Goal: Contribute content: Contribute content

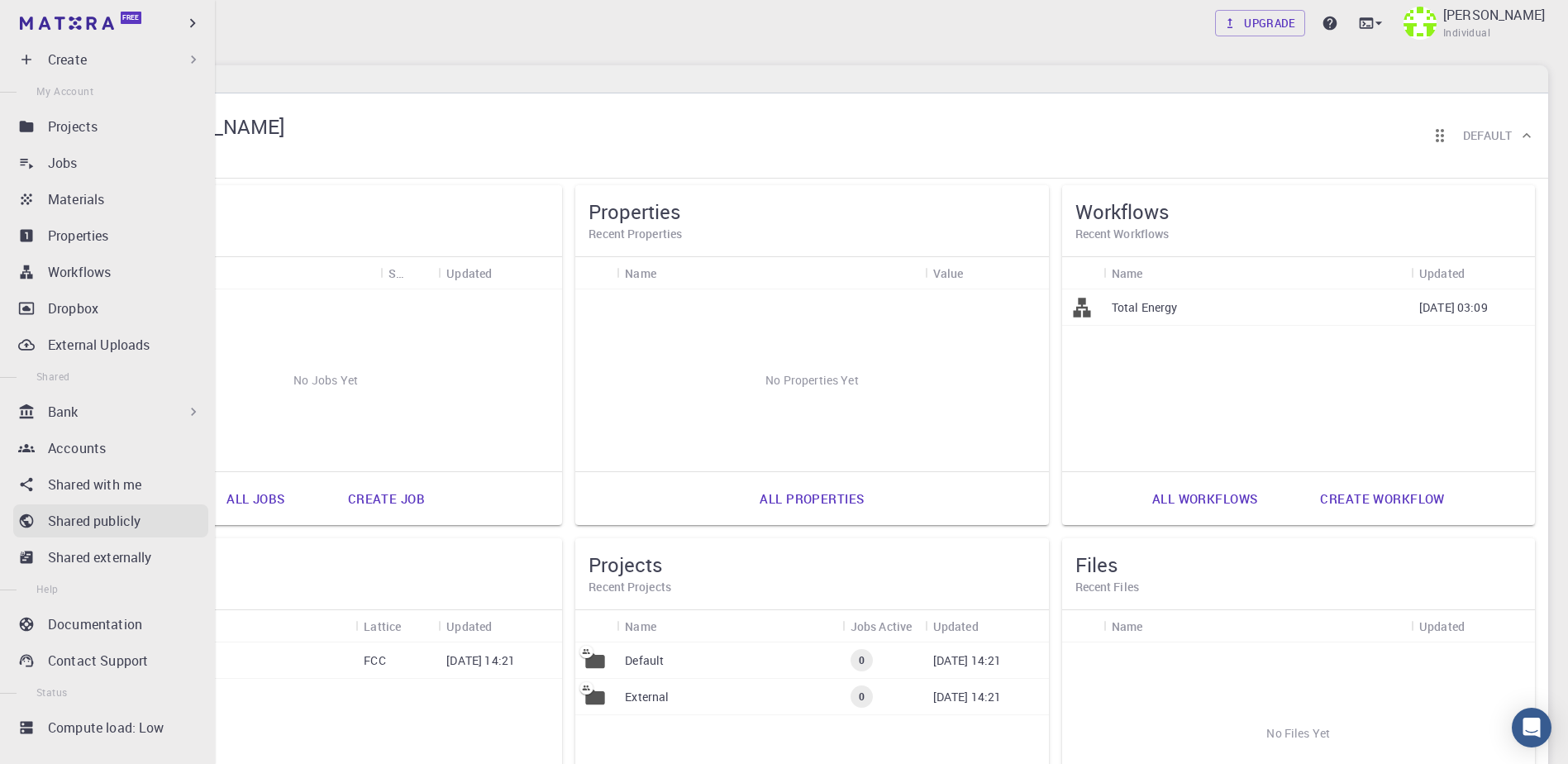
scroll to position [60, 0]
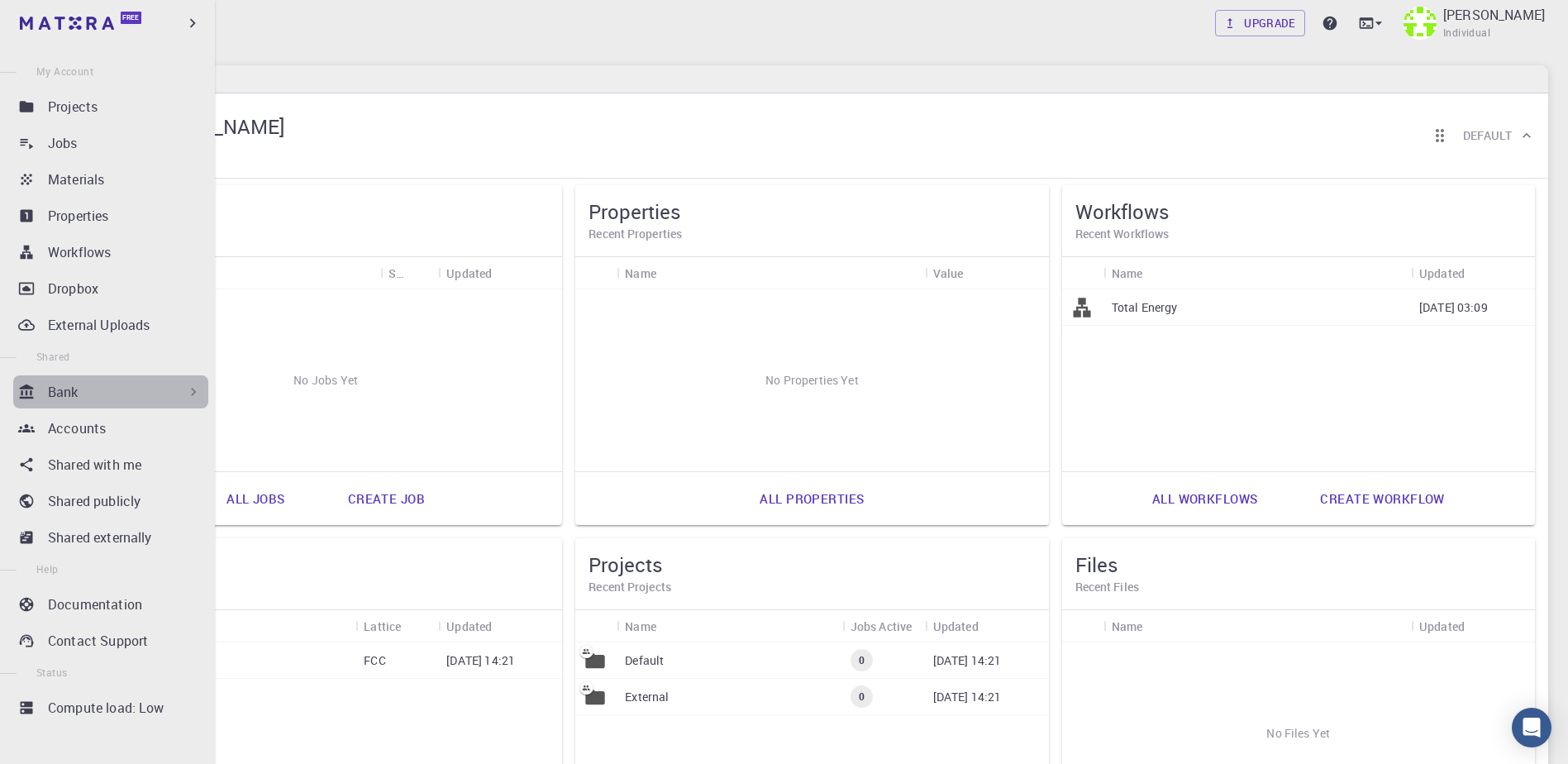
click at [130, 398] on div "Bank" at bounding box center [124, 392] width 153 height 20
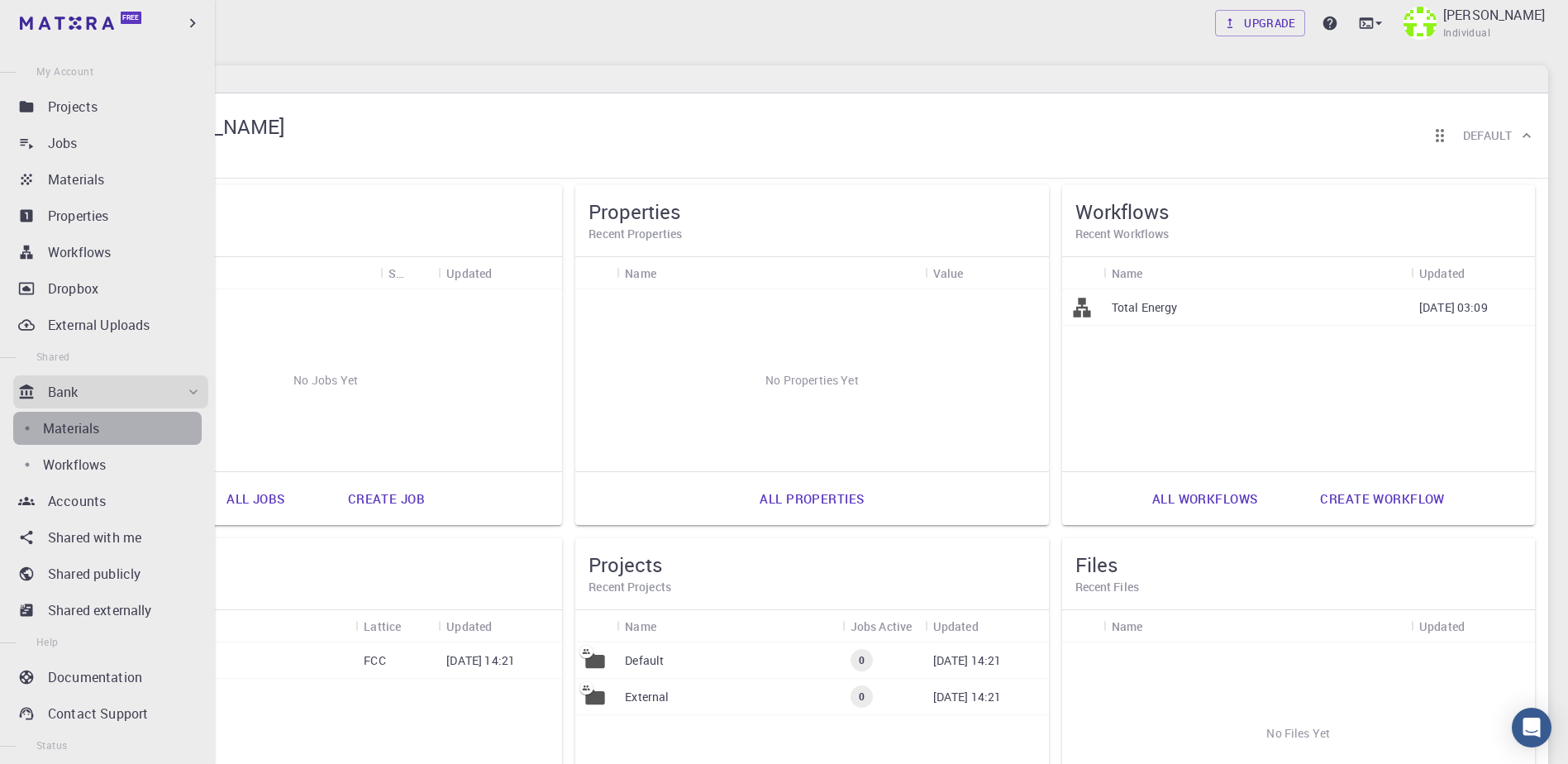
click at [110, 421] on div "Materials" at bounding box center [122, 428] width 158 height 20
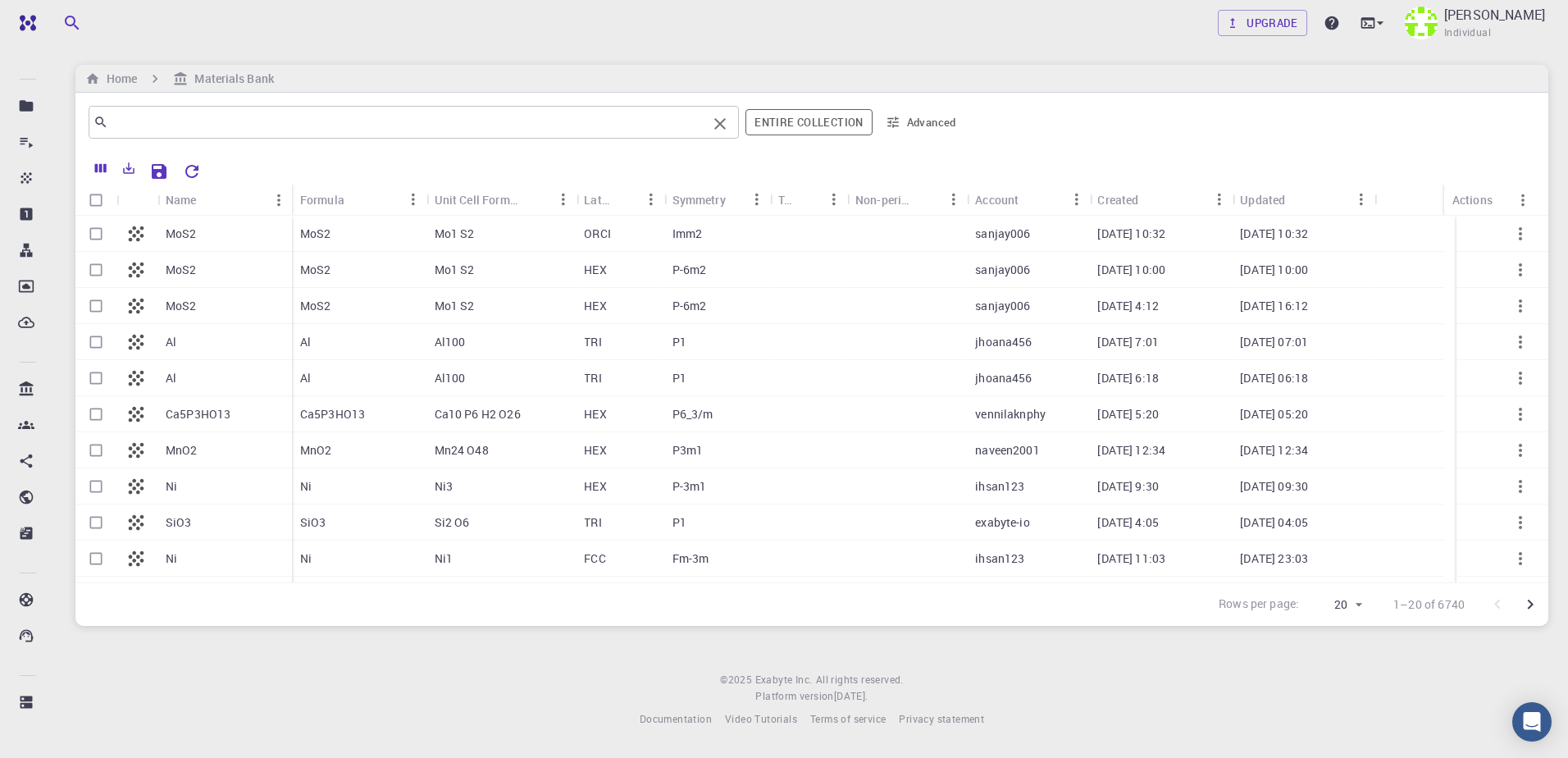
click at [271, 109] on div "​" at bounding box center [414, 123] width 650 height 33
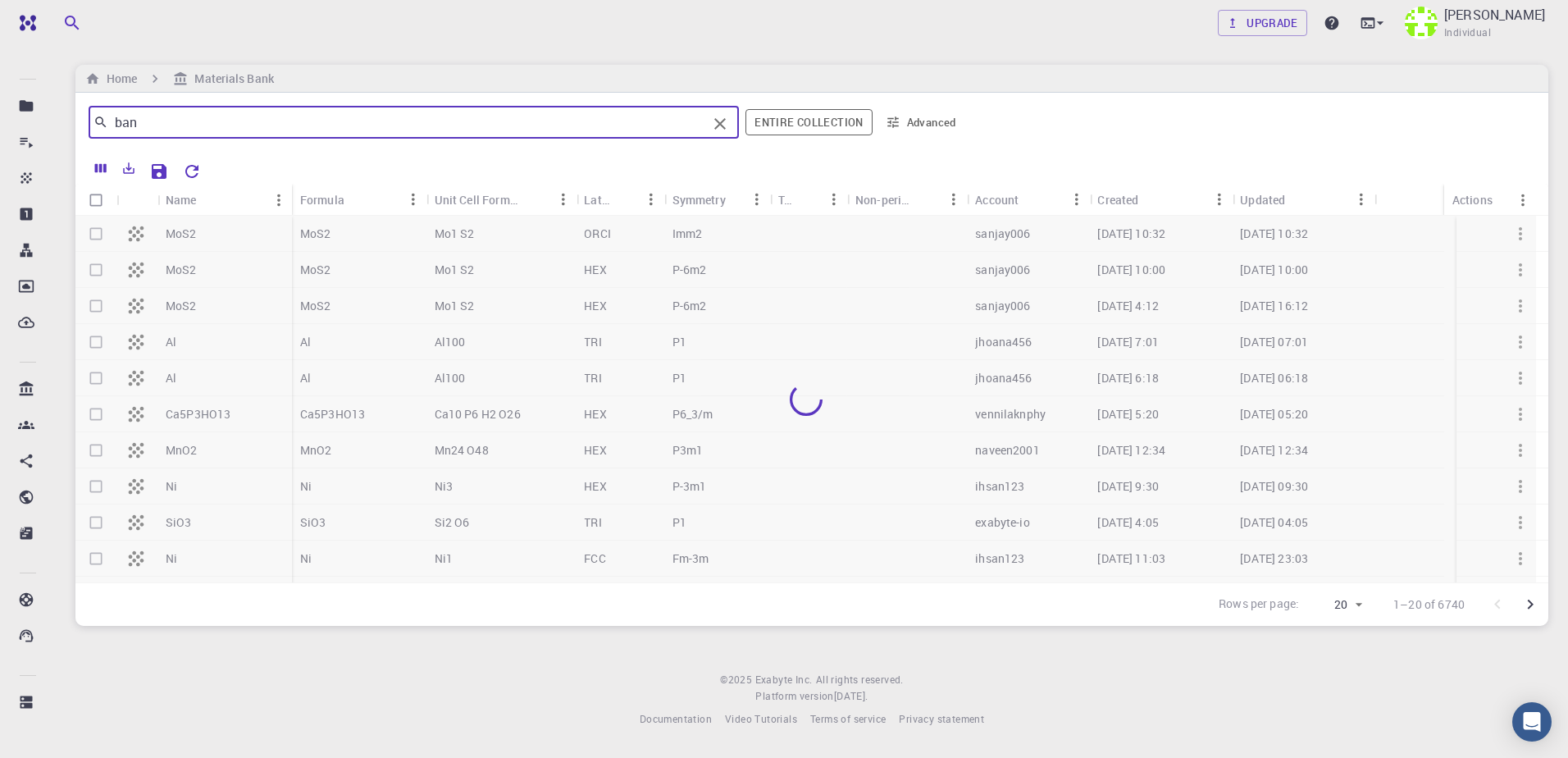
type input "band"
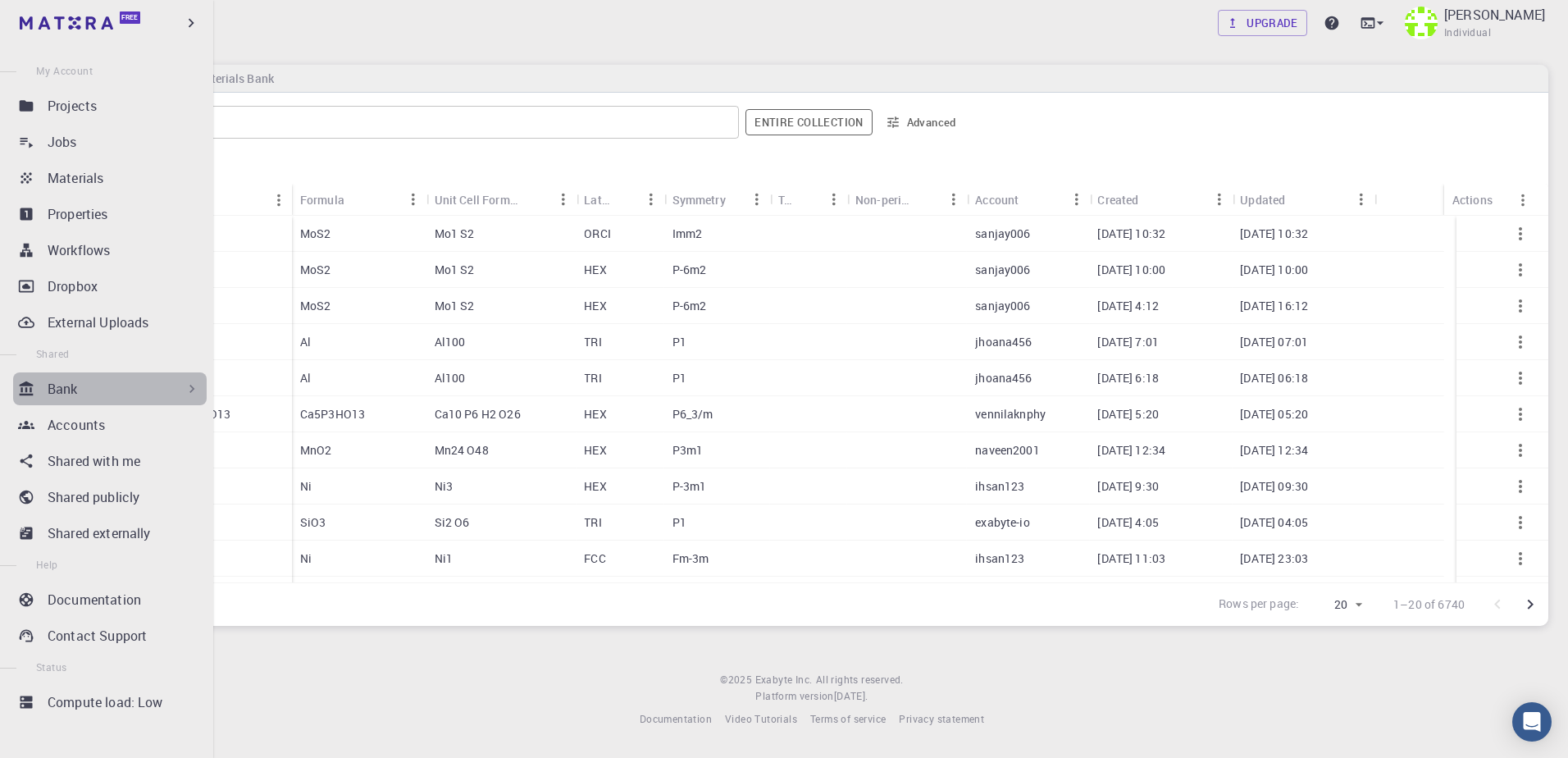
click at [121, 395] on div "Bank" at bounding box center [123, 388] width 152 height 20
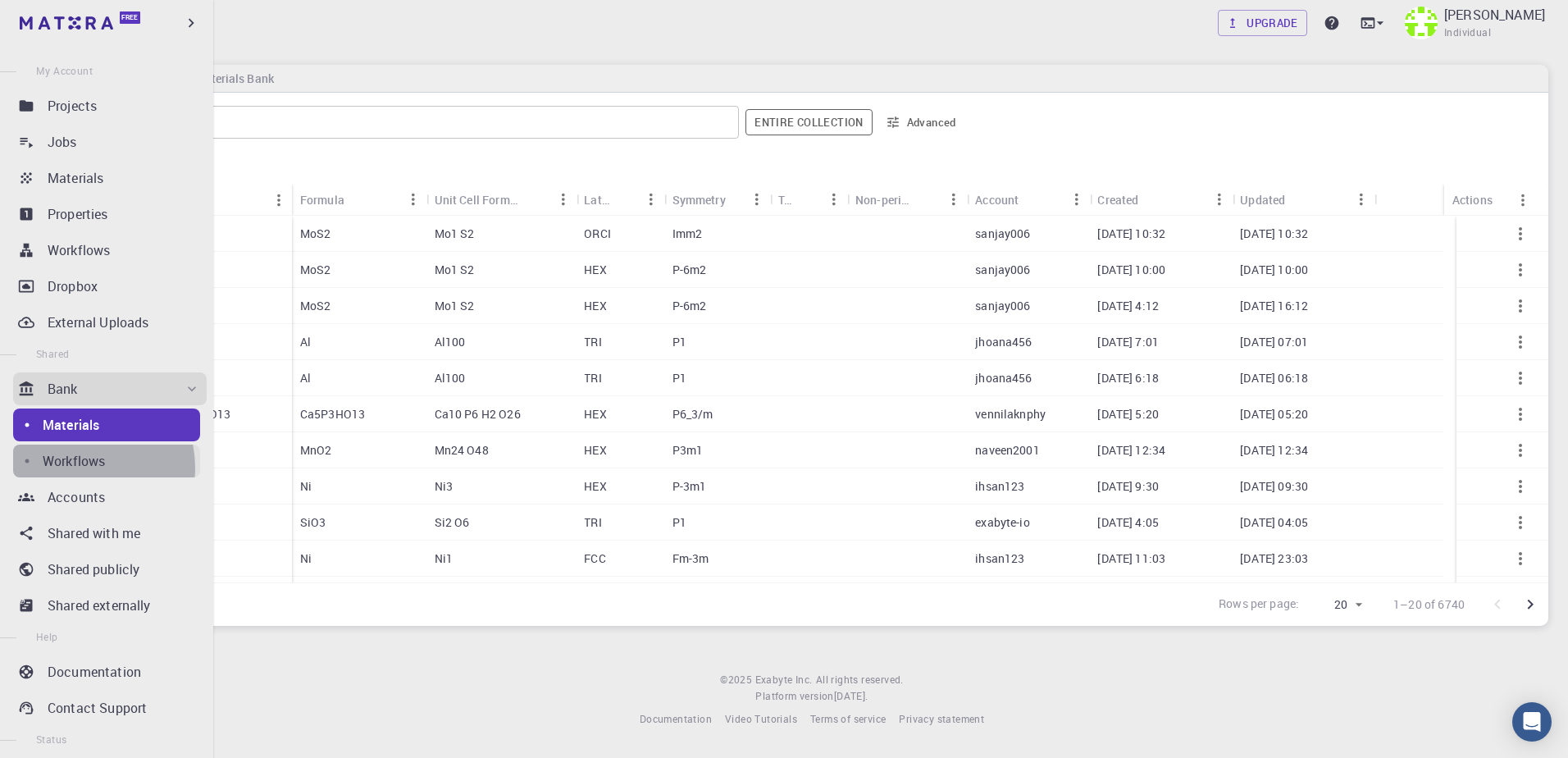
click at [80, 467] on p "Workflows" at bounding box center [74, 461] width 63 height 20
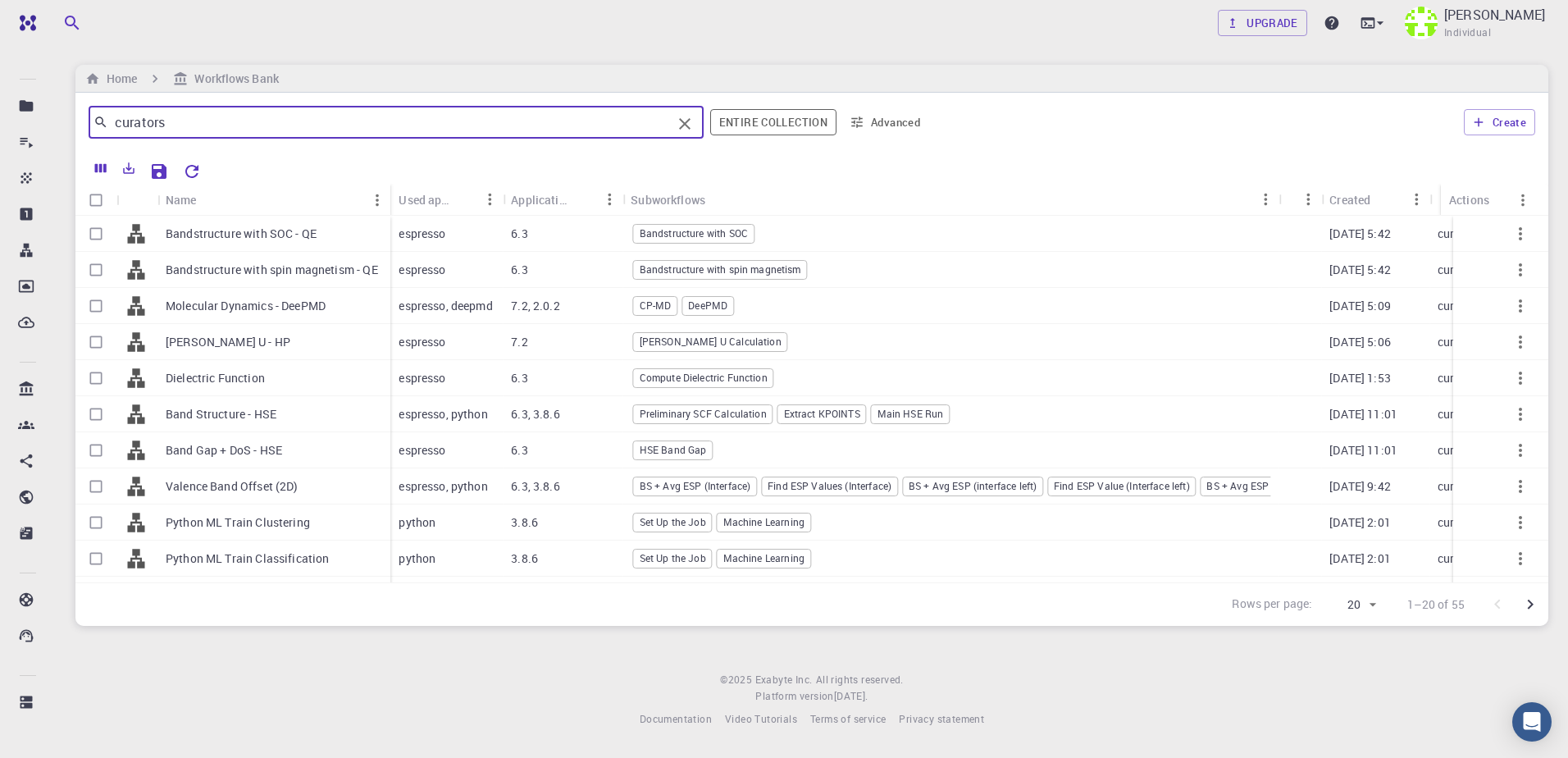
click at [293, 129] on input "curators" at bounding box center [390, 123] width 564 height 23
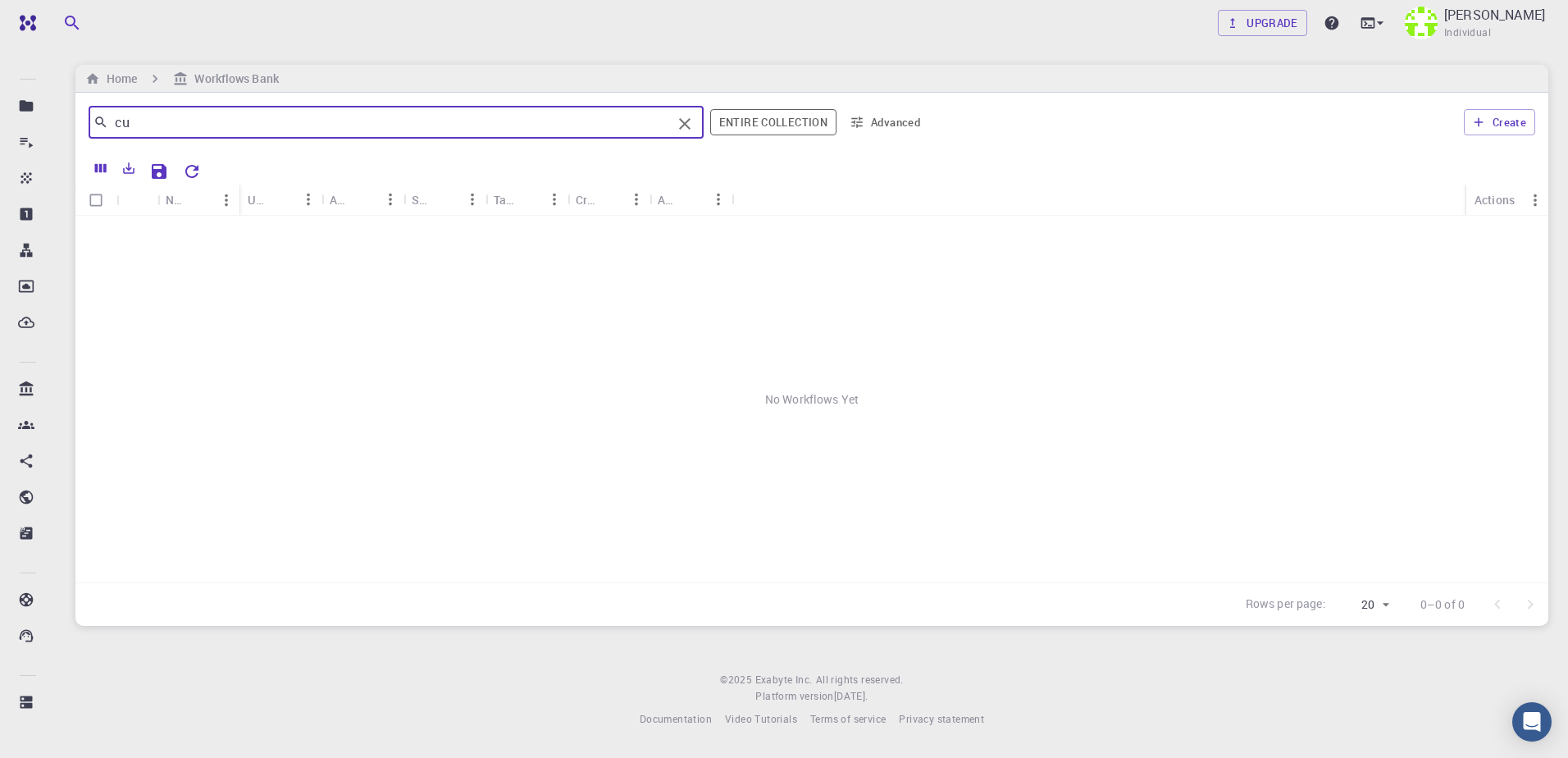
type input "c"
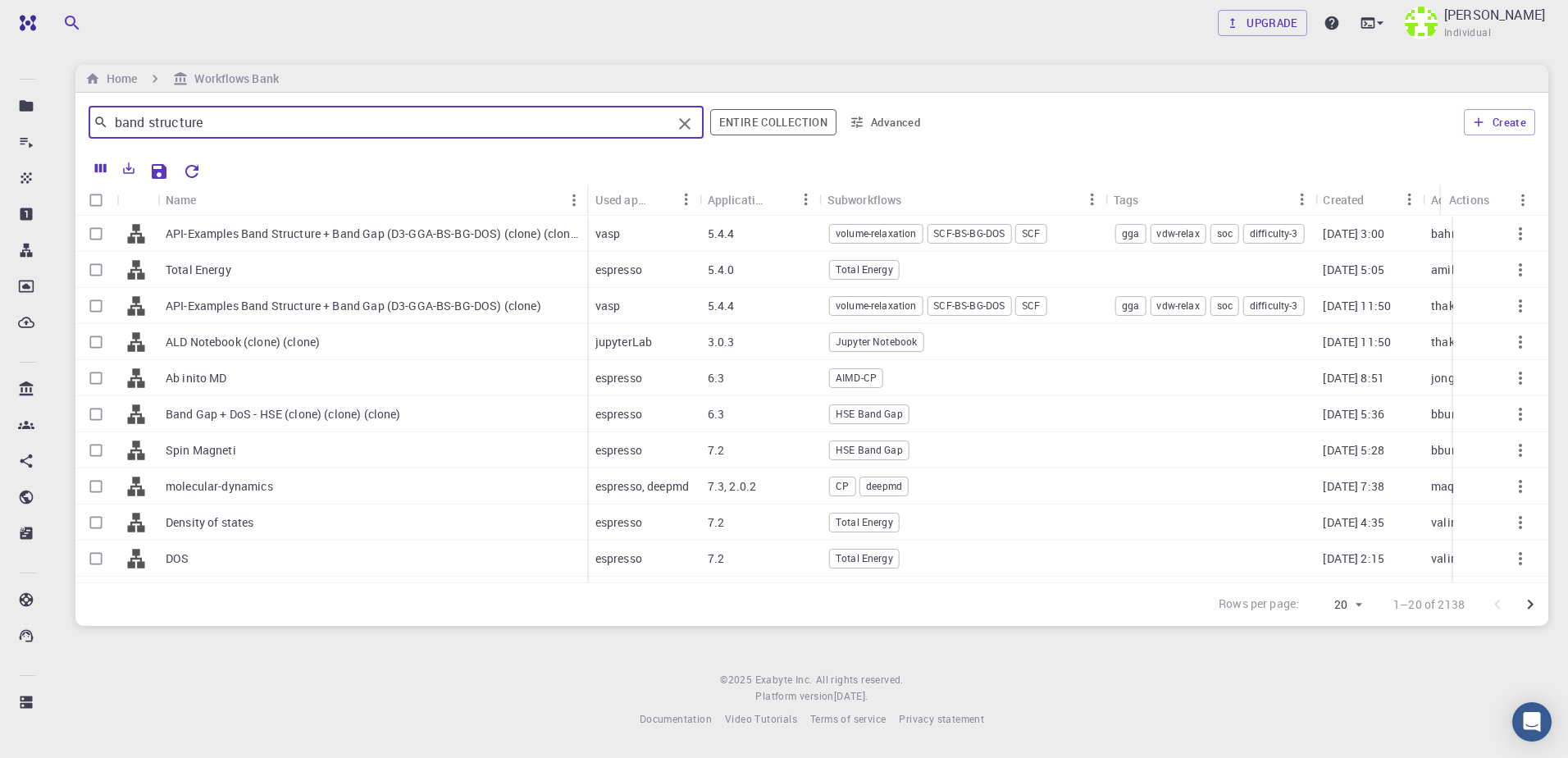
type input "band structure"
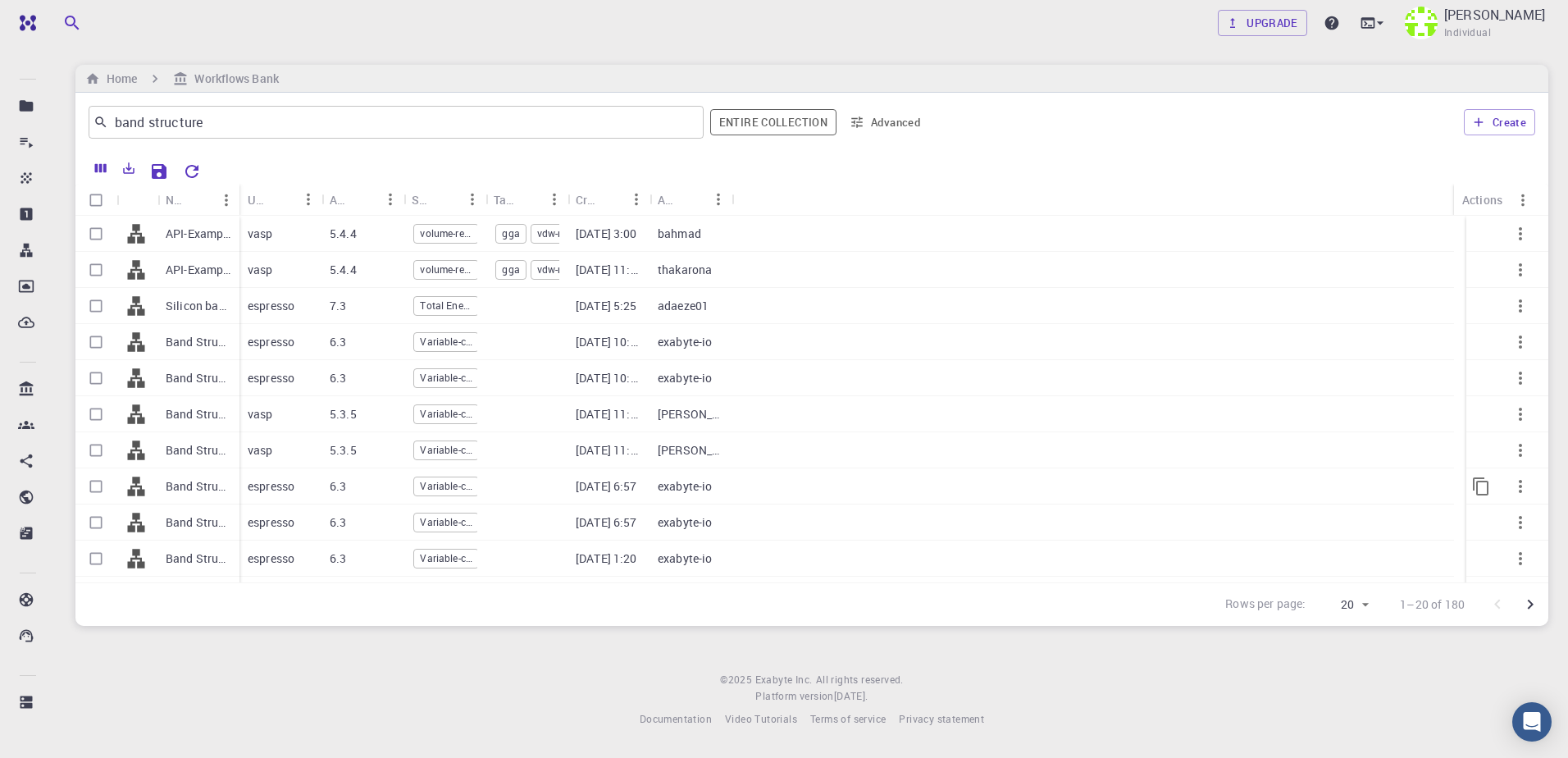
click at [269, 476] on div "espresso" at bounding box center [281, 486] width 82 height 36
click at [104, 488] on input "Select row" at bounding box center [96, 486] width 31 height 31
checkbox input "true"
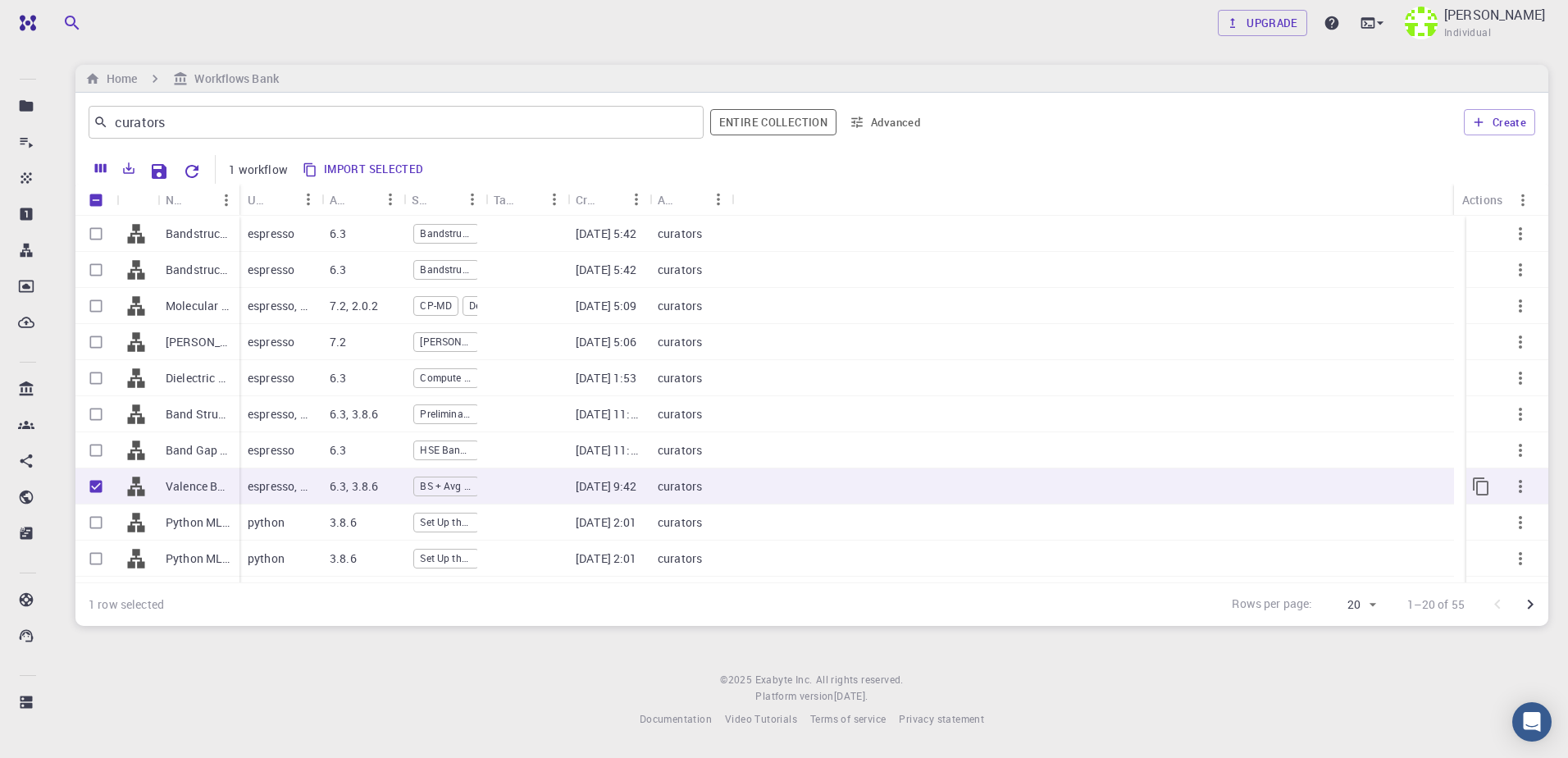
checkbox input "true"
click at [101, 486] on input "Unselect row" at bounding box center [96, 486] width 31 height 31
checkbox input "false"
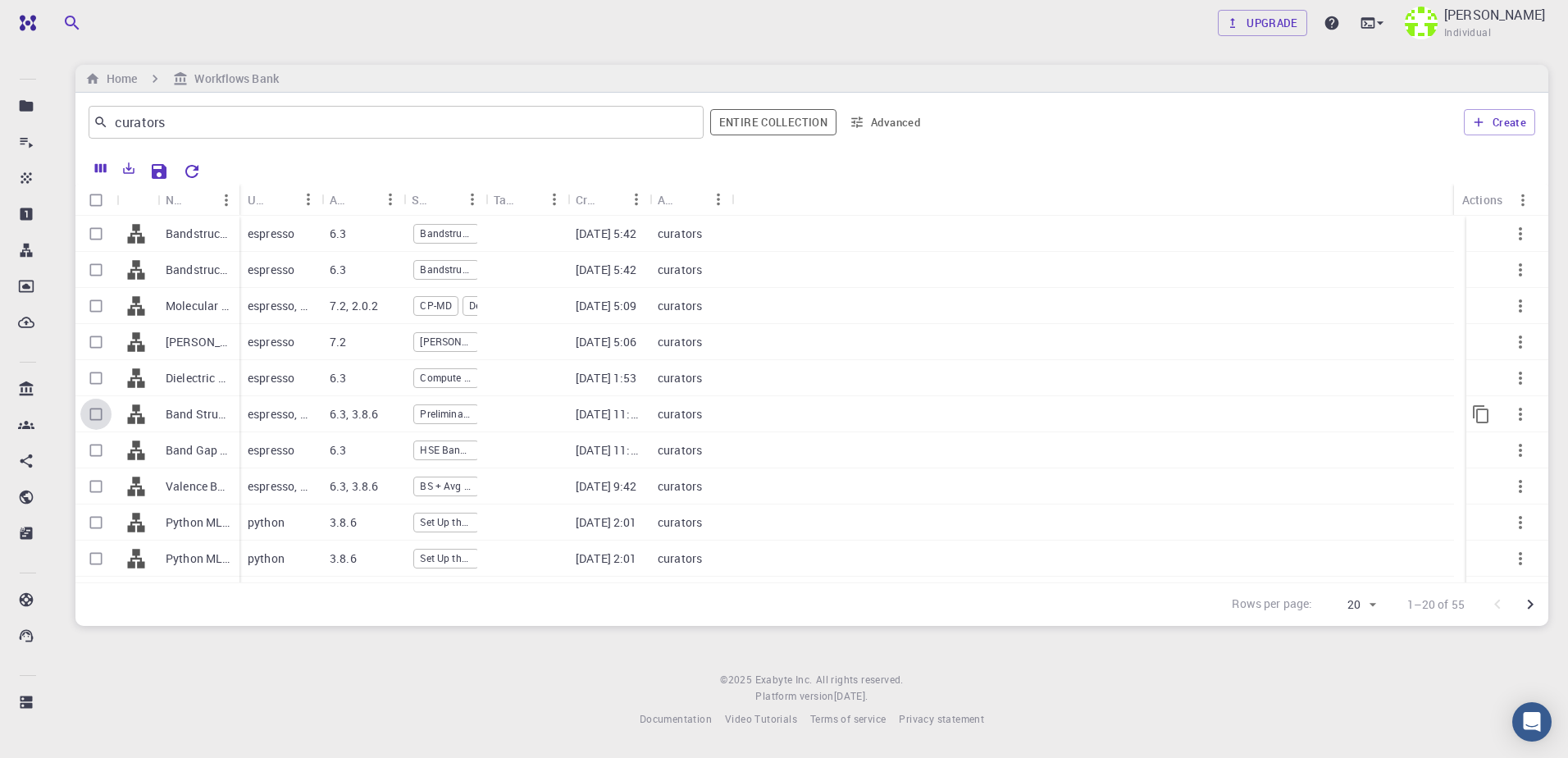
click at [108, 423] on input "Select row" at bounding box center [96, 414] width 31 height 31
checkbox input "true"
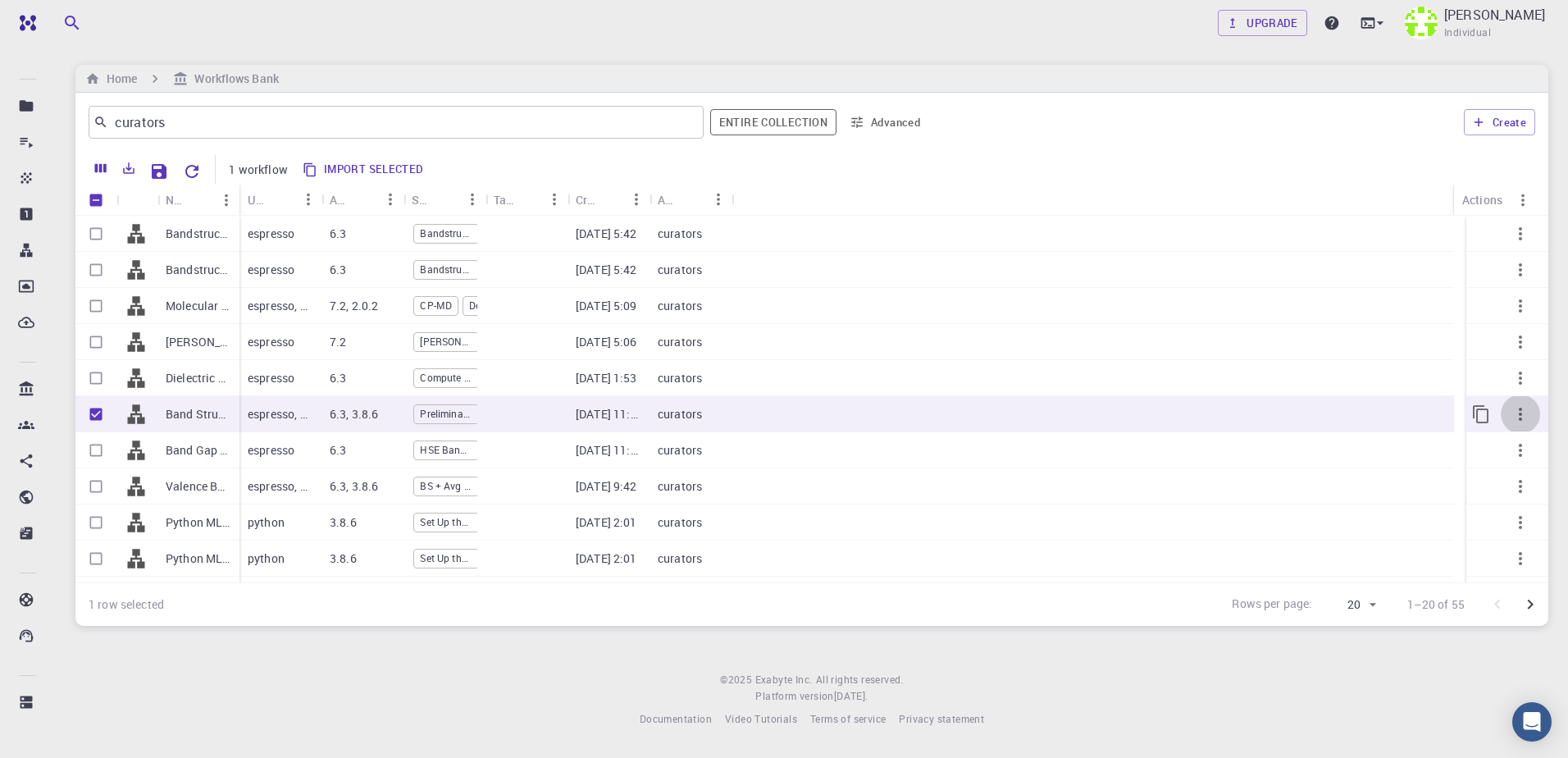
click at [1510, 423] on icon "button" at bounding box center [1520, 414] width 20 height 20
click at [1477, 416] on div at bounding box center [784, 379] width 1568 height 758
click at [1471, 412] on icon "Copy" at bounding box center [1481, 414] width 20 height 20
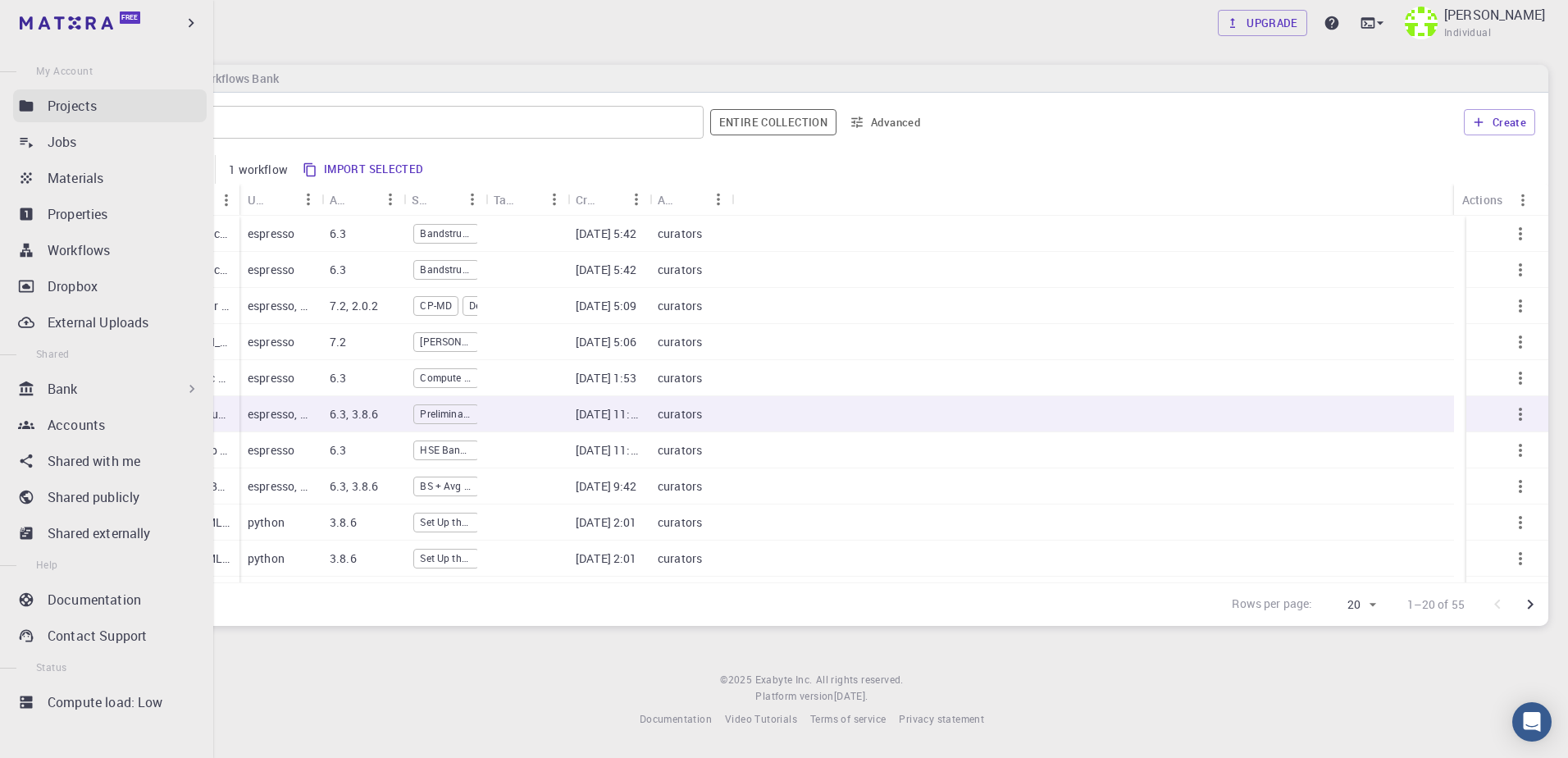
click at [104, 100] on div "Projects" at bounding box center [127, 106] width 159 height 20
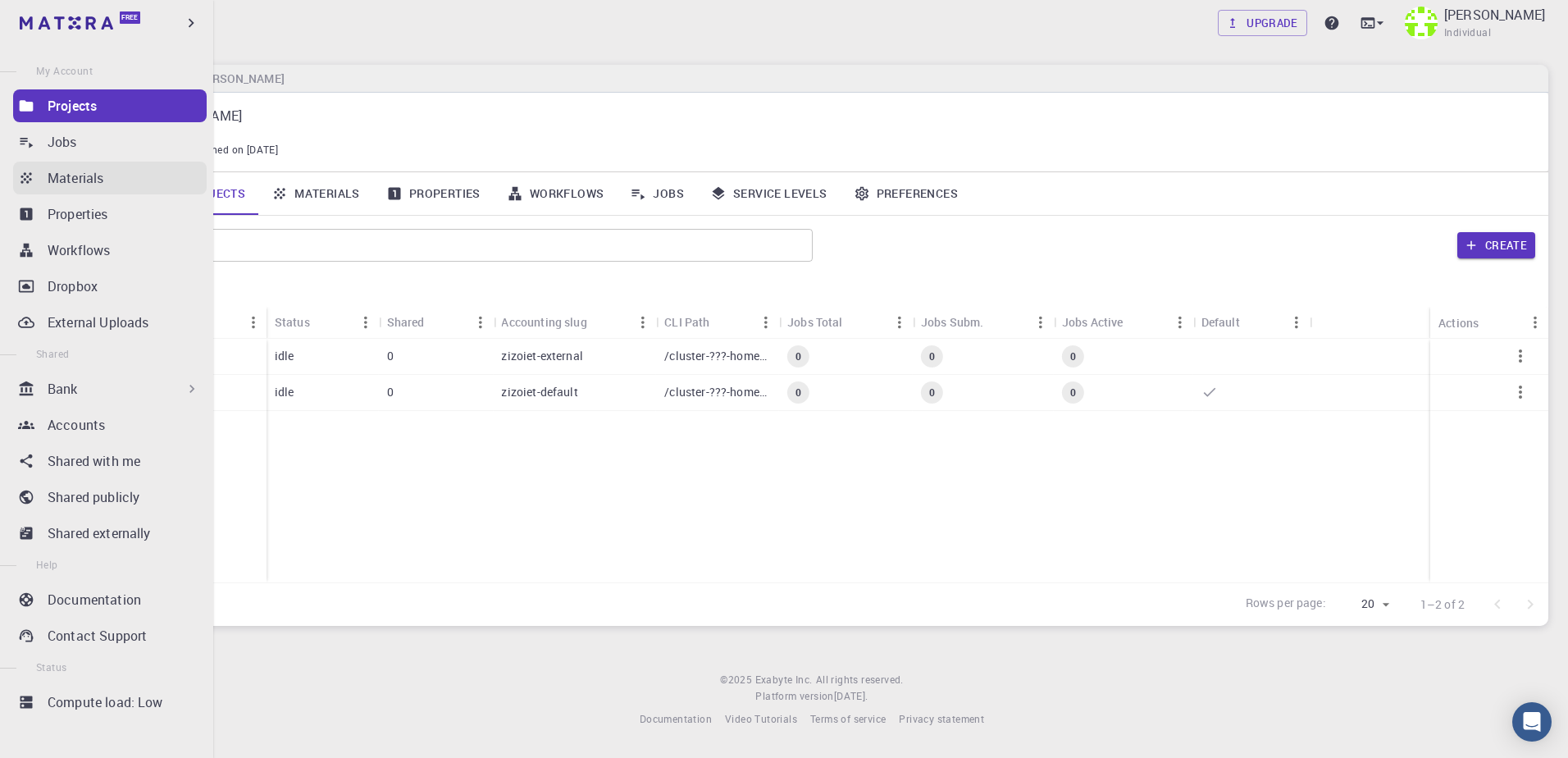
click at [92, 180] on p "Materials" at bounding box center [76, 178] width 56 height 20
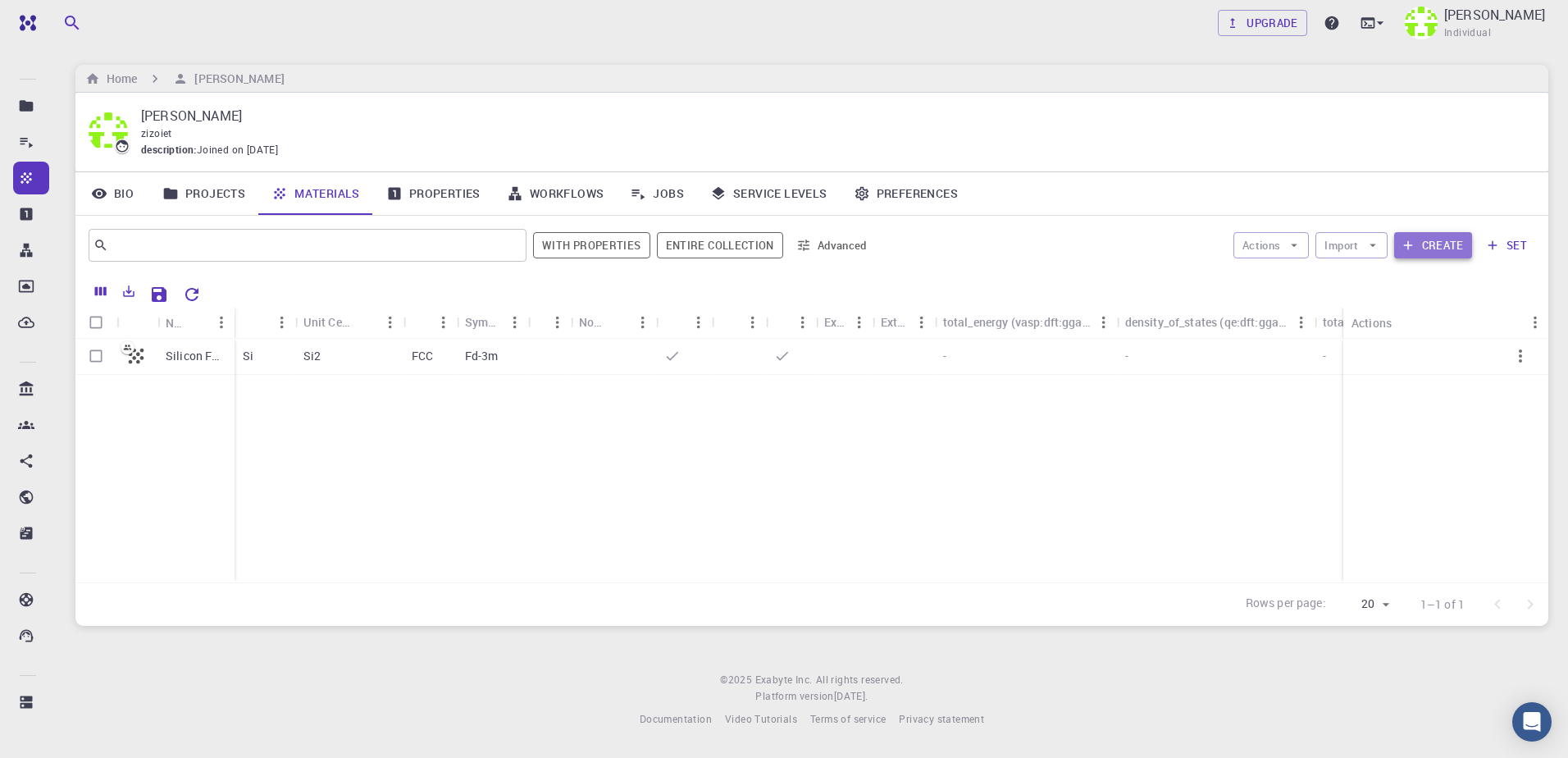
click at [1422, 253] on button "Create" at bounding box center [1432, 245] width 78 height 26
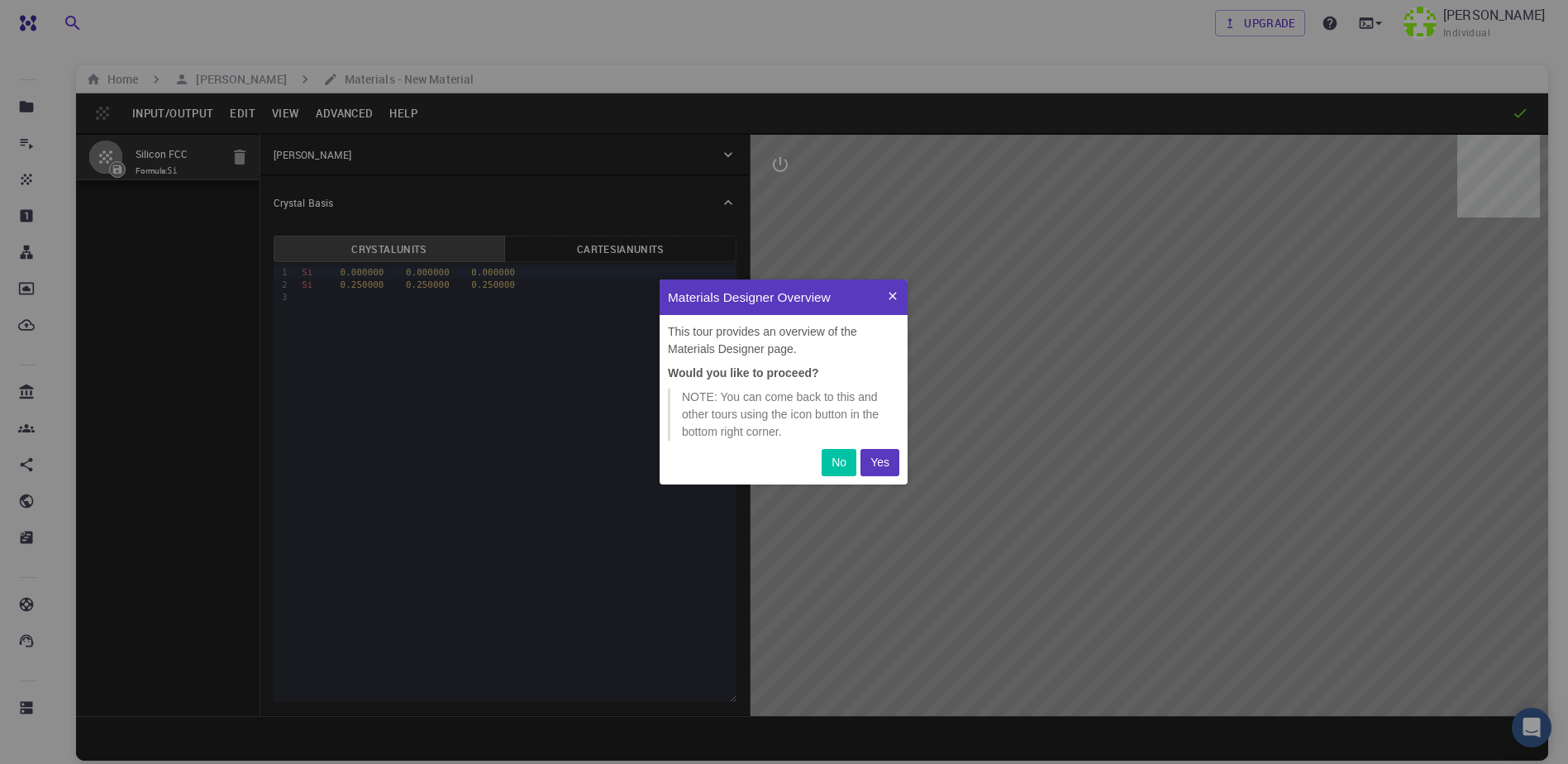
scroll to position [192, 235]
drag, startPoint x: 878, startPoint y: 458, endPoint x: 871, endPoint y: 293, distance: 165.1
click at [867, 308] on div "Materials Designer Overview This tour provides an overview of the Materials Des…" at bounding box center [783, 382] width 248 height 205
click at [896, 290] on icon at bounding box center [892, 296] width 13 height 13
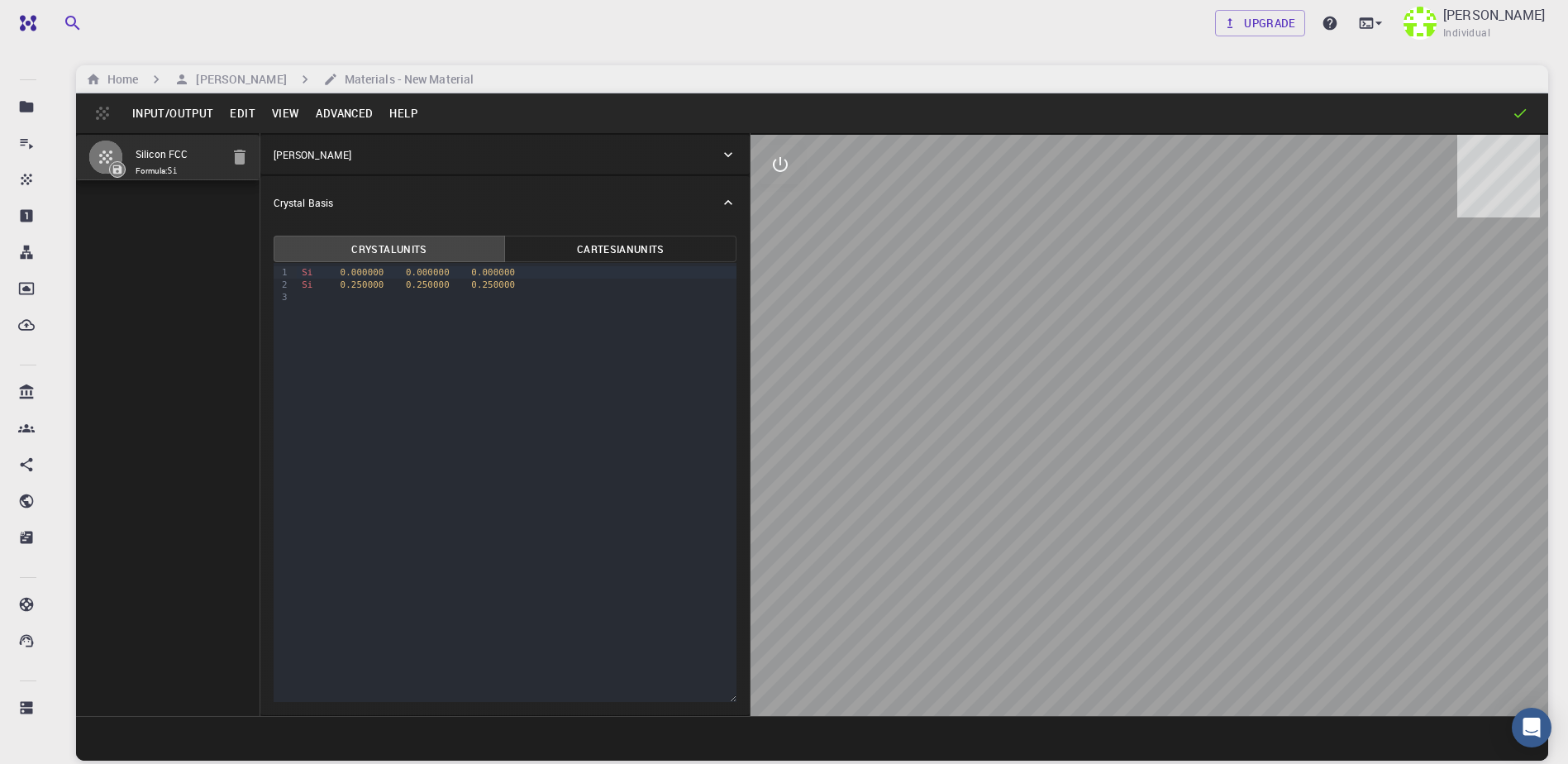
drag, startPoint x: 178, startPoint y: 200, endPoint x: 203, endPoint y: 183, distance: 30.2
click at [179, 200] on div "Silicon FCC Formula: Si" at bounding box center [168, 424] width 184 height 583
click at [240, 157] on icon "button" at bounding box center [240, 157] width 12 height 15
click at [218, 512] on div "Silicon FCC Formula: Si" at bounding box center [168, 424] width 184 height 583
click at [1517, 116] on icon at bounding box center [1520, 114] width 17 height 17
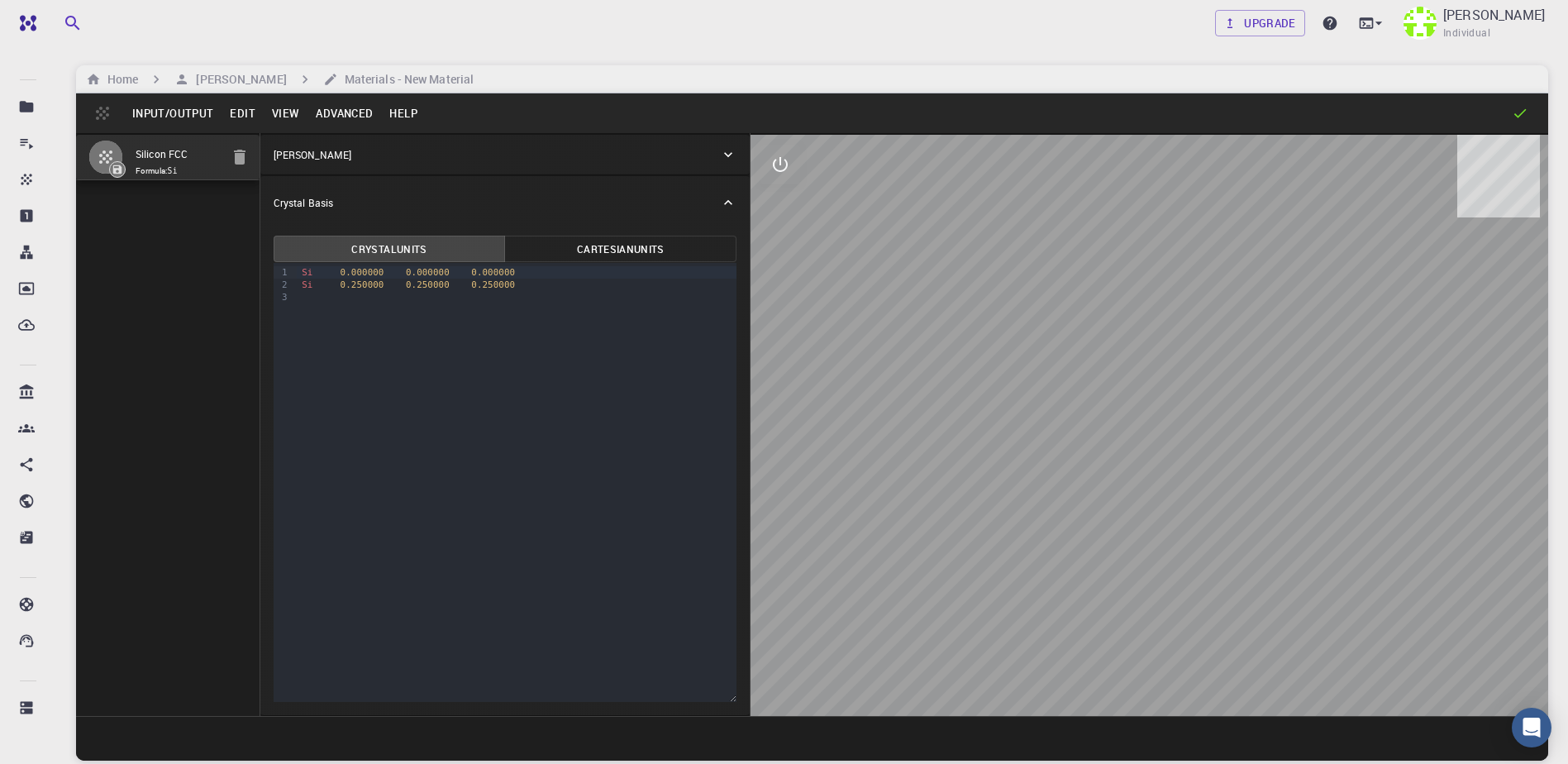
click at [166, 251] on div "Silicon FCC Formula: Si" at bounding box center [168, 424] width 184 height 583
click at [276, 107] on button "View" at bounding box center [286, 114] width 45 height 27
click at [252, 113] on div at bounding box center [784, 382] width 1568 height 764
click at [240, 116] on button "Edit" at bounding box center [242, 114] width 42 height 27
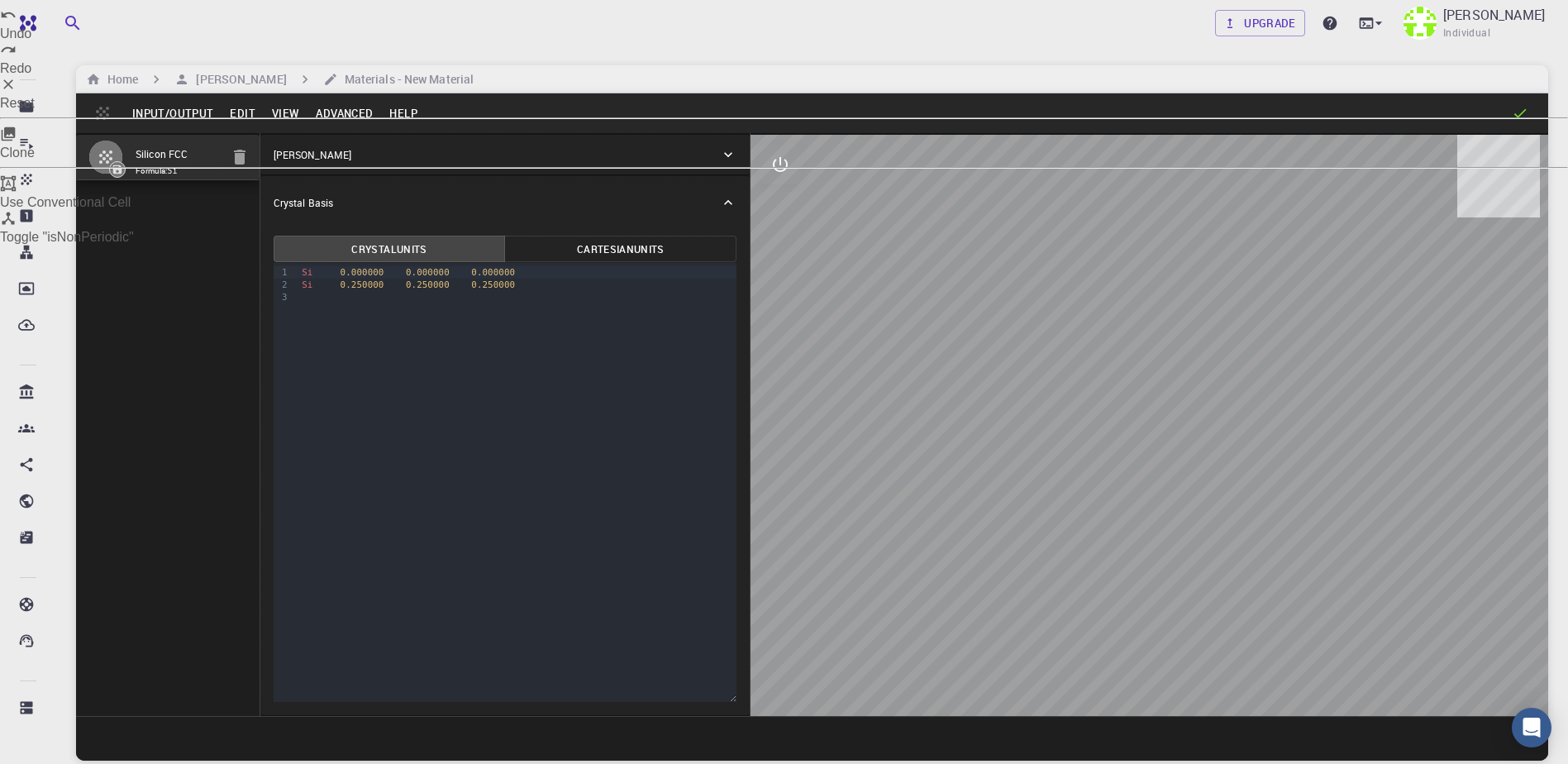
click at [290, 160] on li "Clone" at bounding box center [784, 144] width 1568 height 35
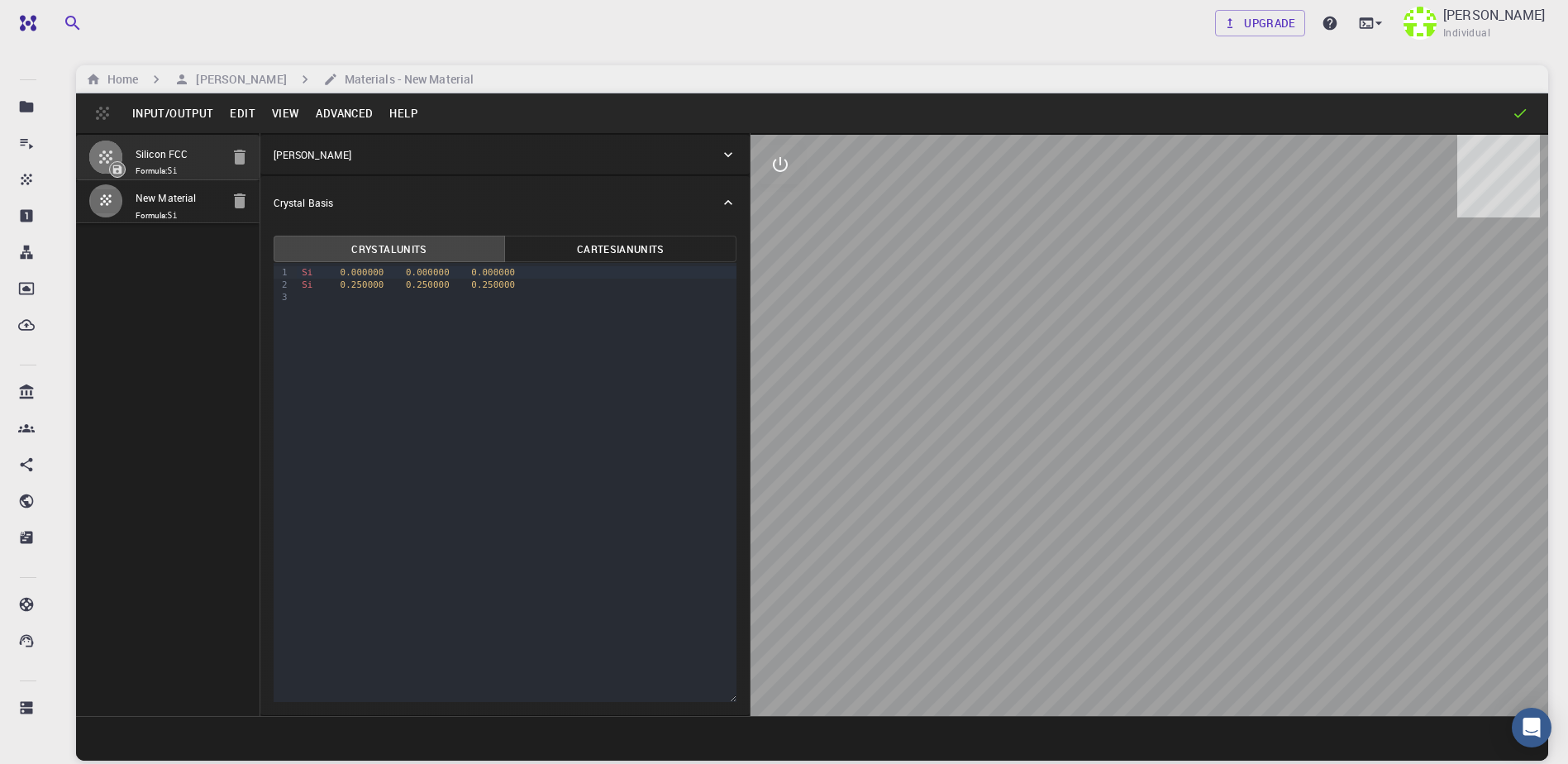
click at [190, 204] on input "New Material" at bounding box center [177, 198] width 85 height 19
click at [205, 204] on input "New Material" at bounding box center [177, 198] width 85 height 22
type input "H2O"
click at [175, 246] on div "Silicon FCC Formula: Si H2O Formula: Si" at bounding box center [168, 424] width 184 height 583
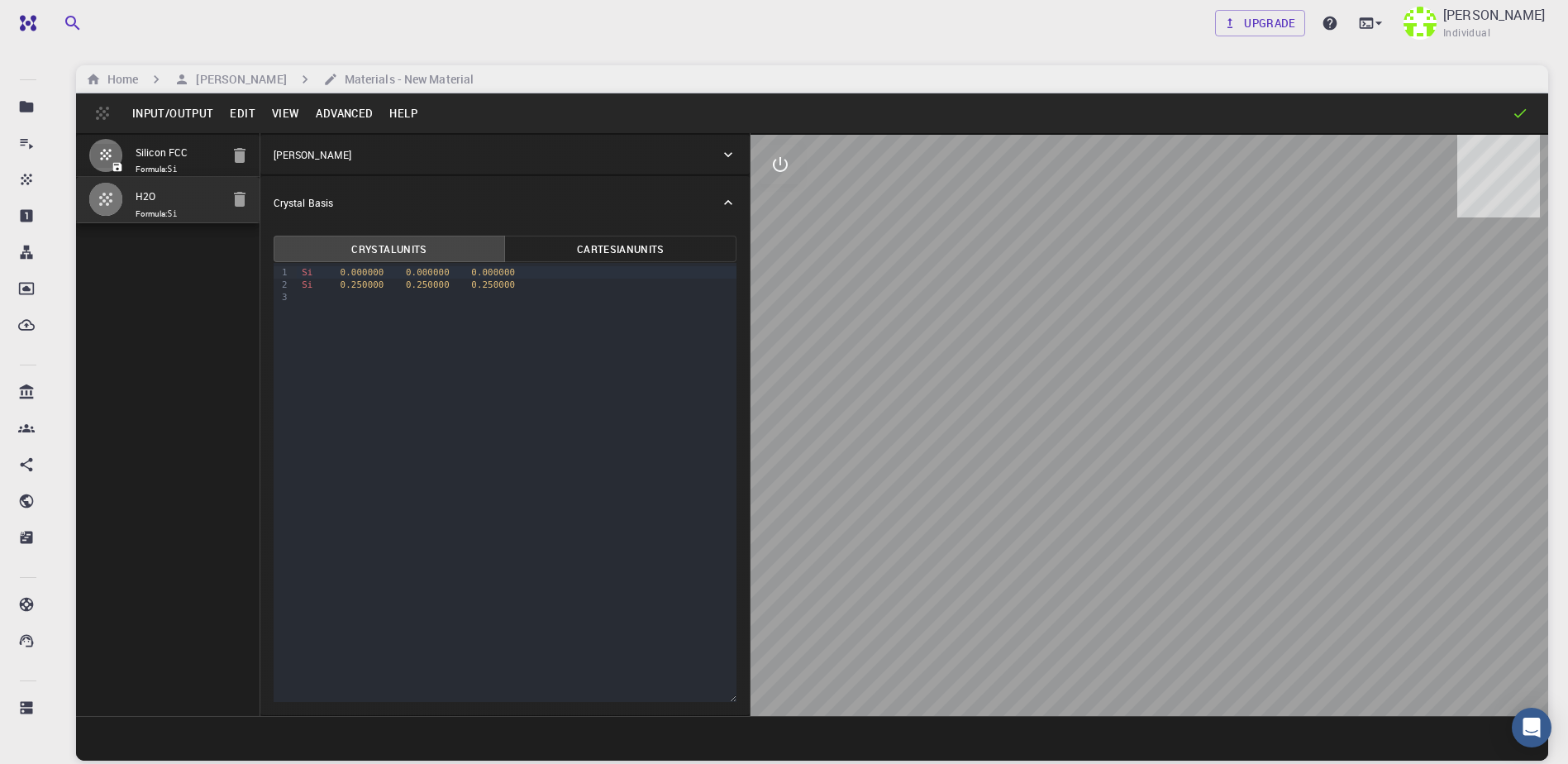
click at [177, 205] on input "H2O" at bounding box center [177, 197] width 85 height 19
click at [143, 275] on div "Silicon FCC Formula: Si H2O Formula: Si" at bounding box center [168, 424] width 184 height 583
click at [167, 197] on input "H2O" at bounding box center [177, 198] width 85 height 22
click at [358, 153] on div "[PERSON_NAME]" at bounding box center [497, 154] width 447 height 15
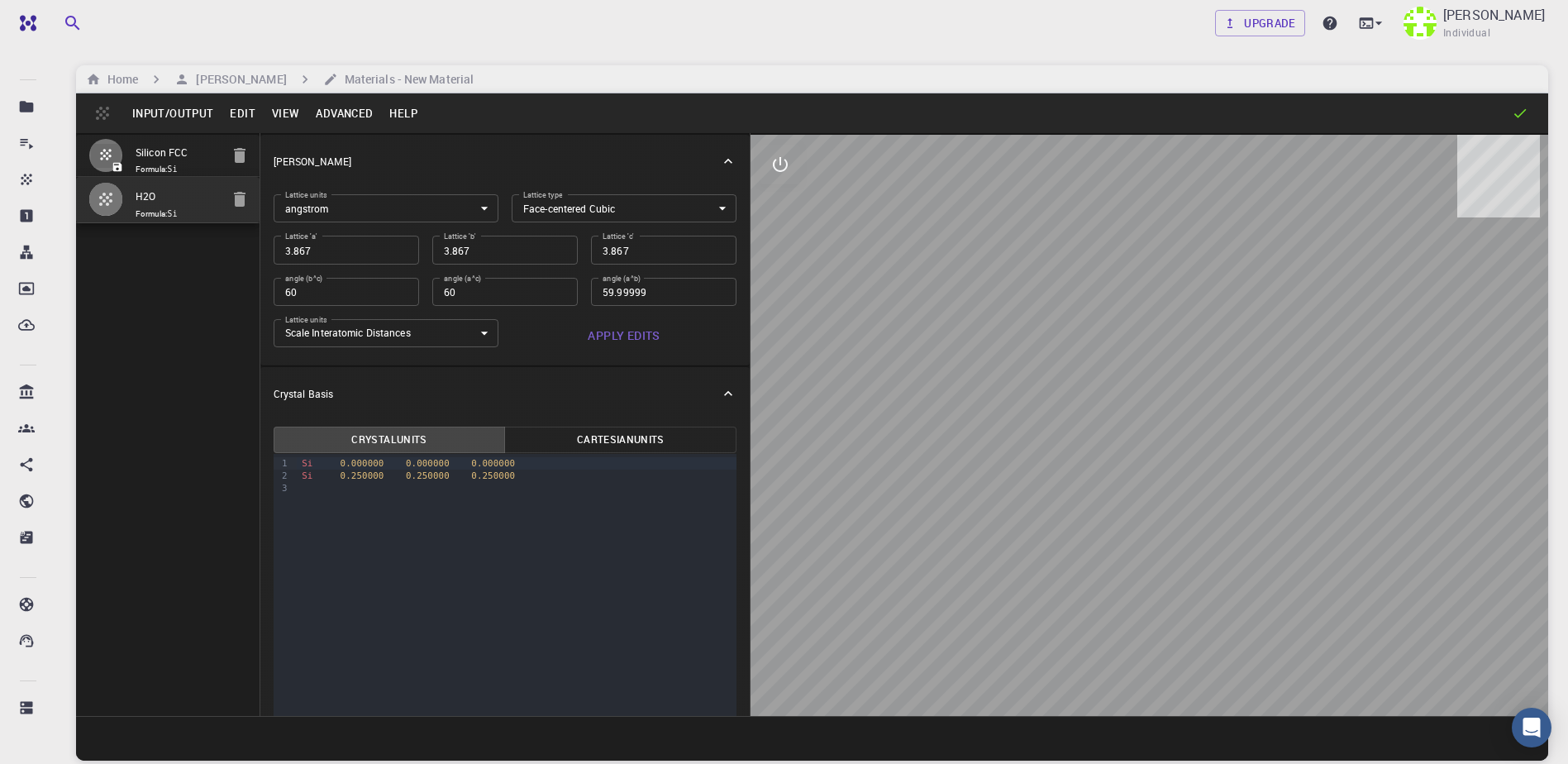
click at [562, 209] on body "Free Dashboard Create New Job New Material Create Material Upload File Import f…" at bounding box center [784, 445] width 1568 height 889
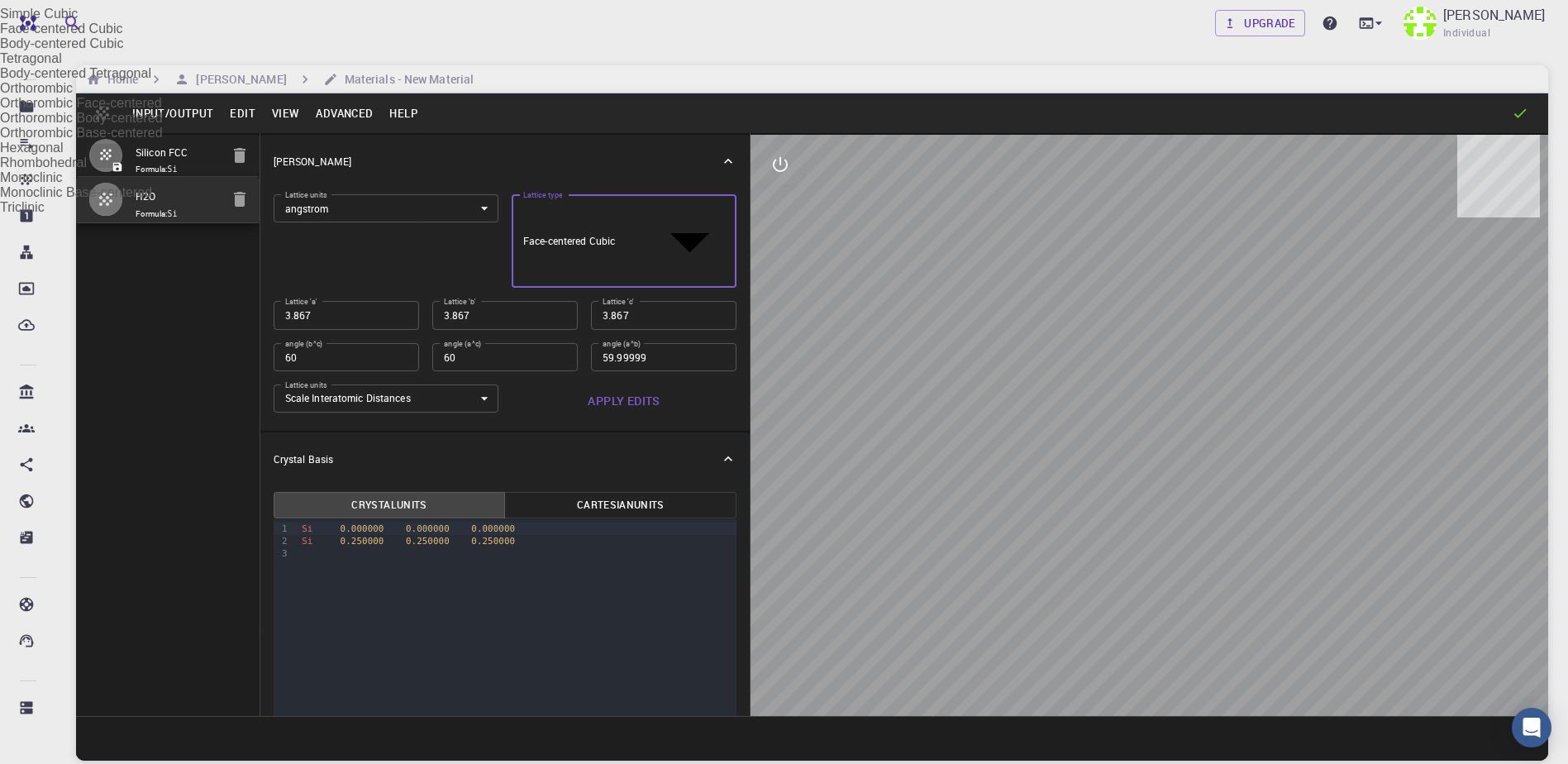
click at [563, 211] on div at bounding box center [784, 382] width 1568 height 764
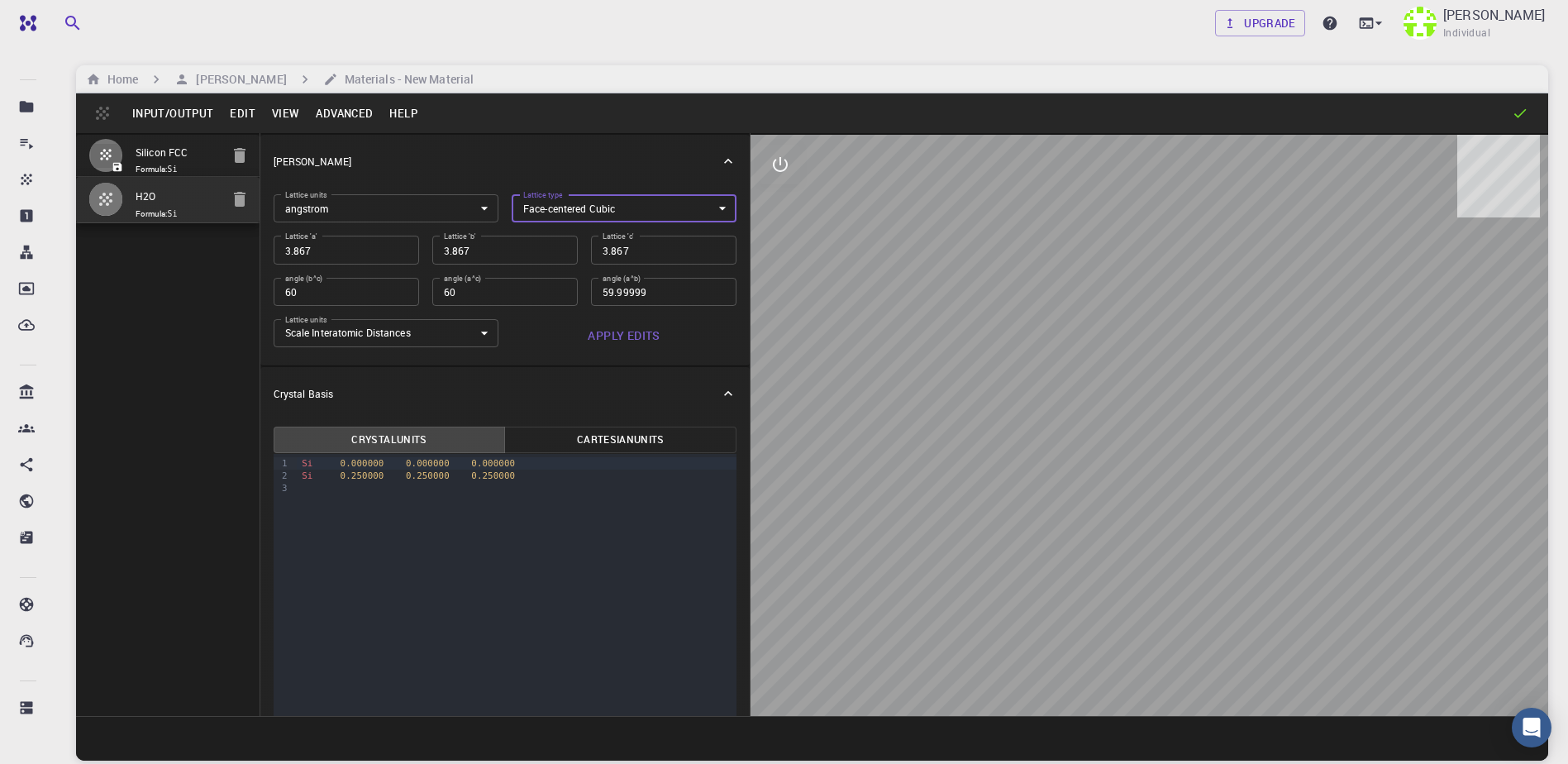
click at [570, 206] on body "Free Dashboard Create New Job New Material Create Material Upload File Import f…" at bounding box center [784, 445] width 1568 height 889
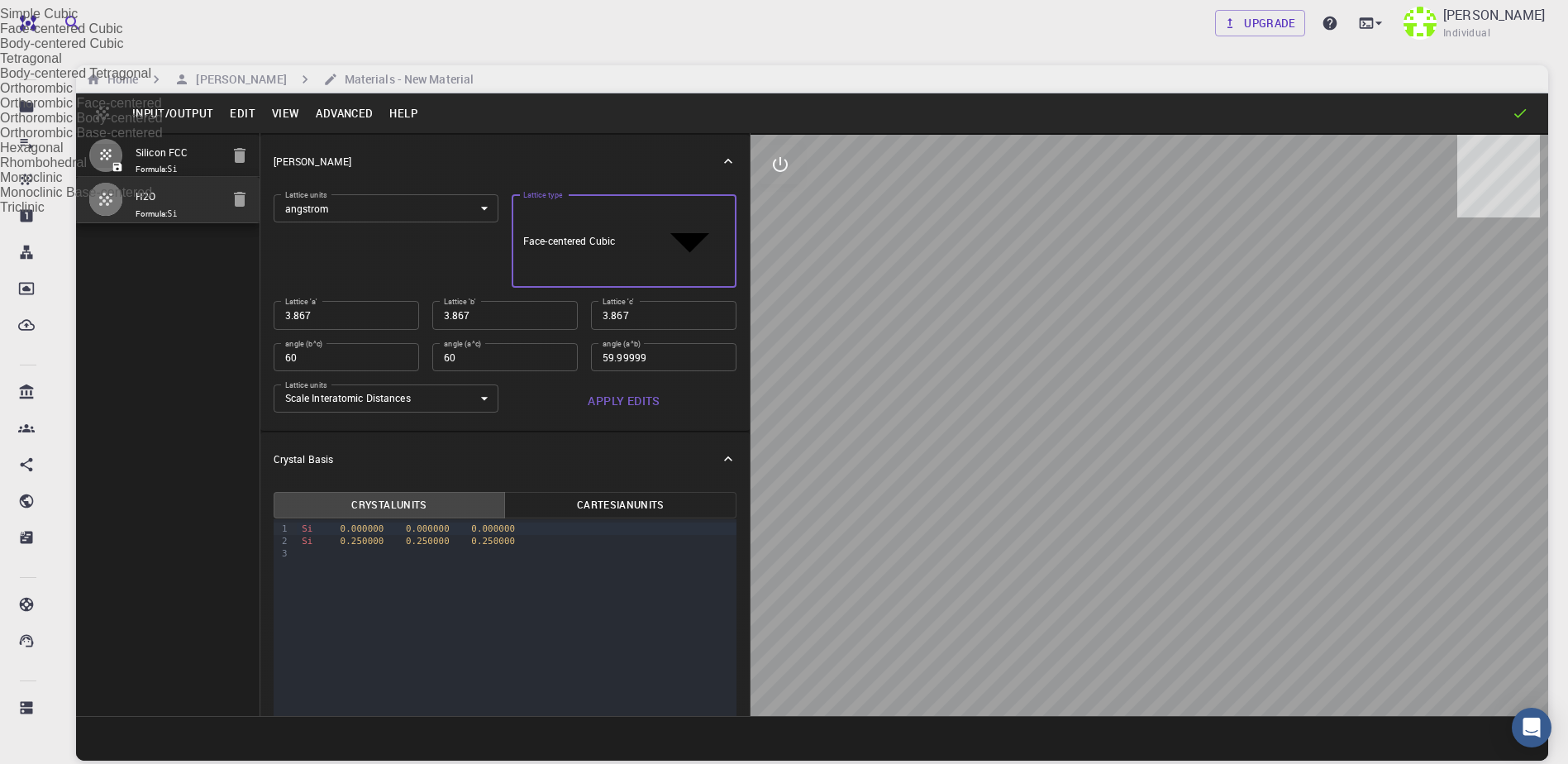
click at [570, 22] on li "Simple Cubic" at bounding box center [784, 14] width 1568 height 15
type input "CUB"
type input "90"
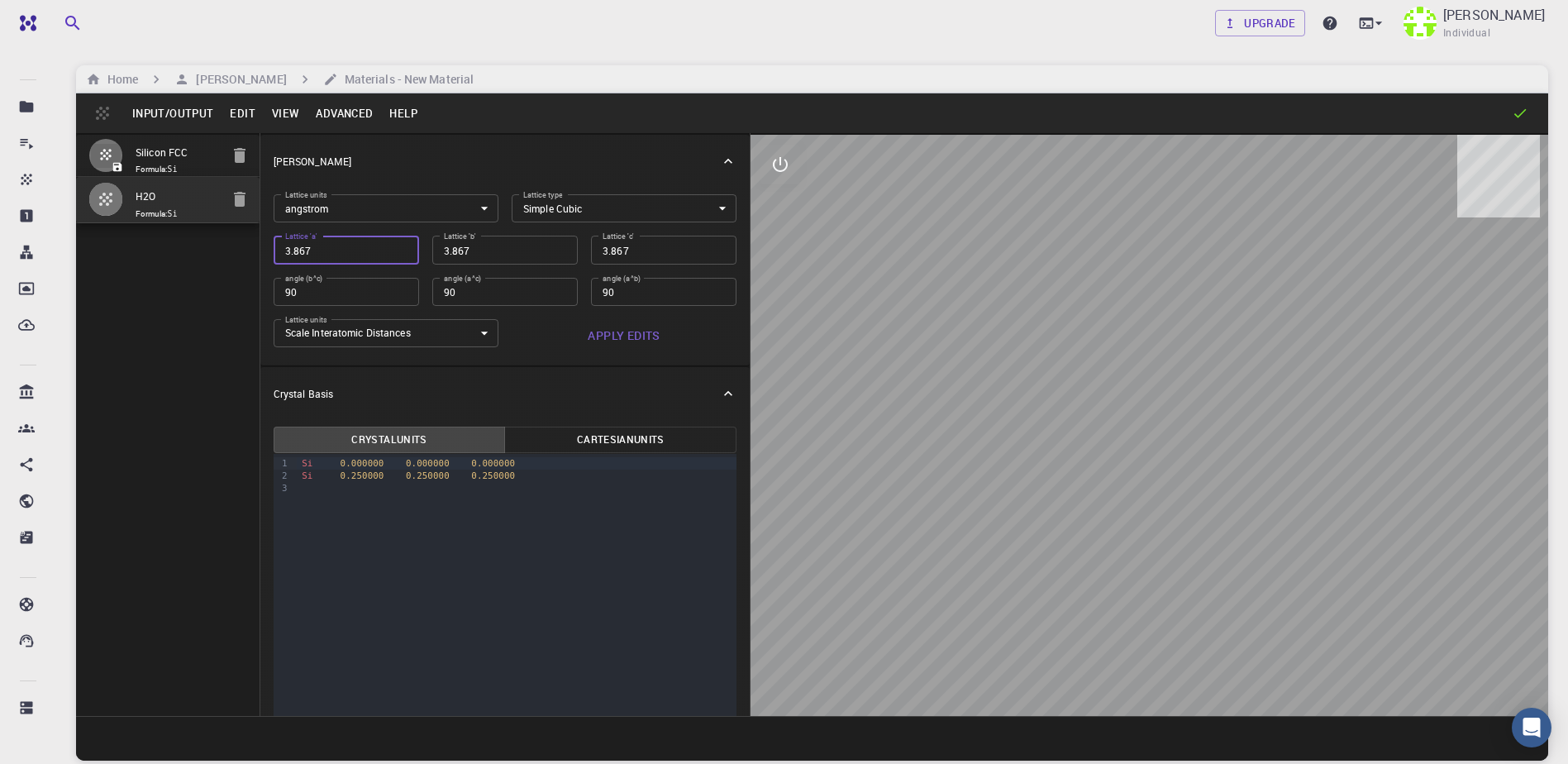
click at [347, 256] on input "3.867" at bounding box center [346, 250] width 145 height 28
type input "7"
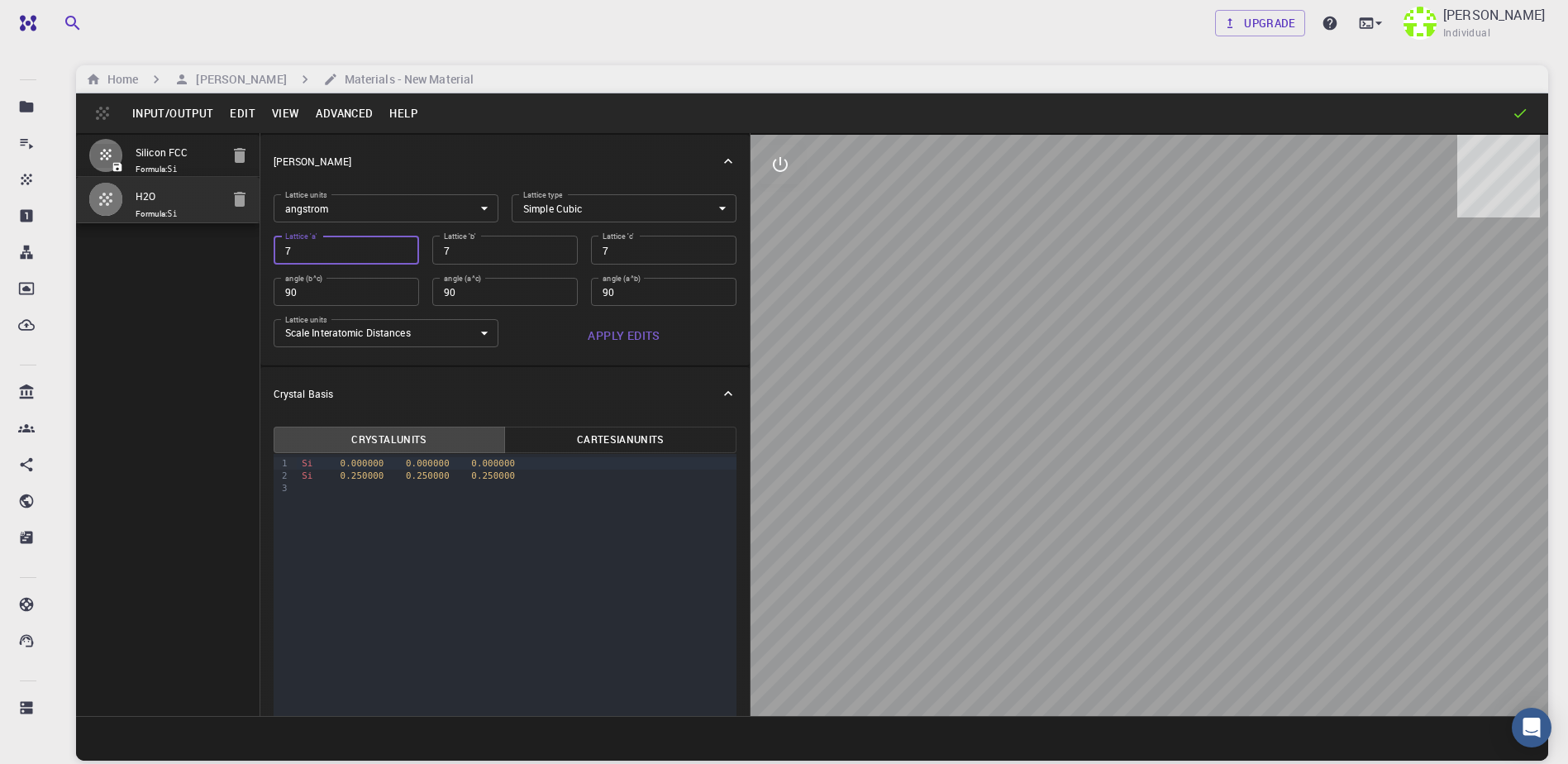
type input "7.9"
type input "7.93"
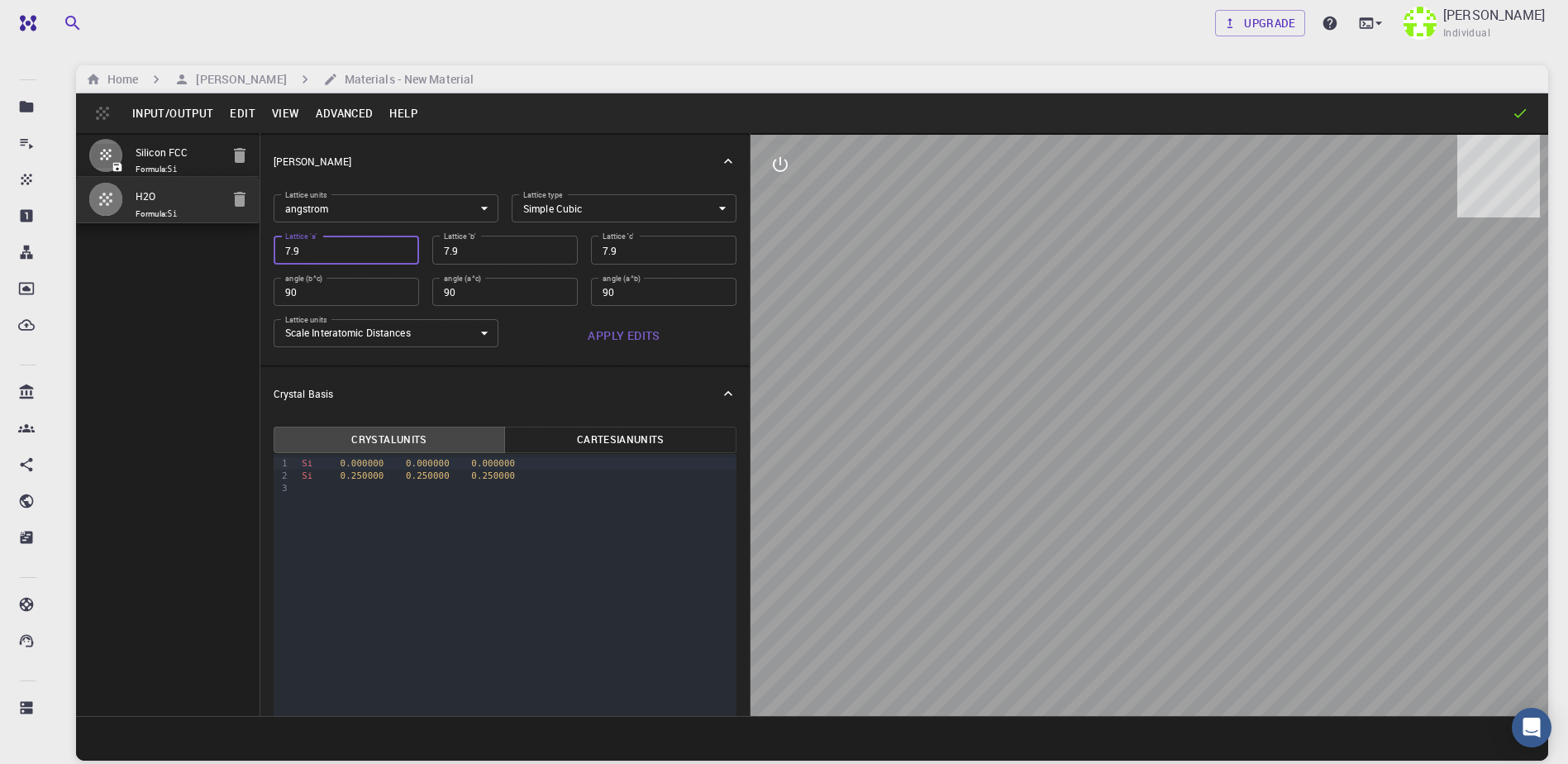
type input "7.93"
type input "7.937"
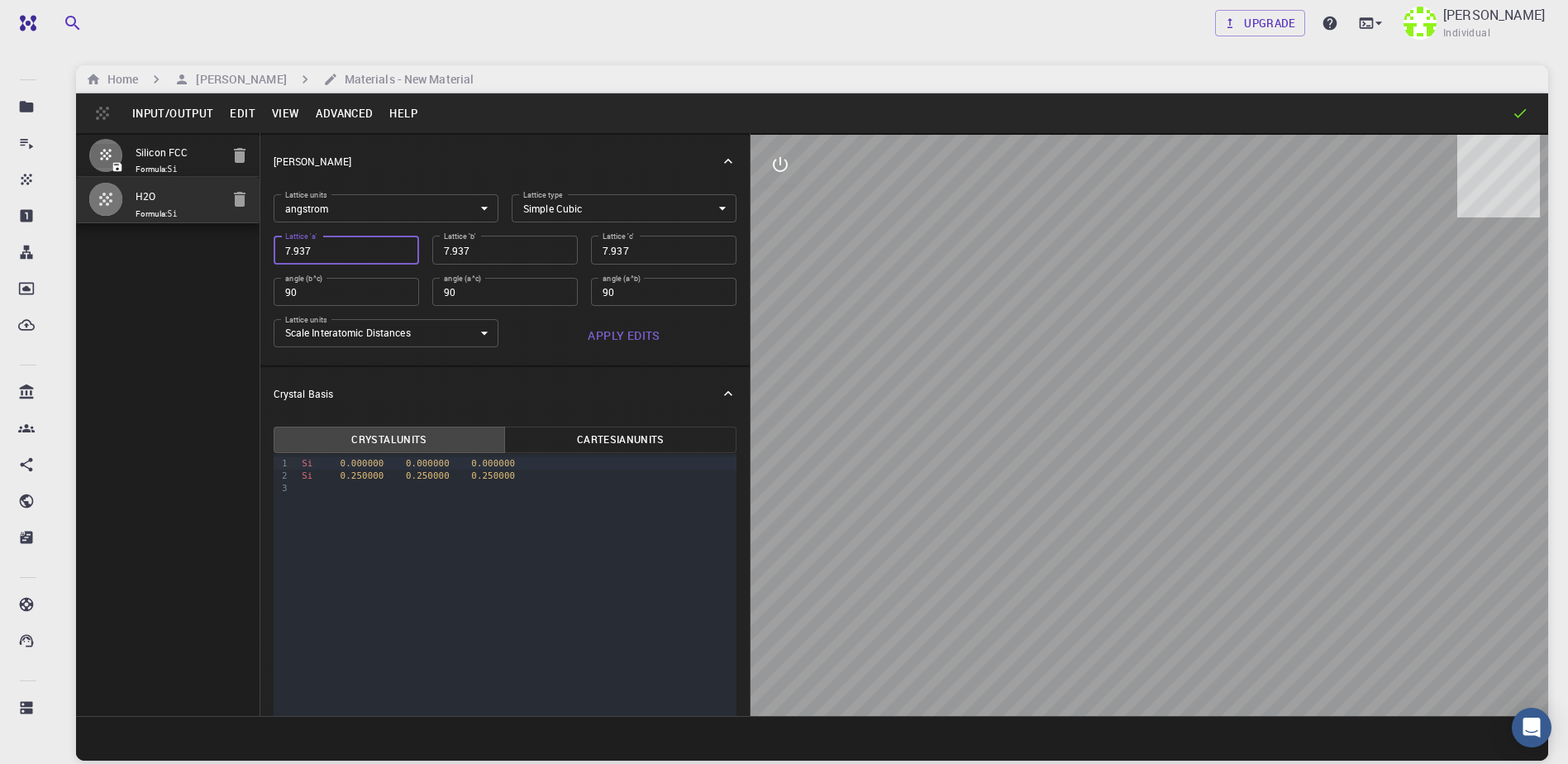
click at [205, 384] on div "Silicon FCC Formula: Si H2O Formula: Si" at bounding box center [168, 424] width 184 height 583
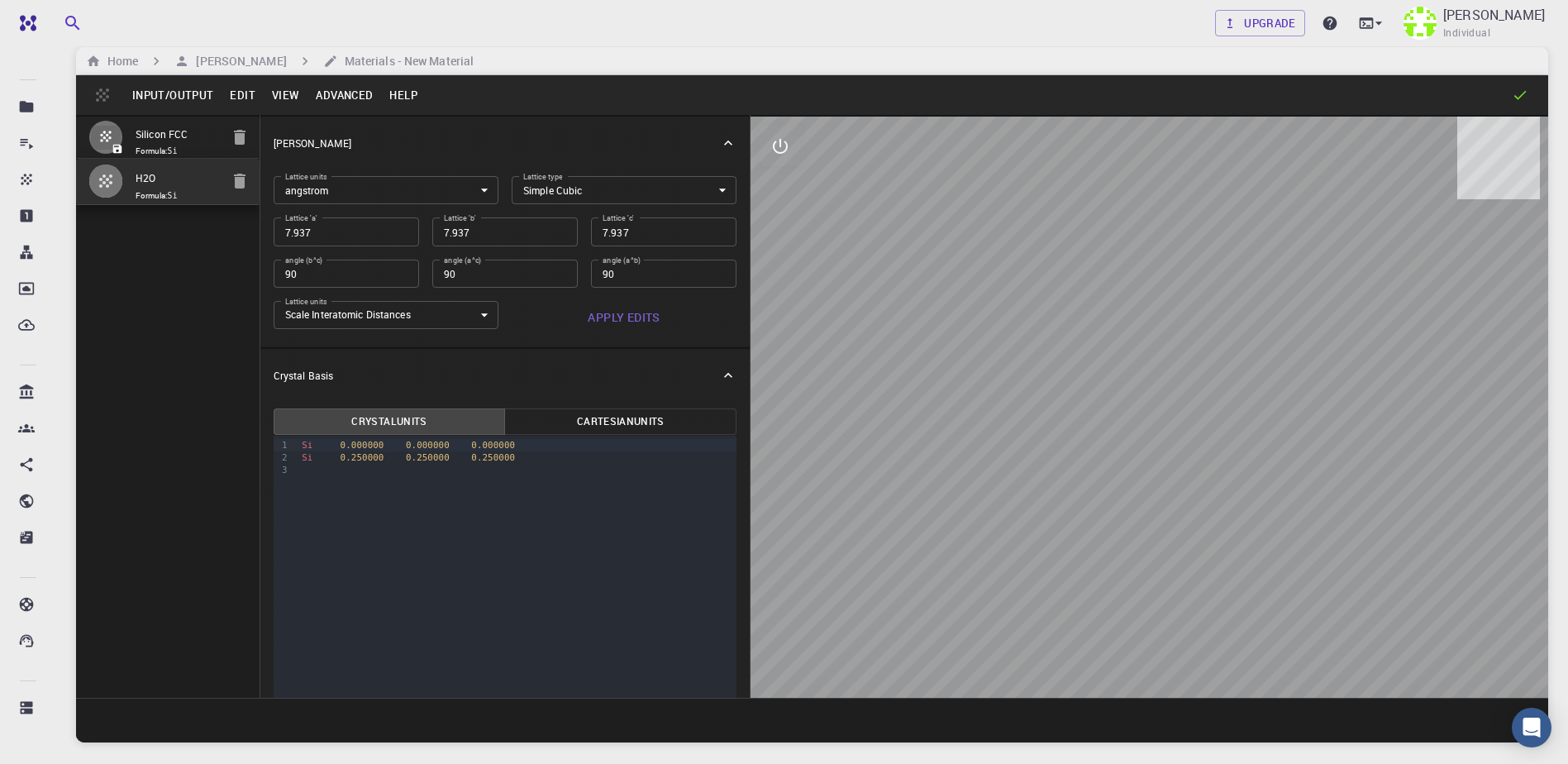
drag, startPoint x: 1072, startPoint y: 450, endPoint x: 1042, endPoint y: 483, distance: 44.6
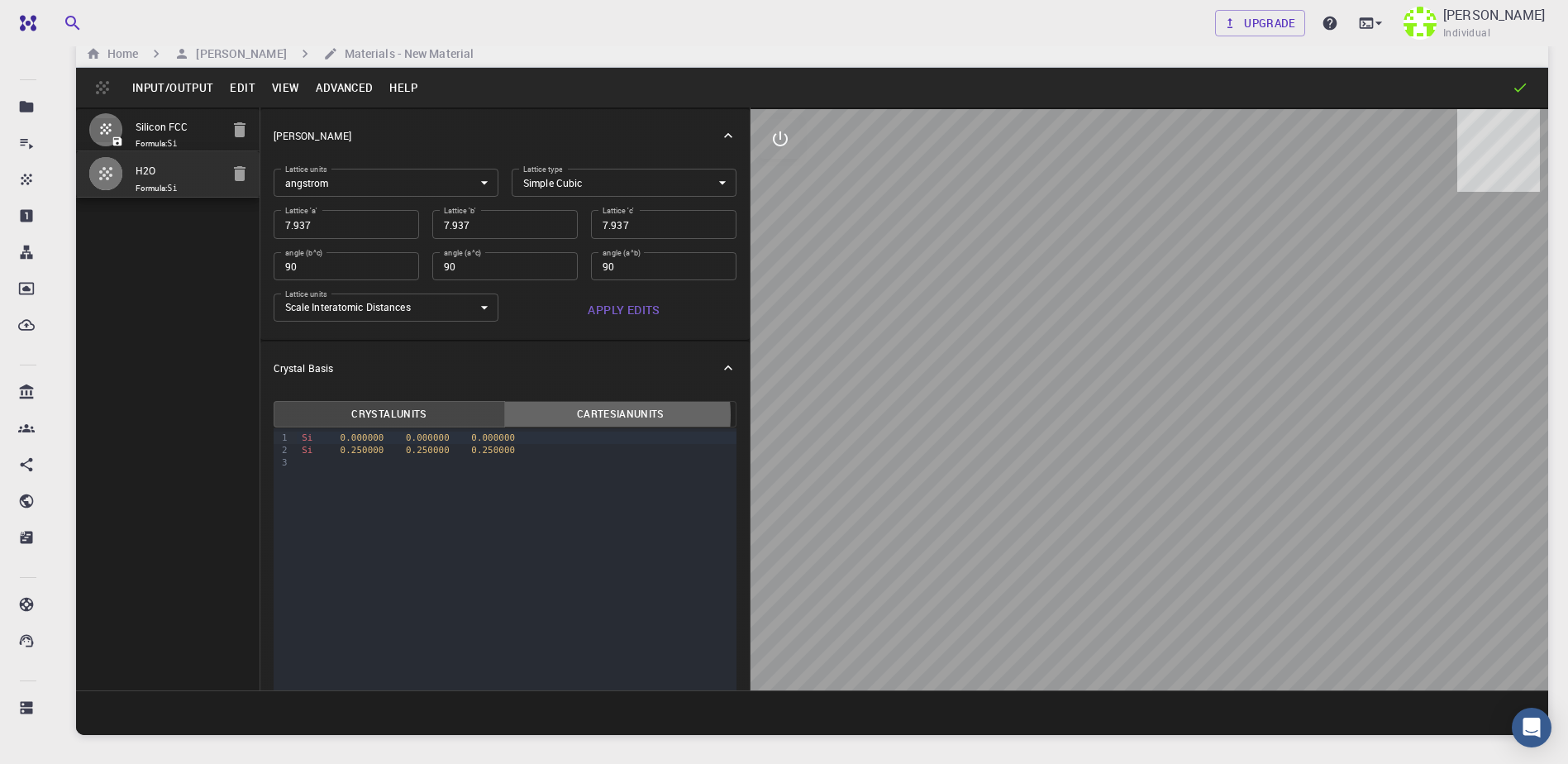
click at [594, 415] on button "Cartesian Units" at bounding box center [620, 414] width 232 height 27
click at [416, 406] on button "Crystal Units" at bounding box center [390, 414] width 232 height 27
click at [393, 440] on div "Si 0.000000 0.000000 0.000000" at bounding box center [517, 437] width 439 height 12
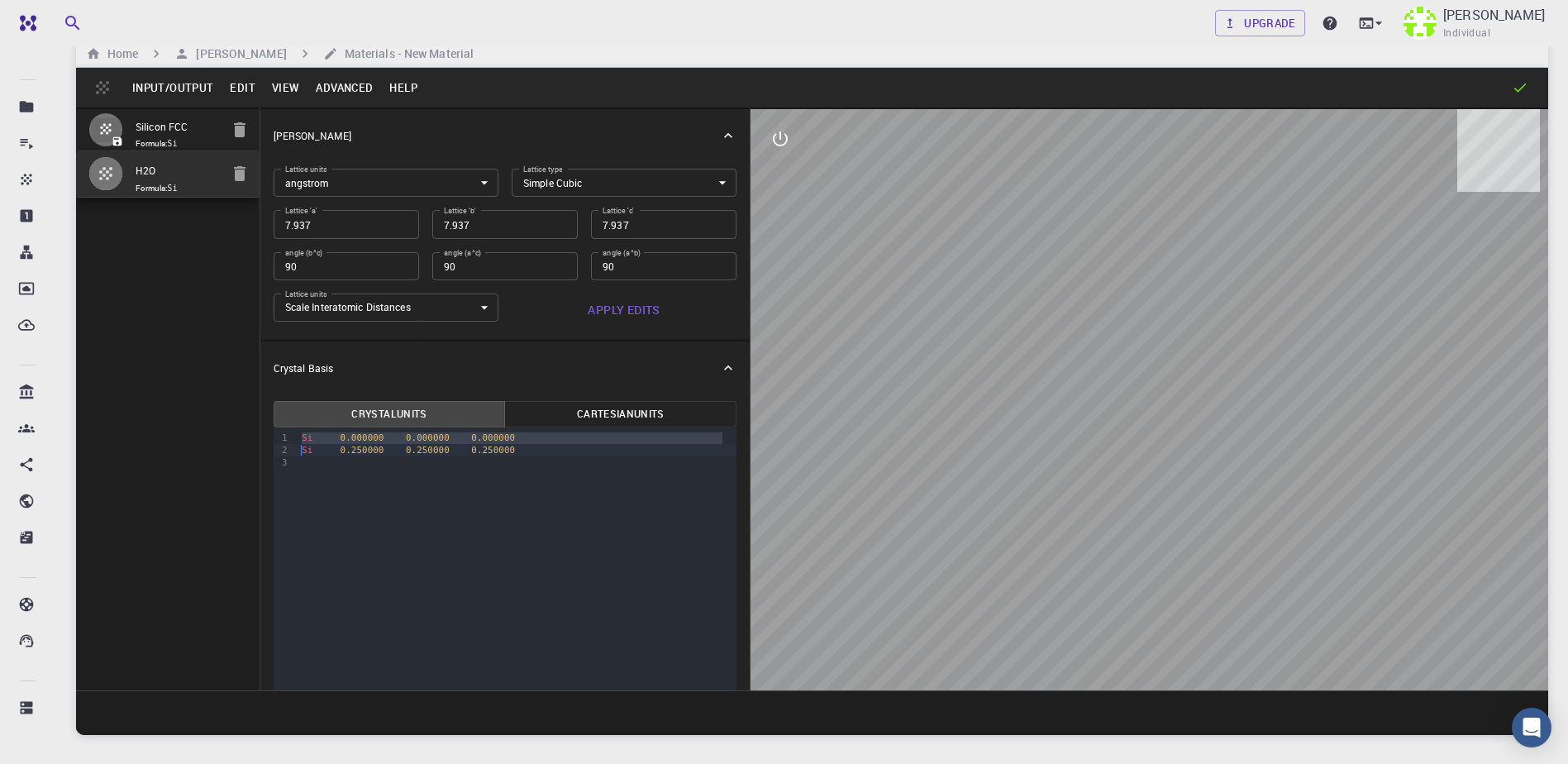
click at [362, 434] on span "0.000000" at bounding box center [362, 437] width 44 height 11
type input "FCC"
type input "3.867"
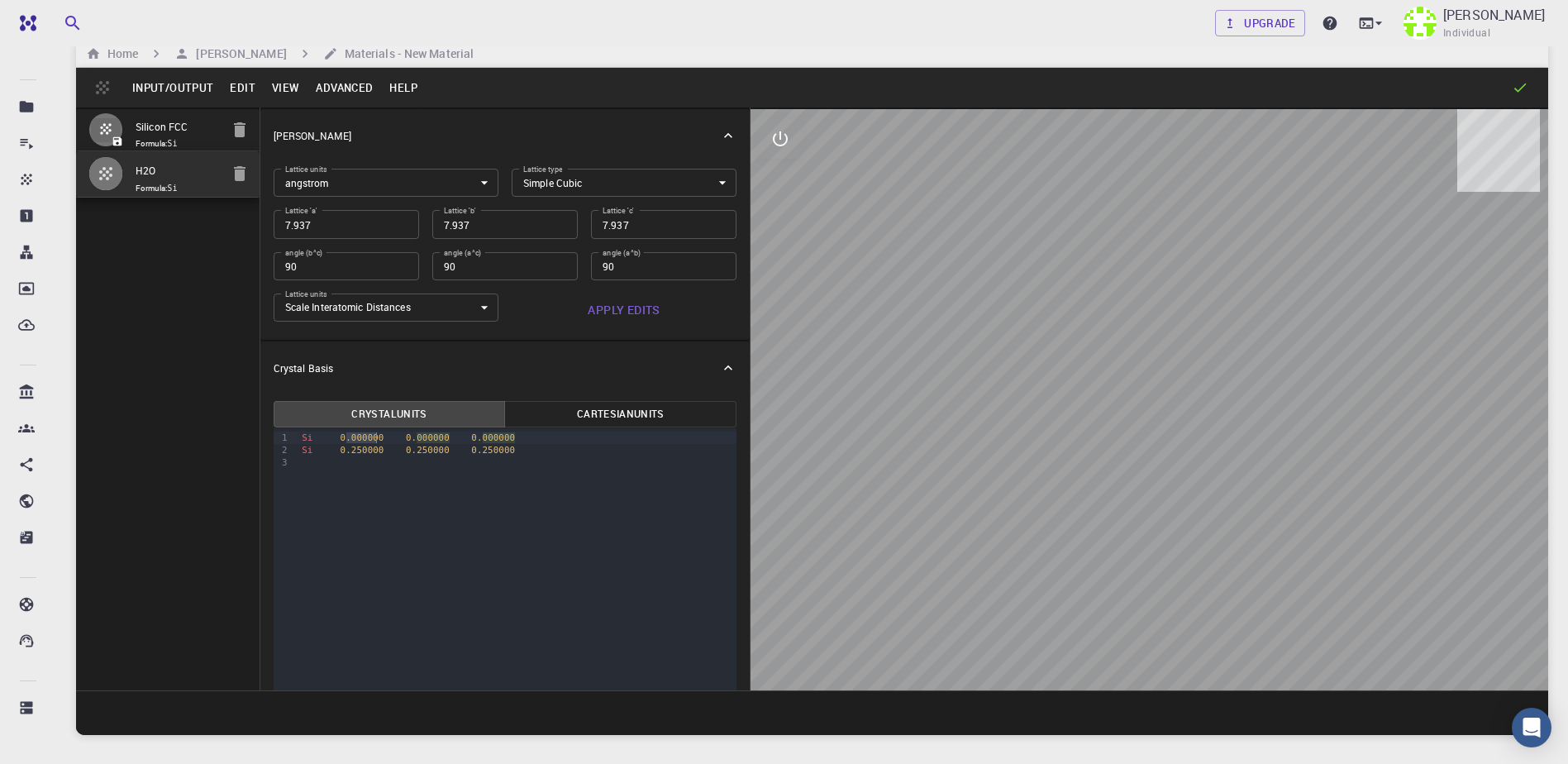
type input "3.867"
type input "60"
type input "59.99999"
click at [368, 434] on span "0.629959" at bounding box center [362, 437] width 44 height 11
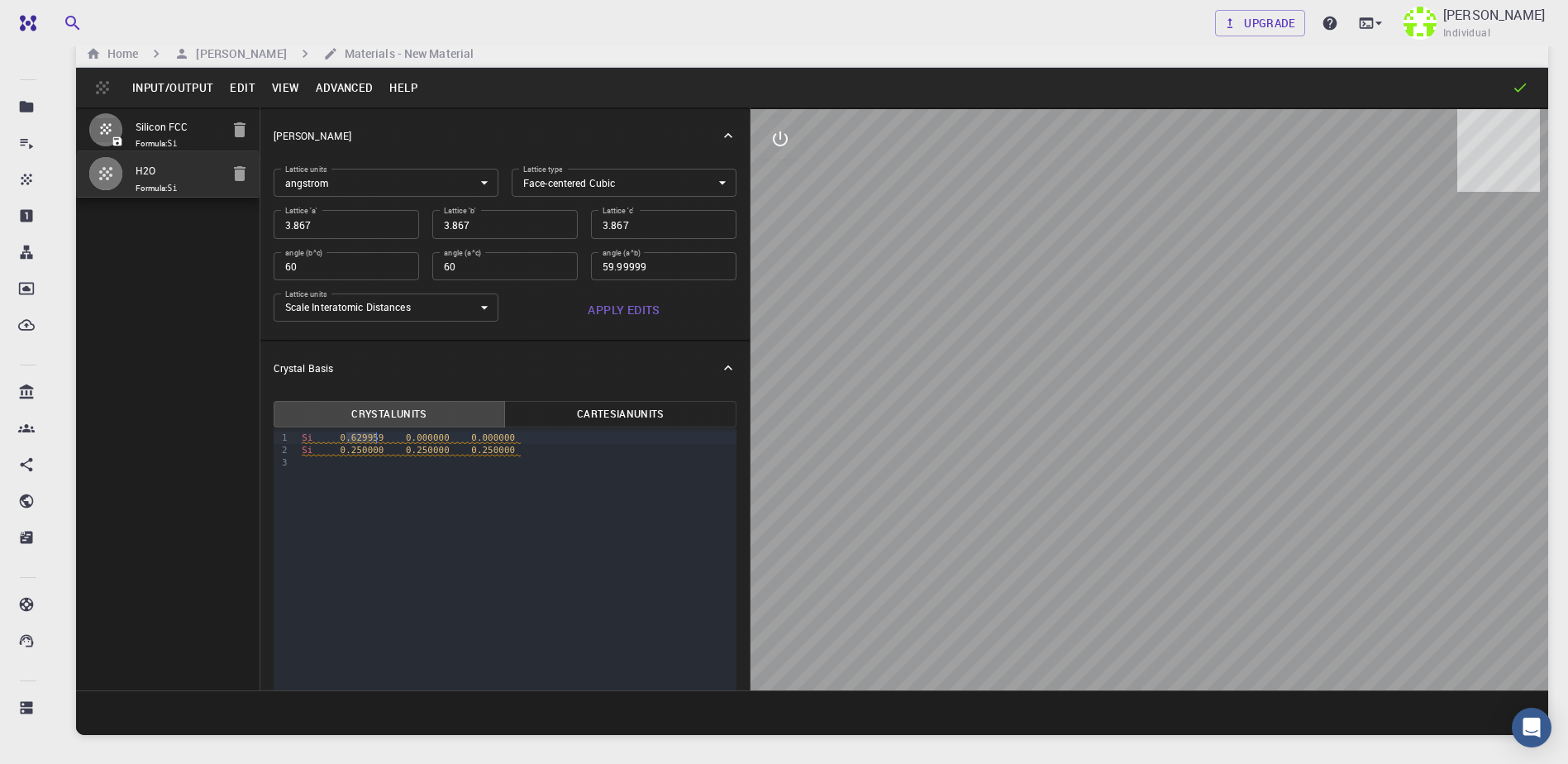
click at [368, 434] on span "0.629959" at bounding box center [362, 437] width 44 height 11
copy span "629959"
click at [312, 436] on span "Si 0.629959 0.000000 0.000000" at bounding box center [411, 438] width 219 height 12
drag, startPoint x: 480, startPoint y: 446, endPoint x: 286, endPoint y: 445, distance: 194.0
click at [286, 445] on div "9 1 2 3 › O 0.629959 0.000000 0.000000 H0.250000 0.250000 0.250000" at bounding box center [505, 647] width 464 height 439
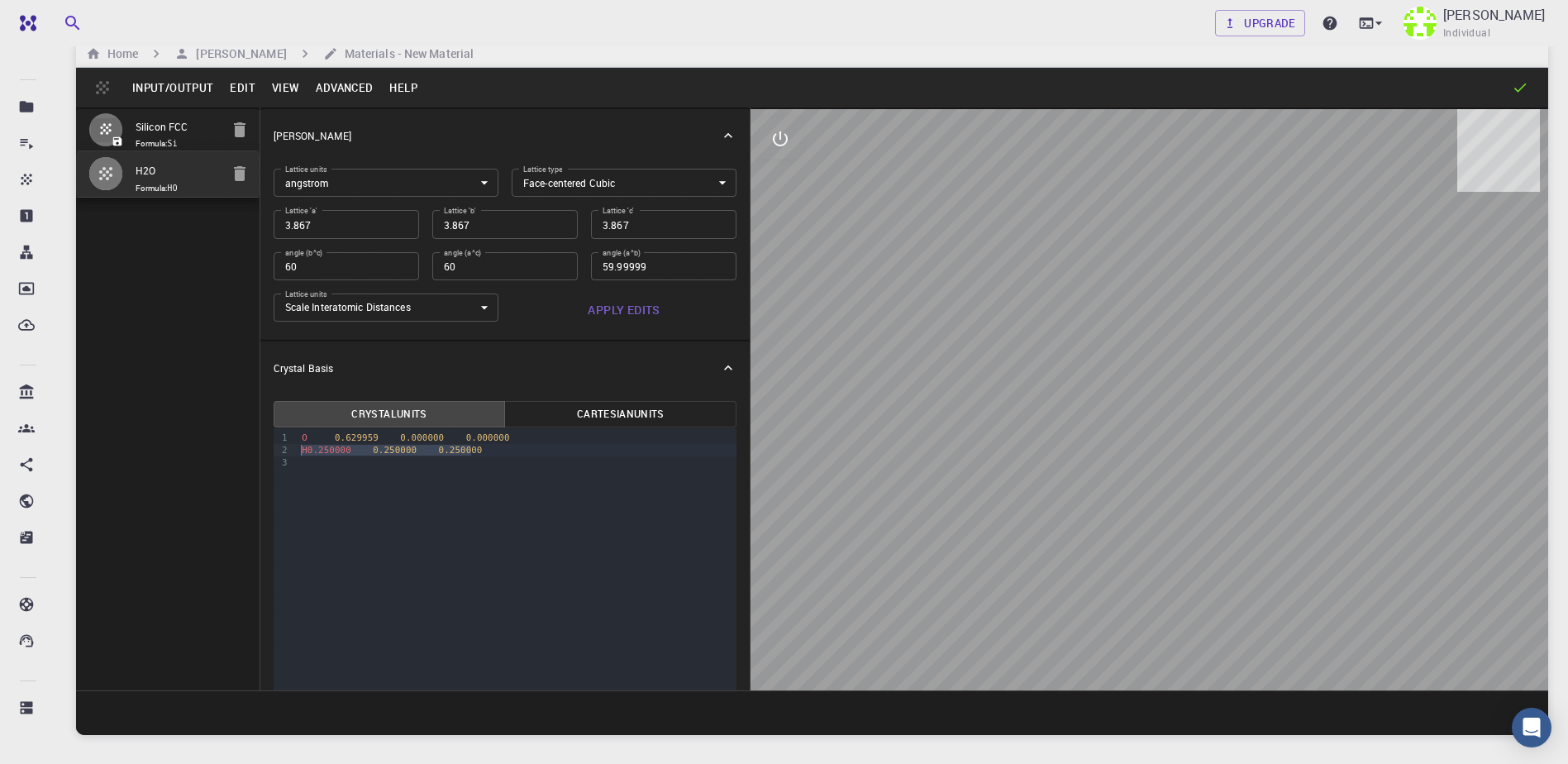
copy div "H0.250000 0.250000 0.250000"
click at [494, 461] on div at bounding box center [517, 462] width 439 height 12
click at [308, 457] on span "H0.250000" at bounding box center [327, 462] width 50 height 11
click at [313, 449] on span "H0.250000" at bounding box center [327, 450] width 50 height 11
click at [407, 537] on div "9 1 2 3 › O 0.629959 0.000000 0.000000 H 0.250000 0.250000 0.250000 H 0.250000 …" at bounding box center [505, 647] width 464 height 439
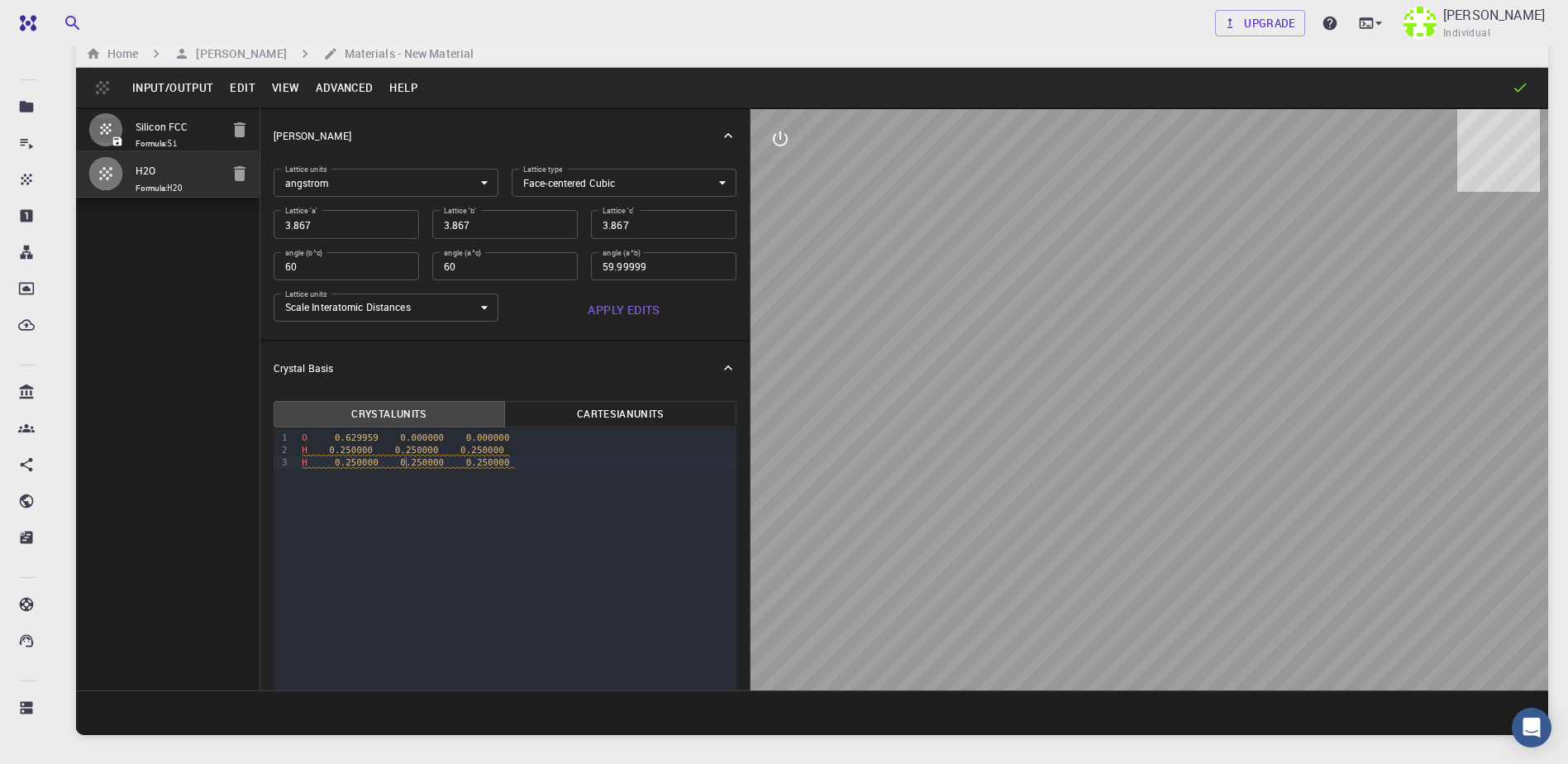
click at [930, 511] on div at bounding box center [1149, 400] width 798 height 582
click at [488, 263] on input "60" at bounding box center [504, 266] width 145 height 28
type input "60"
type input "2.734381923"
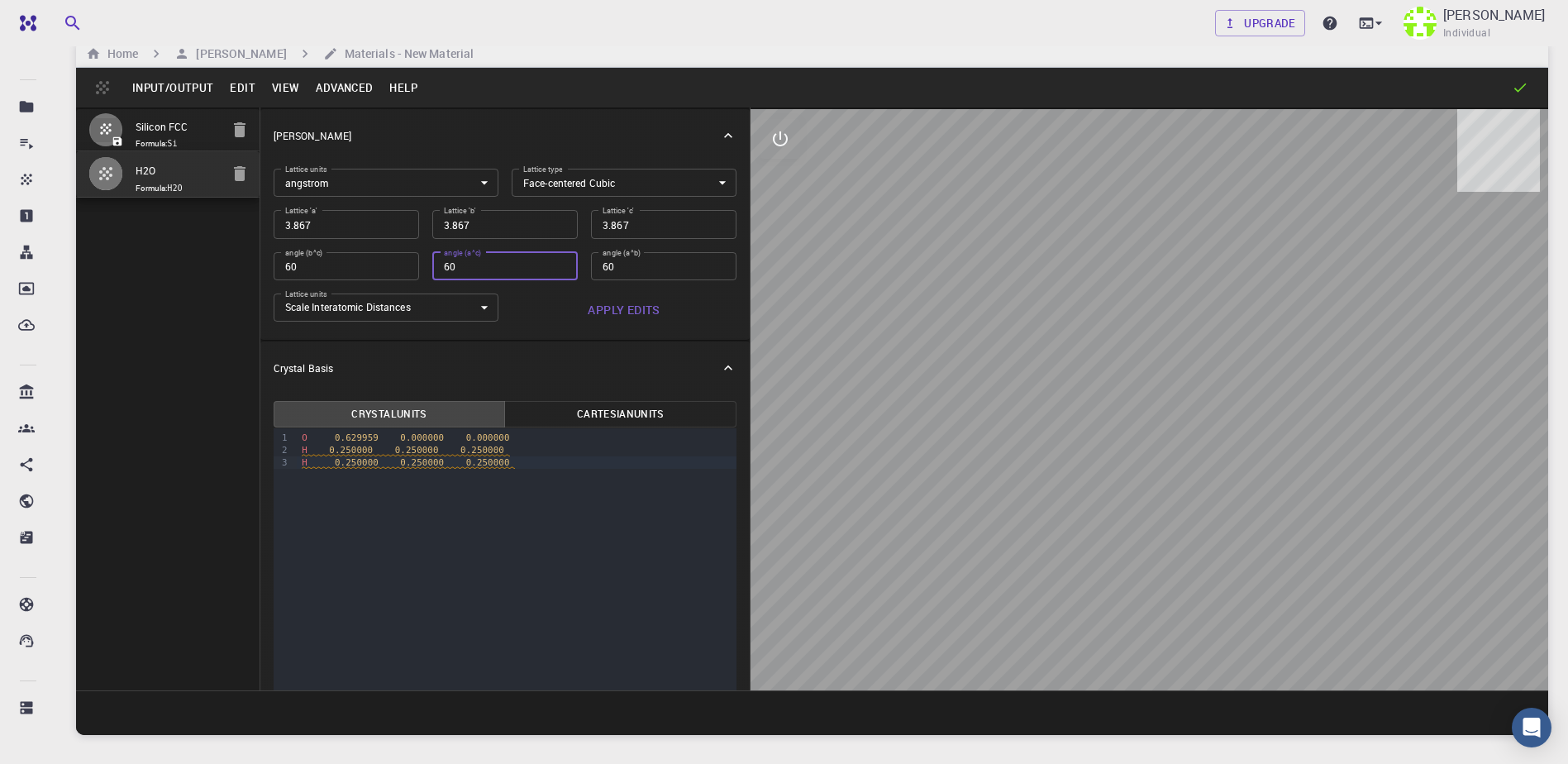
type input "2.734381923"
type input "60"
type input "1.9335"
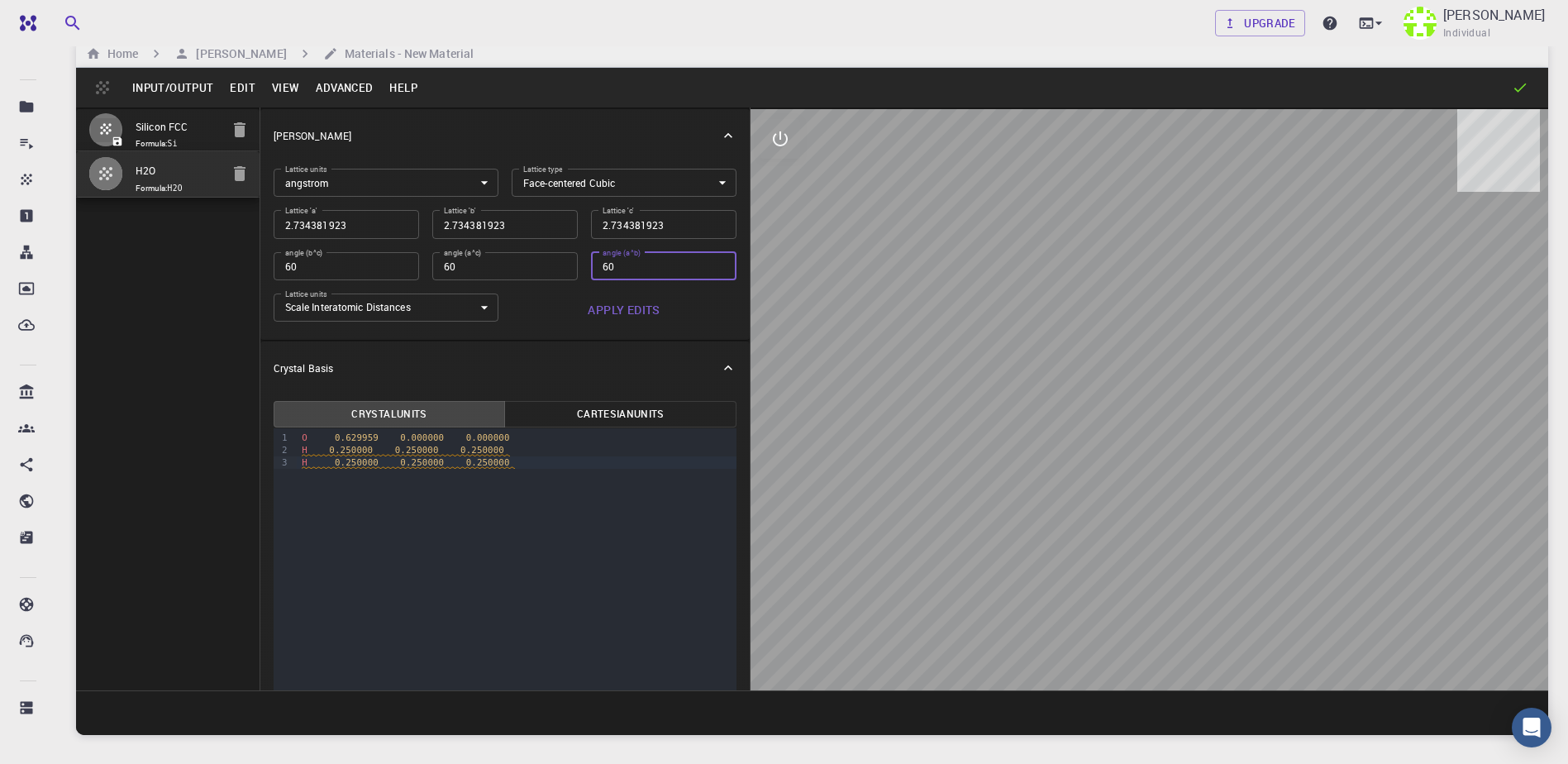
type input "1.9335"
type input "60"
type input "1.367190961"
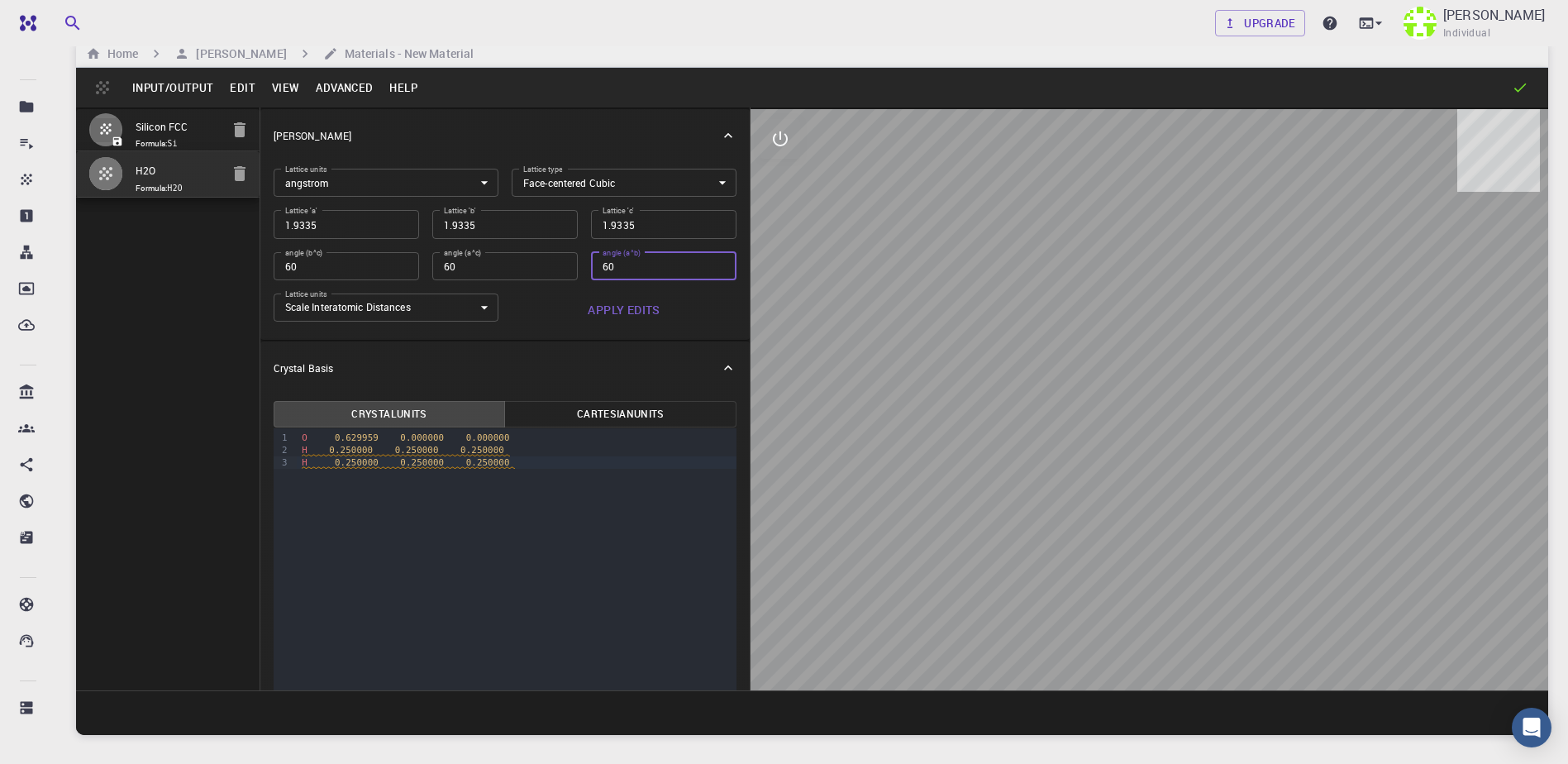
type input "60"
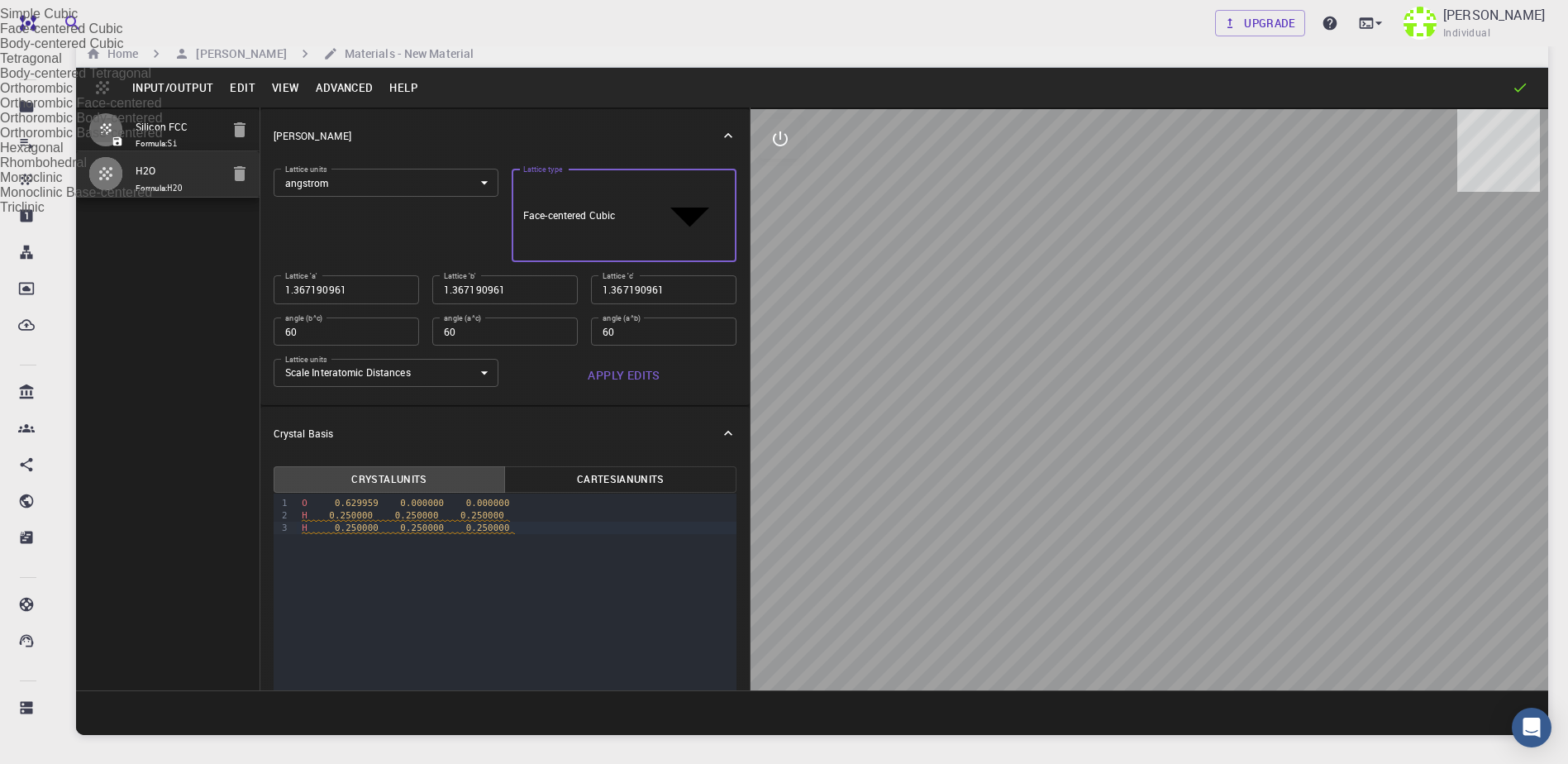
click at [579, 177] on body "Free Dashboard Create New Job New Material Create Material Upload File Import f…" at bounding box center [784, 419] width 1568 height 889
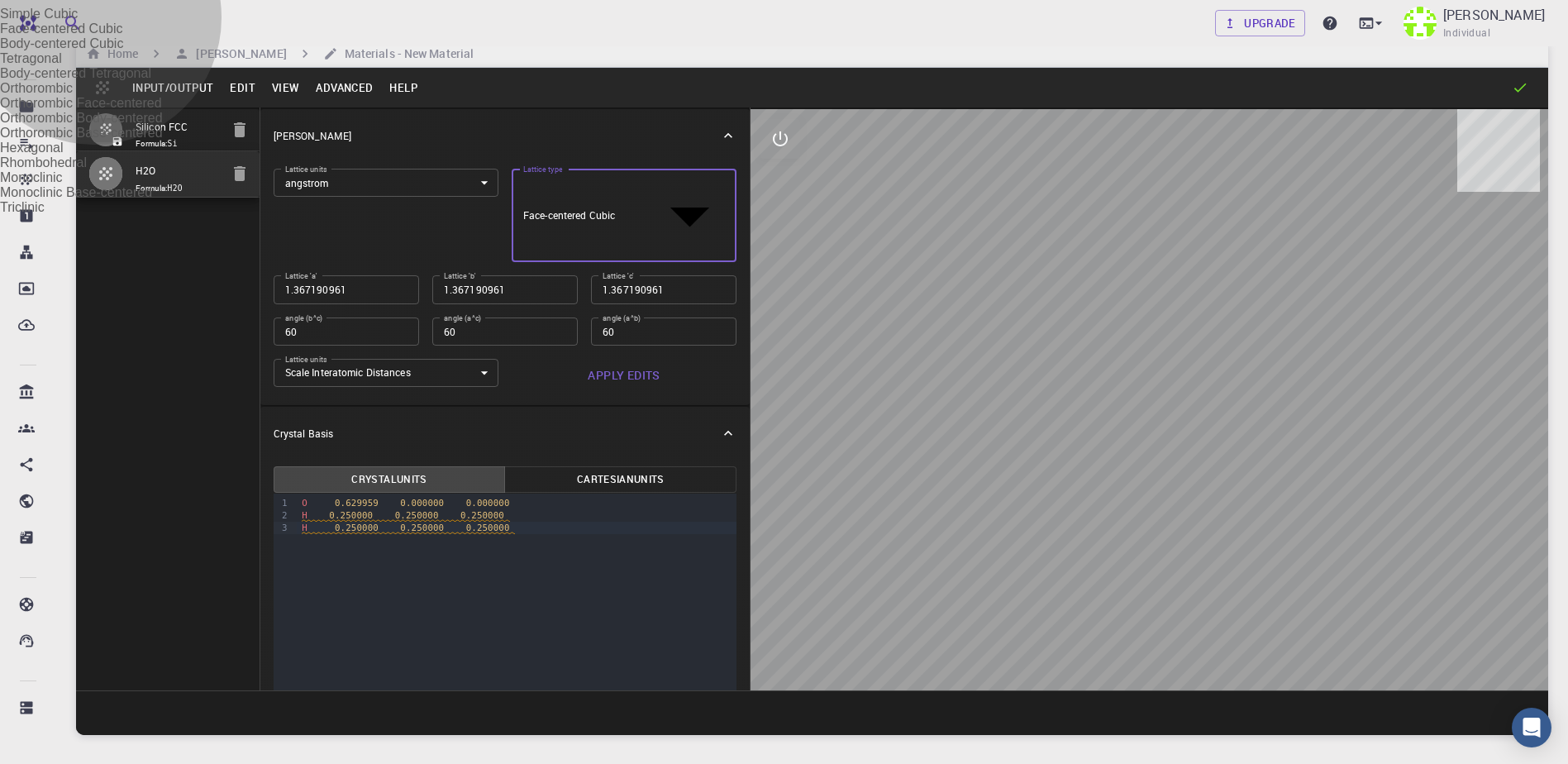
click at [600, 22] on li "Simple Cubic" at bounding box center [784, 14] width 1568 height 15
type input "CUB"
type input "90"
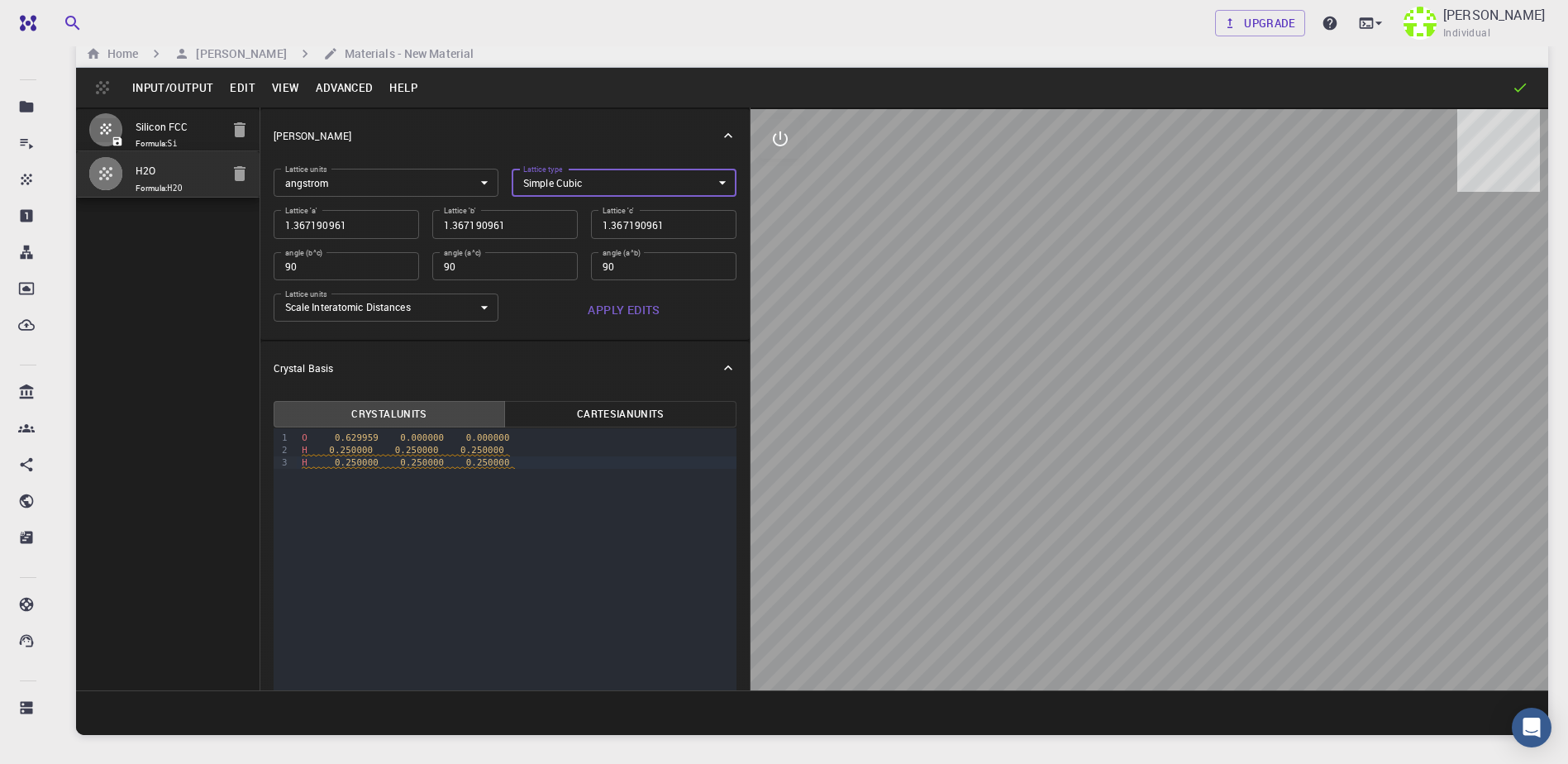
click at [398, 185] on body "Free Dashboard Create New Job New Material Create Material Upload File Import f…" at bounding box center [784, 419] width 1568 height 889
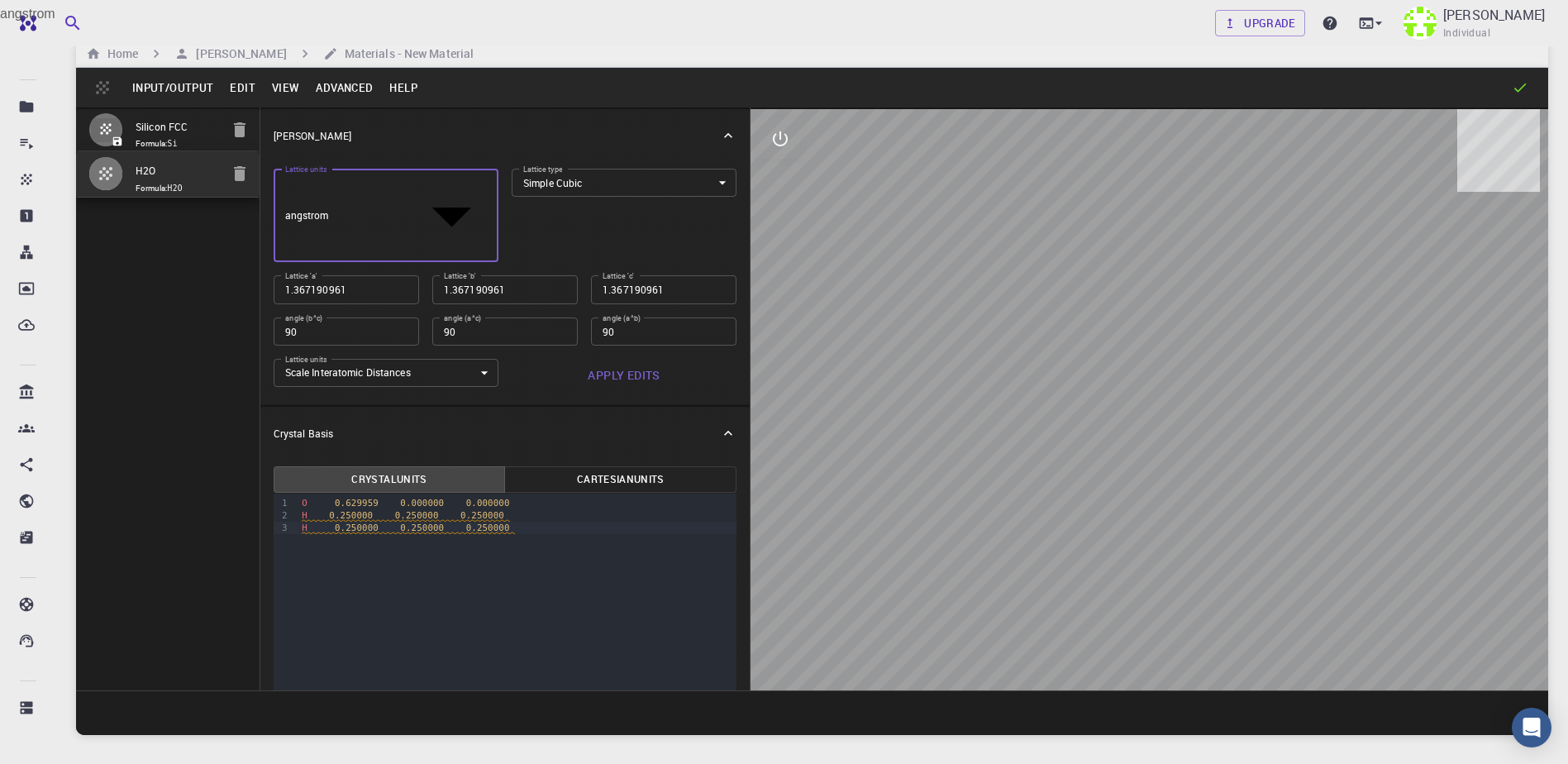
click at [398, 185] on div at bounding box center [784, 382] width 1568 height 764
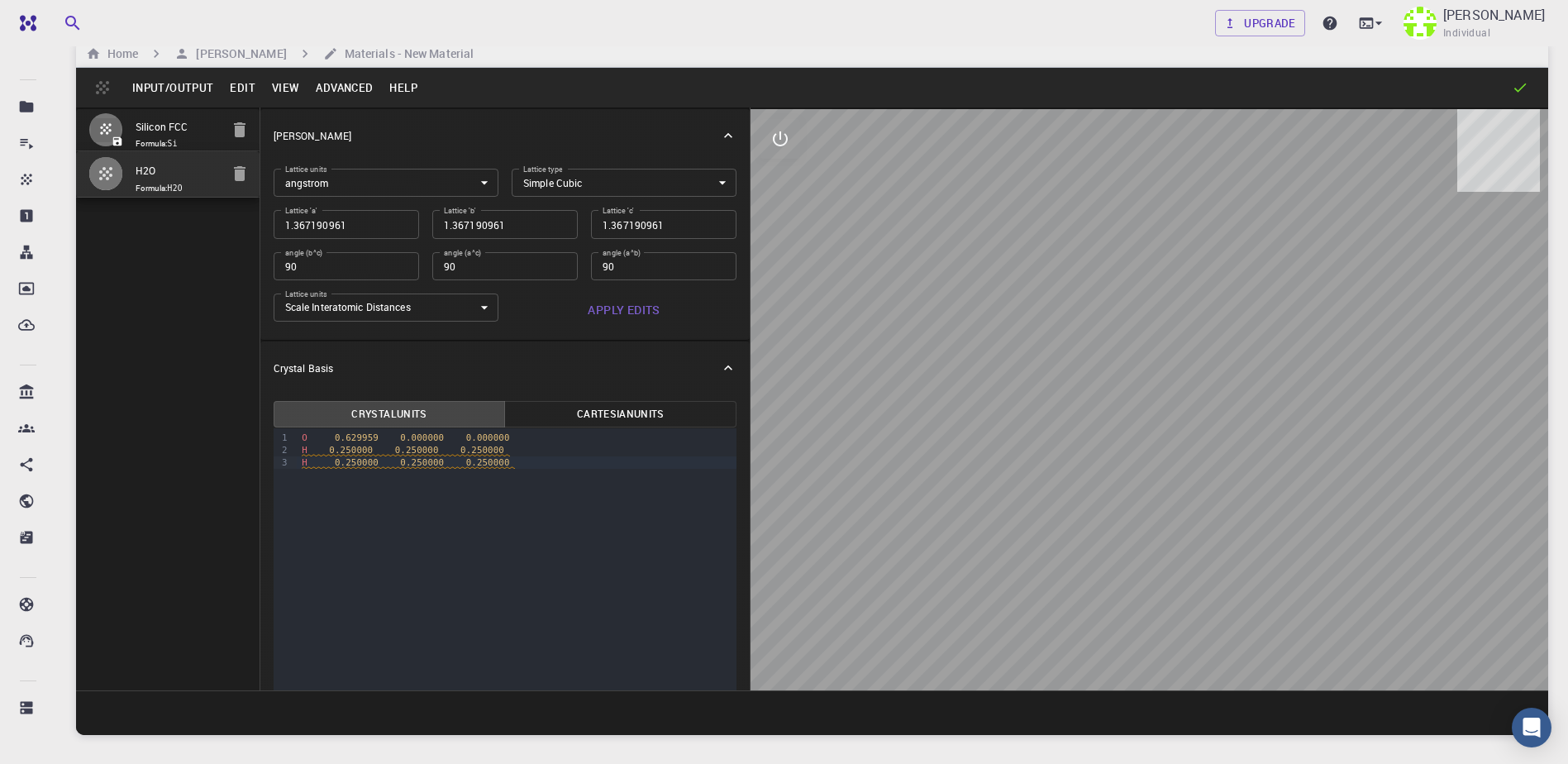
click at [172, 305] on div "Silicon FCC Formula: Si H2O Formula: H2O" at bounding box center [168, 399] width 184 height 583
click at [366, 222] on input "1.367190961" at bounding box center [346, 224] width 145 height 28
click at [323, 274] on input "90" at bounding box center [346, 266] width 145 height 28
click at [307, 230] on input "1.367190961" at bounding box center [346, 224] width 145 height 28
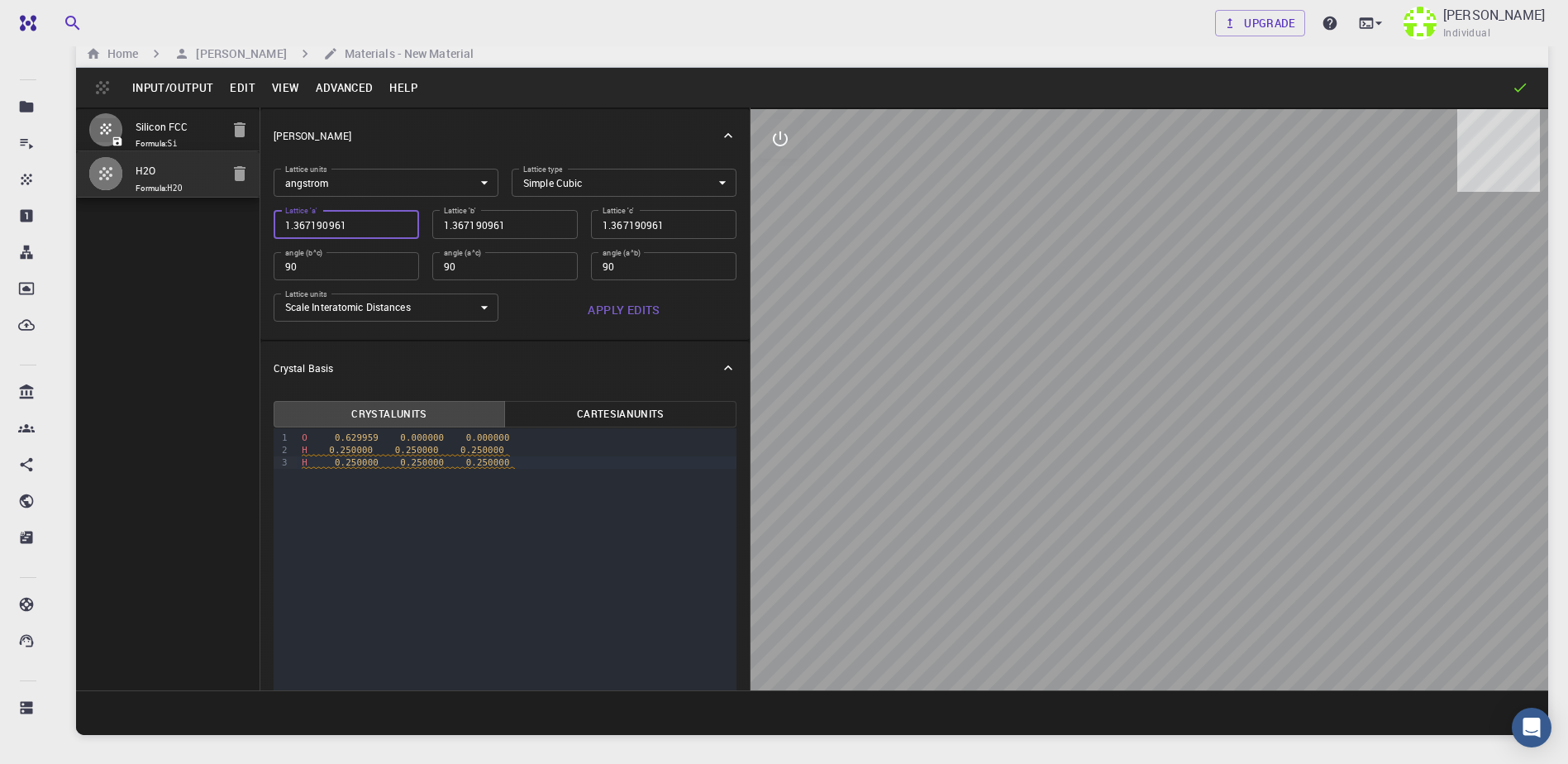
click at [307, 230] on input "1.367190961" at bounding box center [346, 224] width 145 height 28
type input "7"
type input "7.9"
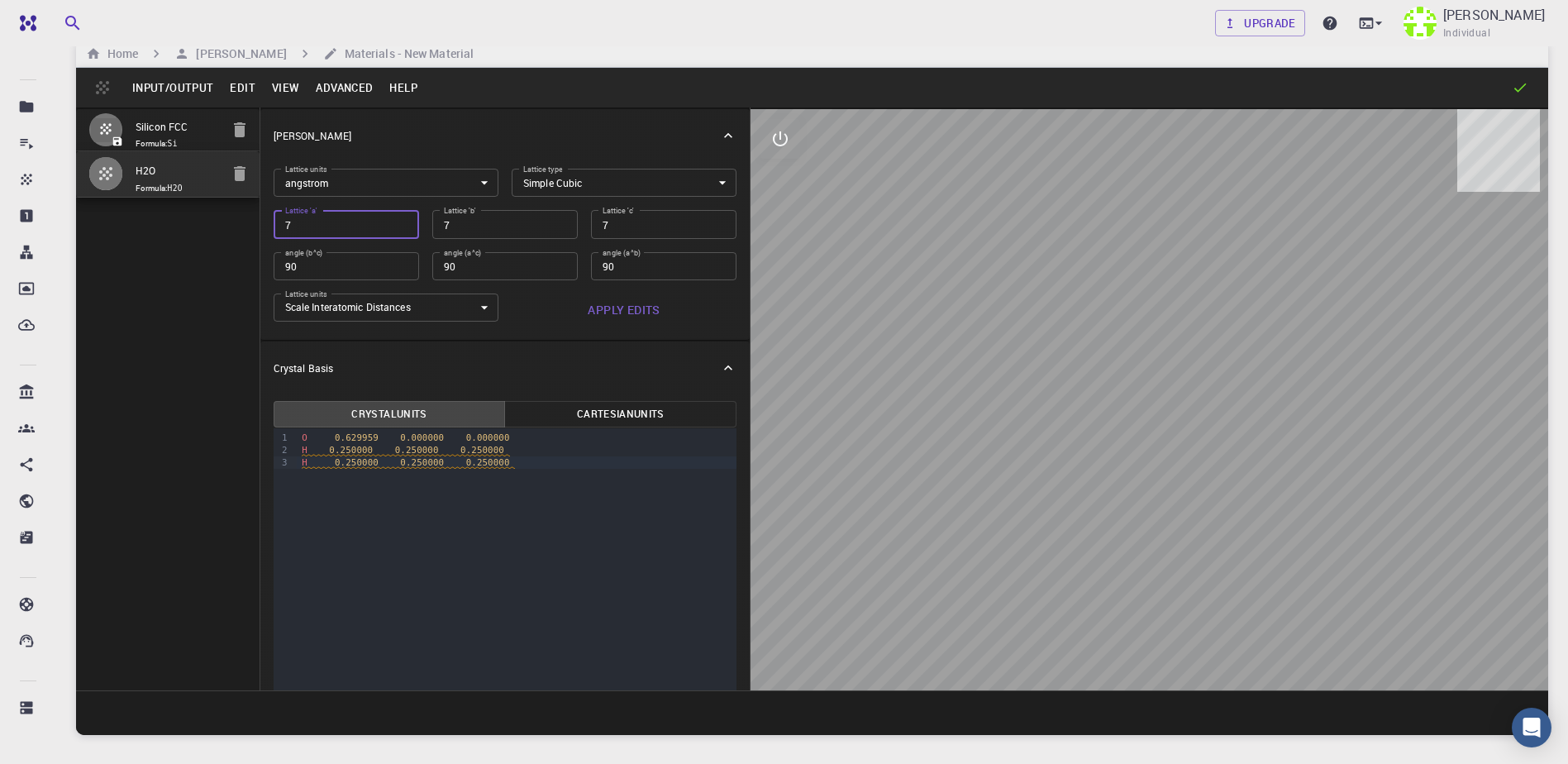
type input "7.9"
type input "7.93"
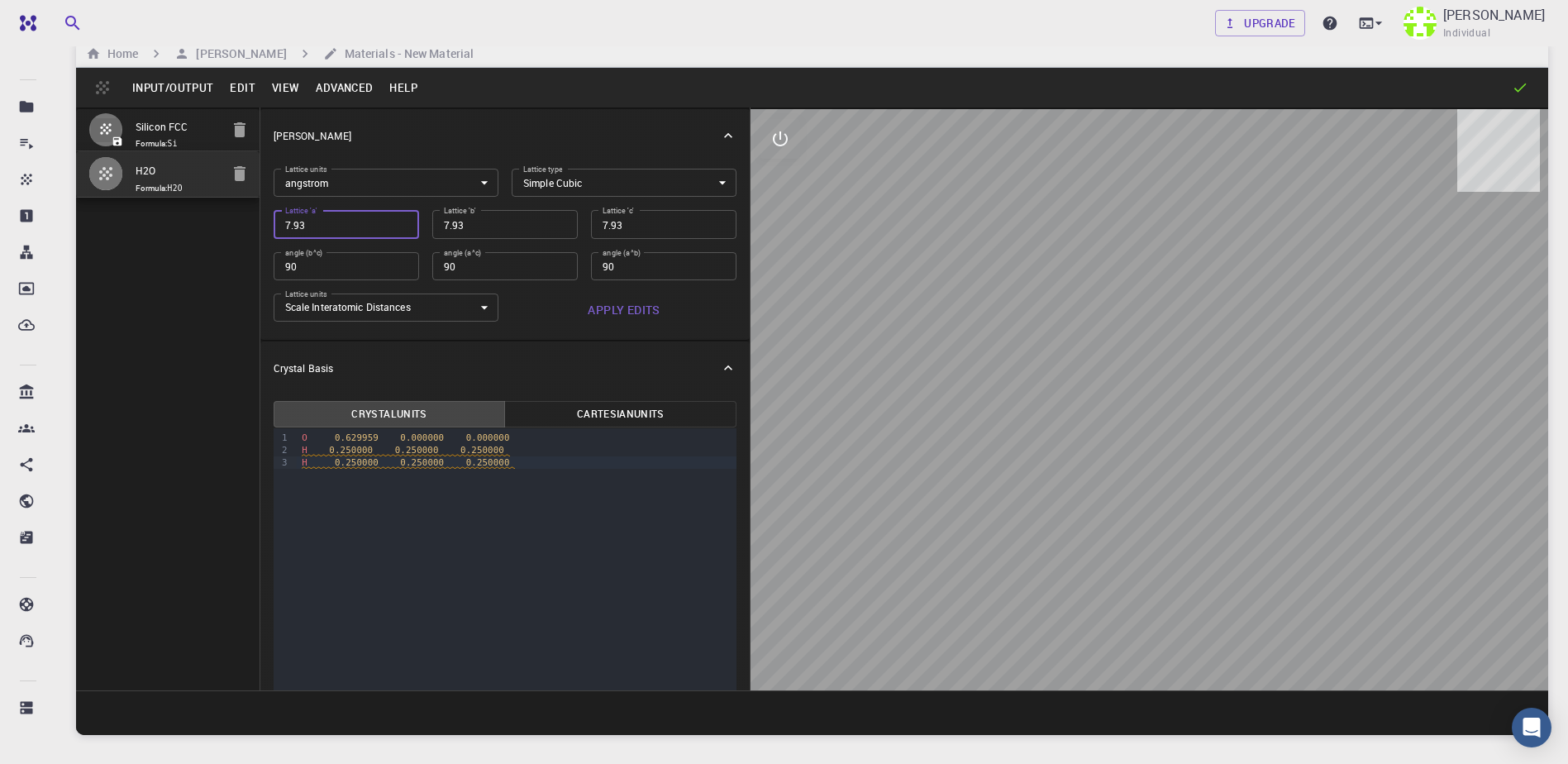
type input "7.933"
type input "7.9337"
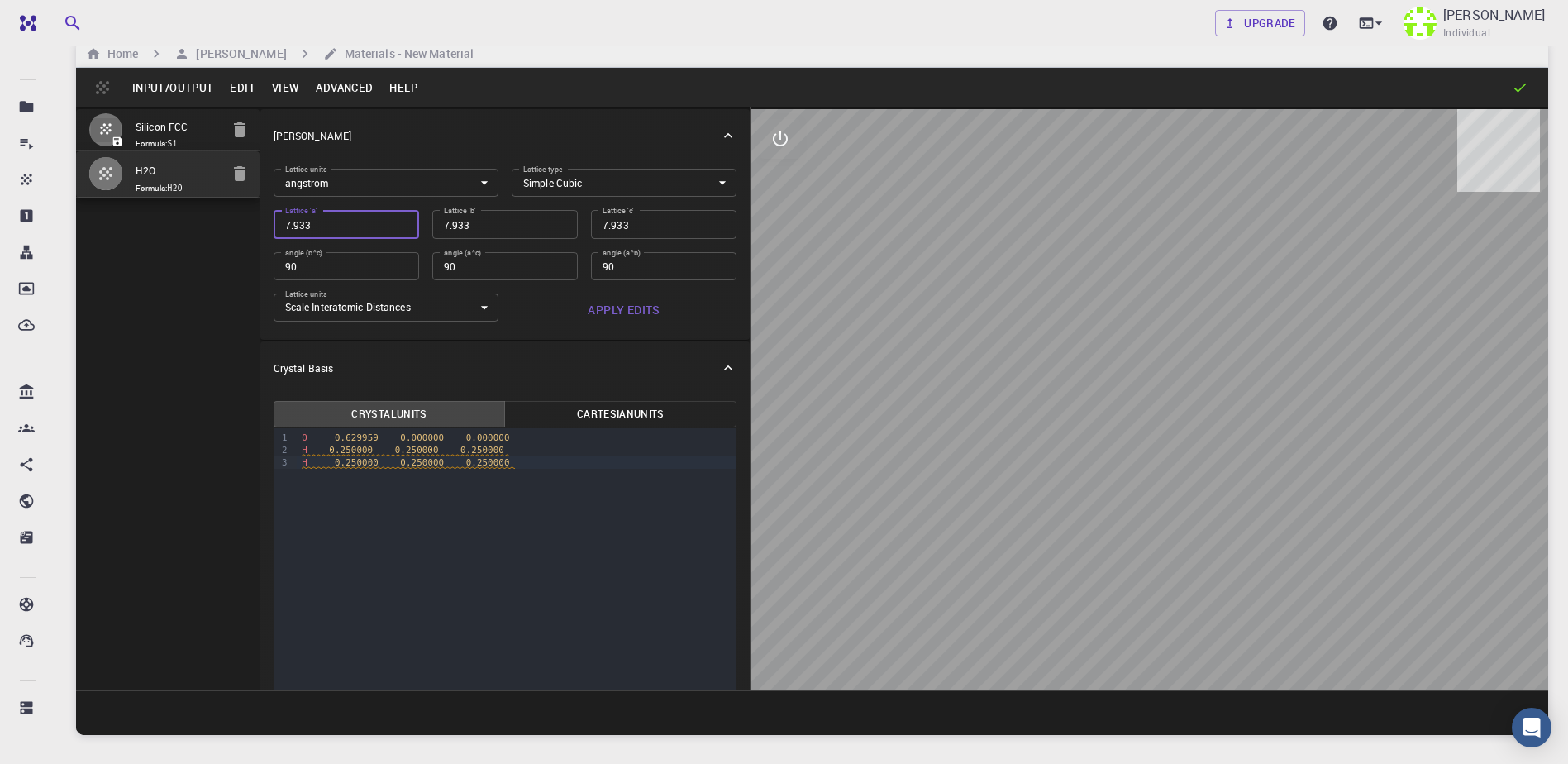
type input "7.9337"
click at [355, 227] on input "7.9337" at bounding box center [346, 224] width 145 height 28
click at [320, 224] on input "7.9337" at bounding box center [346, 224] width 145 height 28
type input "7.933"
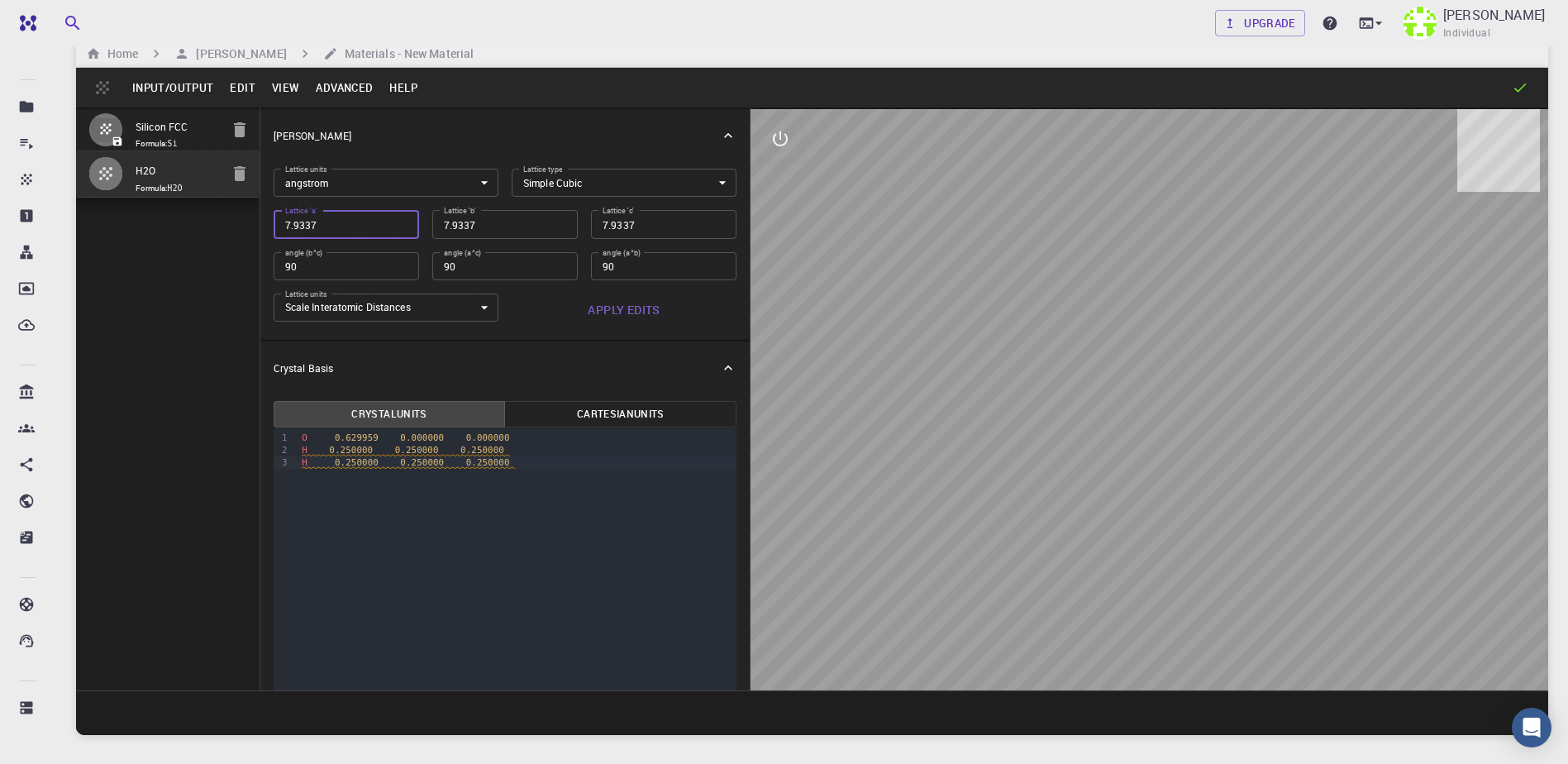
type input "7.933"
type input "7.93"
type input "7.937"
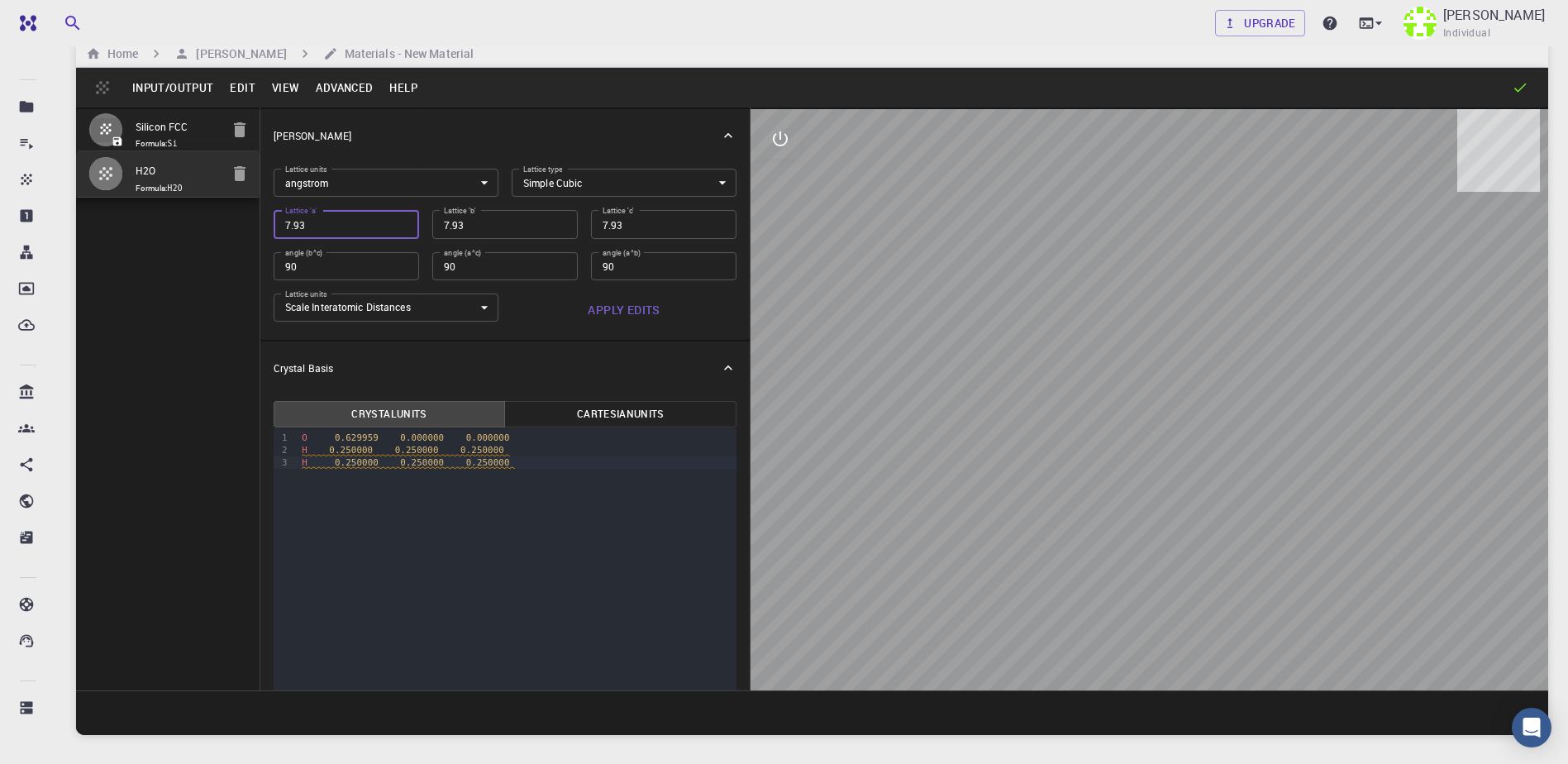
type input "7.937"
type input "7.9377"
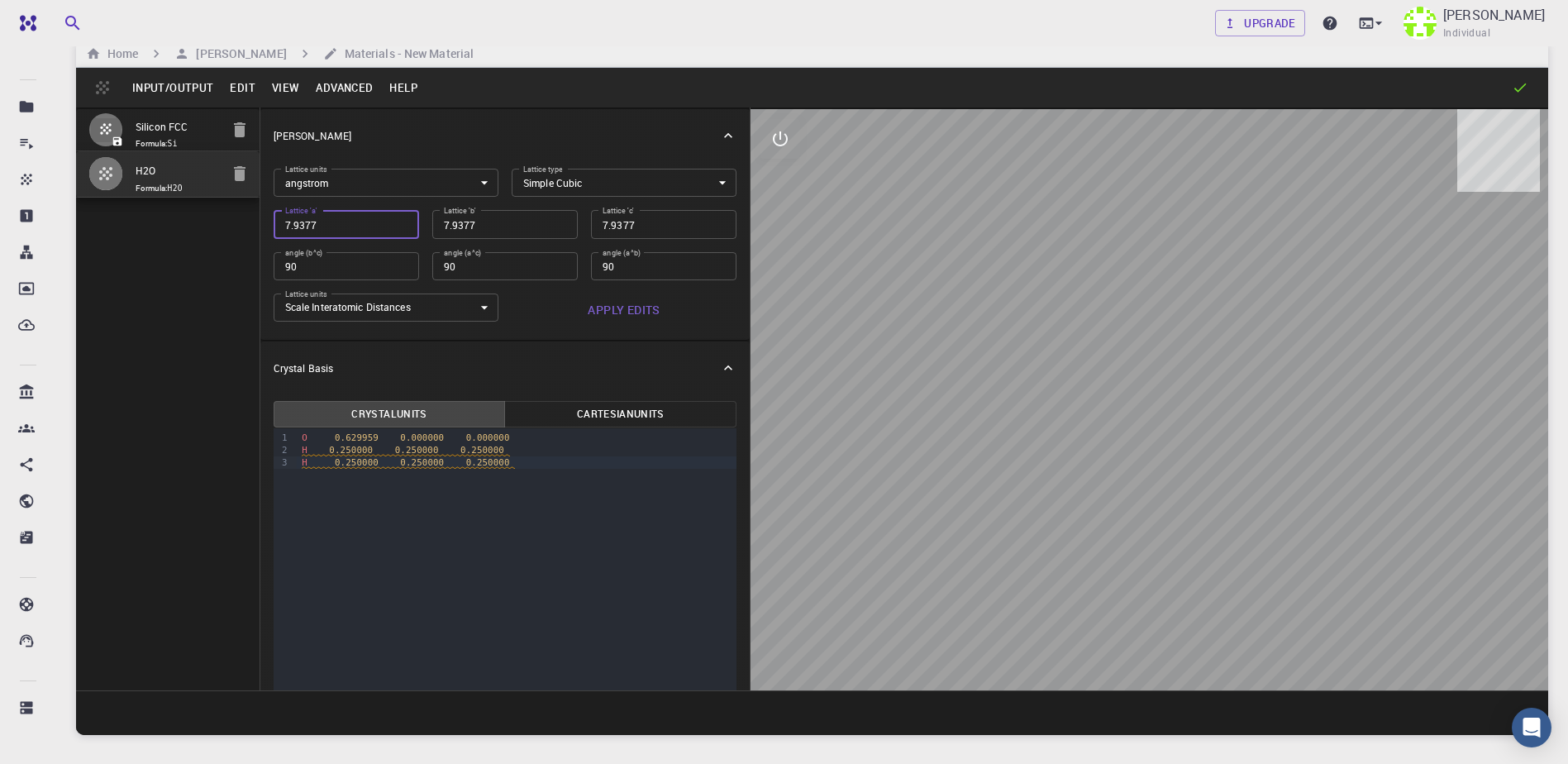
type input "7.9377"
click at [613, 314] on button "Apply Edits" at bounding box center [624, 310] width 225 height 33
drag, startPoint x: 1435, startPoint y: 352, endPoint x: 1394, endPoint y: 353, distance: 41.0
drag, startPoint x: 1394, startPoint y: 353, endPoint x: 1418, endPoint y: 304, distance: 54.6
click at [1415, 304] on div at bounding box center [1149, 400] width 798 height 582
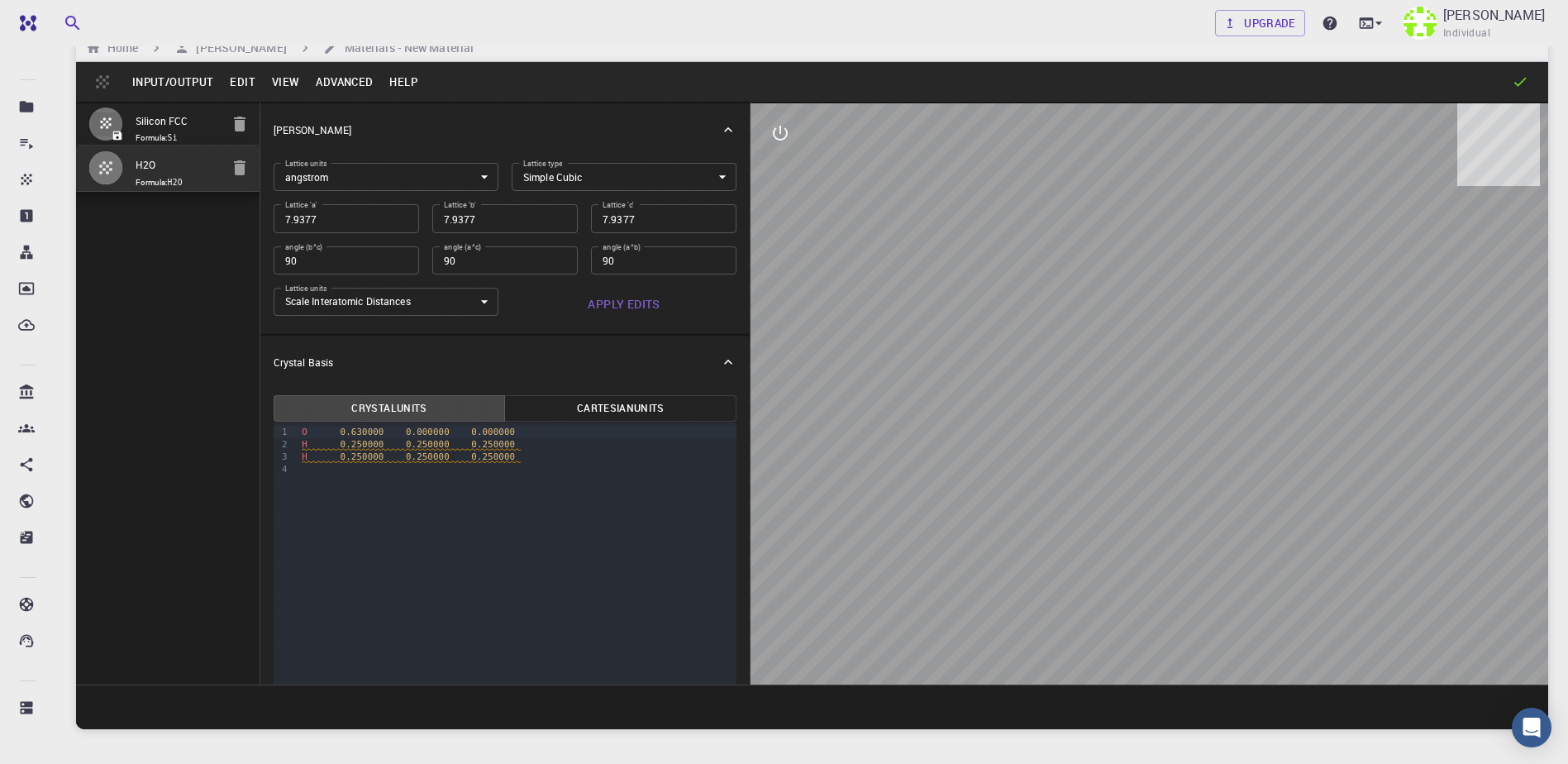
drag, startPoint x: 1395, startPoint y: 356, endPoint x: 1362, endPoint y: 367, distance: 34.8
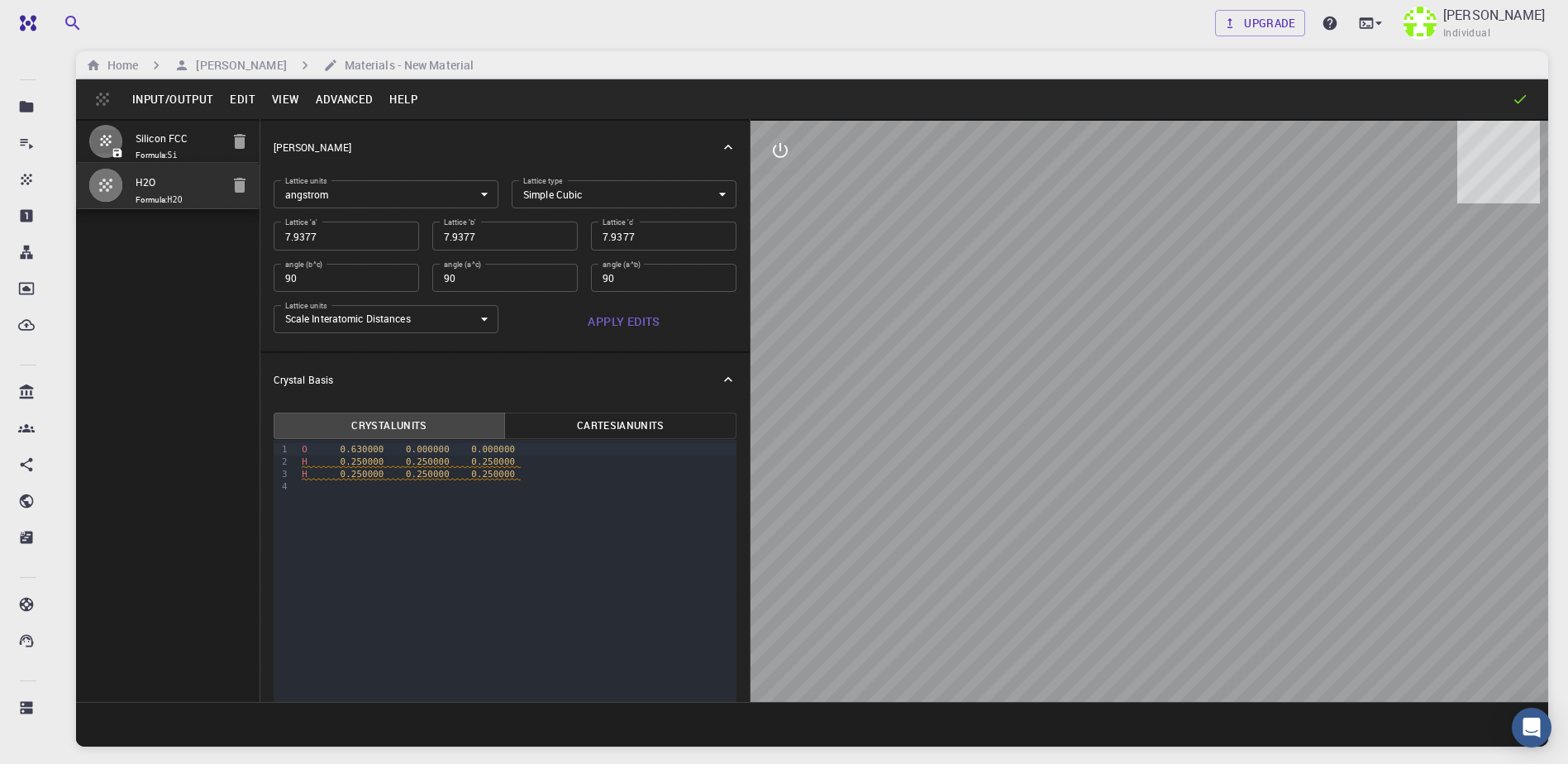
scroll to position [0, 0]
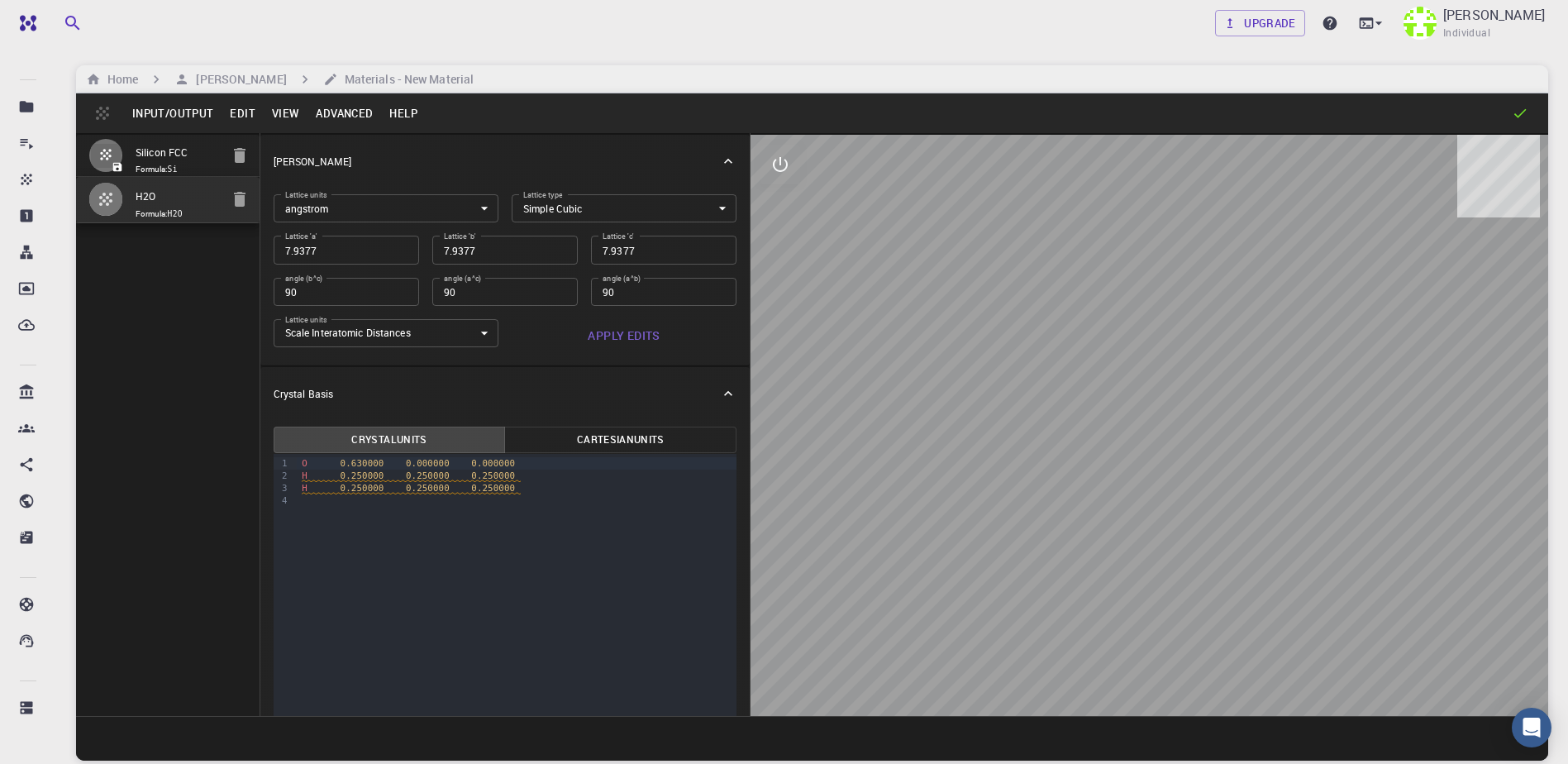
drag, startPoint x: 1053, startPoint y: 389, endPoint x: 1068, endPoint y: 389, distance: 15.0
click at [1068, 389] on div at bounding box center [1149, 425] width 798 height 582
click at [235, 111] on button "Edit" at bounding box center [242, 114] width 42 height 27
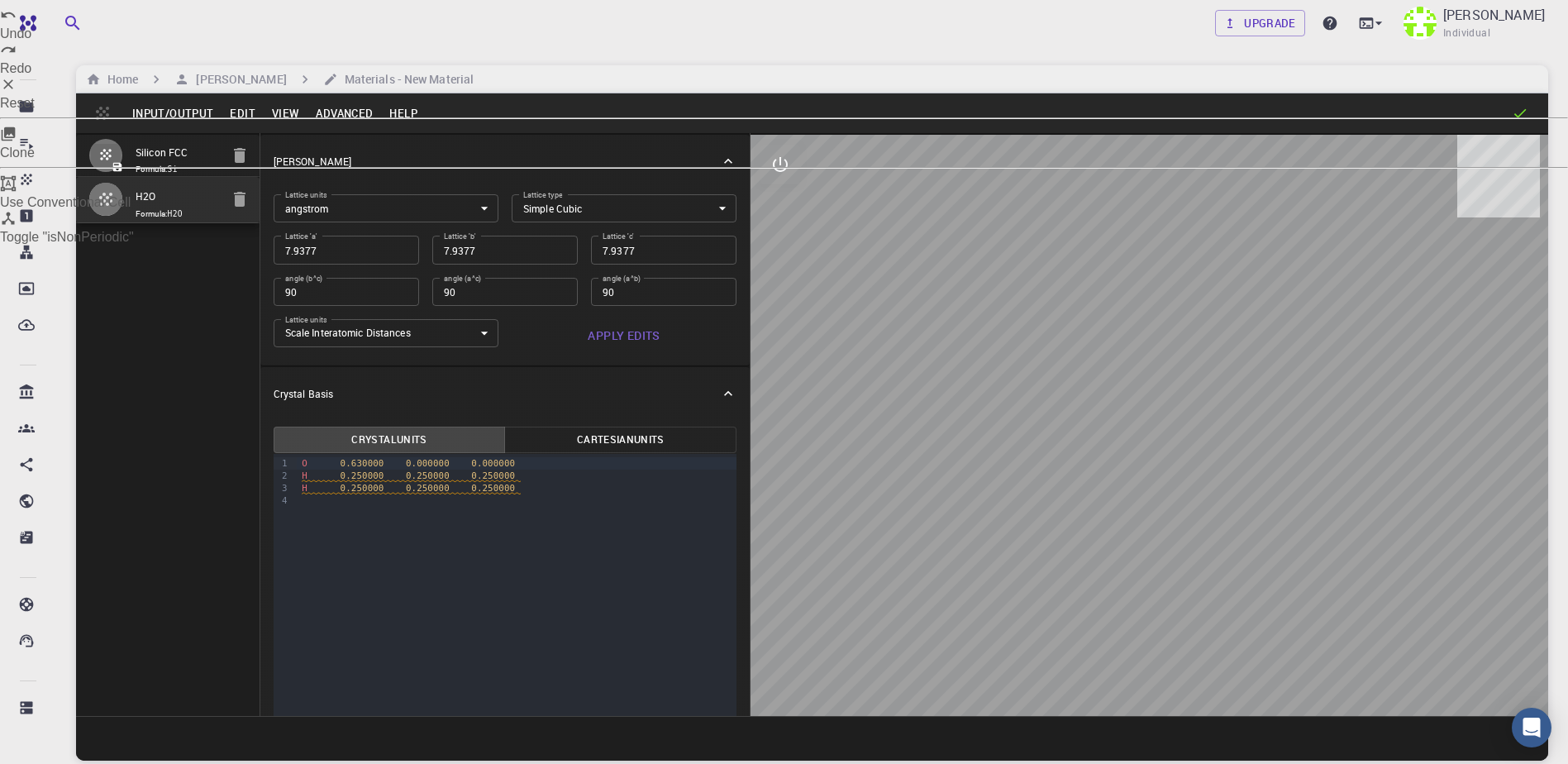
click at [193, 112] on div at bounding box center [784, 382] width 1568 height 764
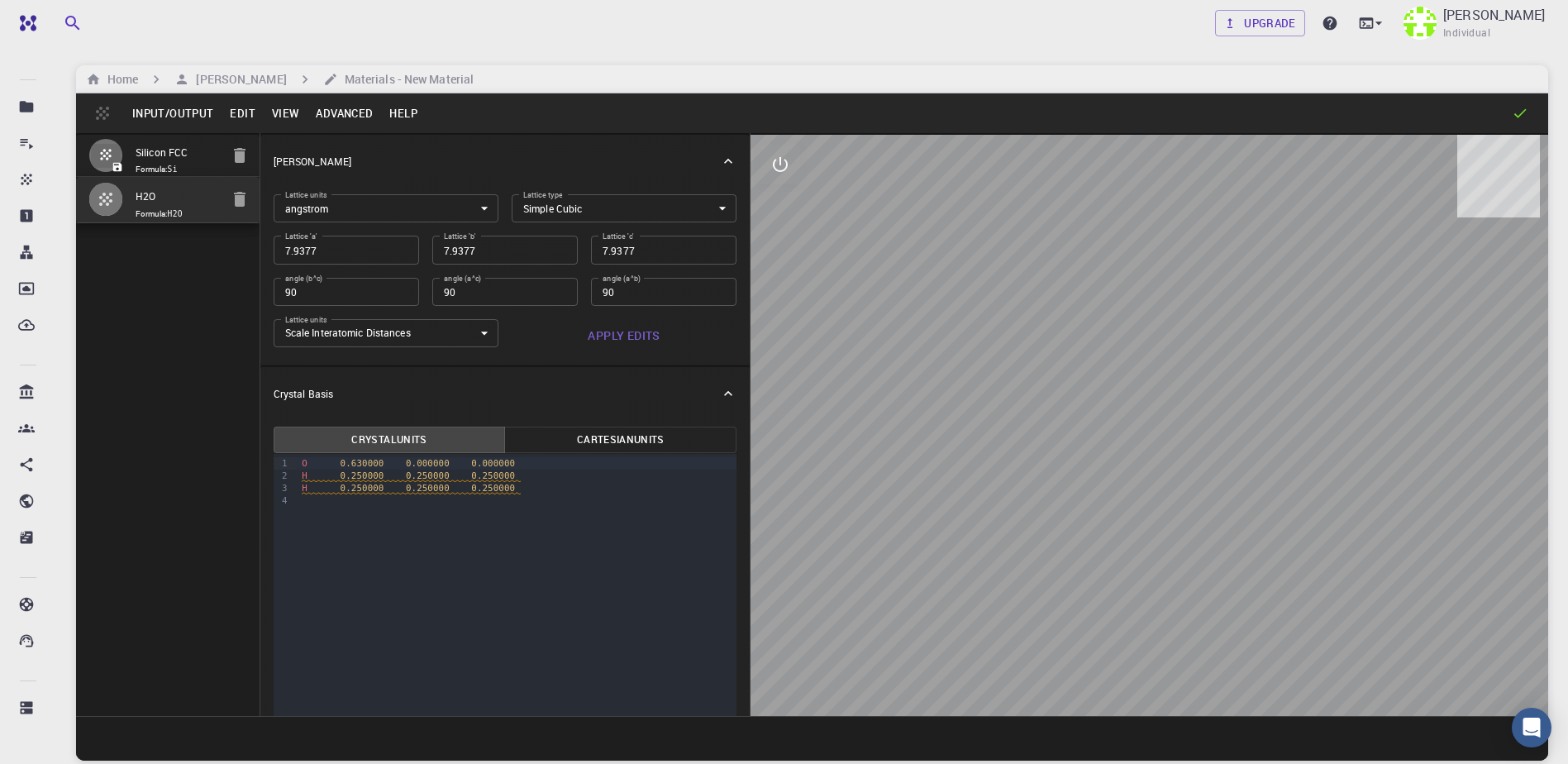
click at [228, 107] on button "Edit" at bounding box center [242, 114] width 42 height 27
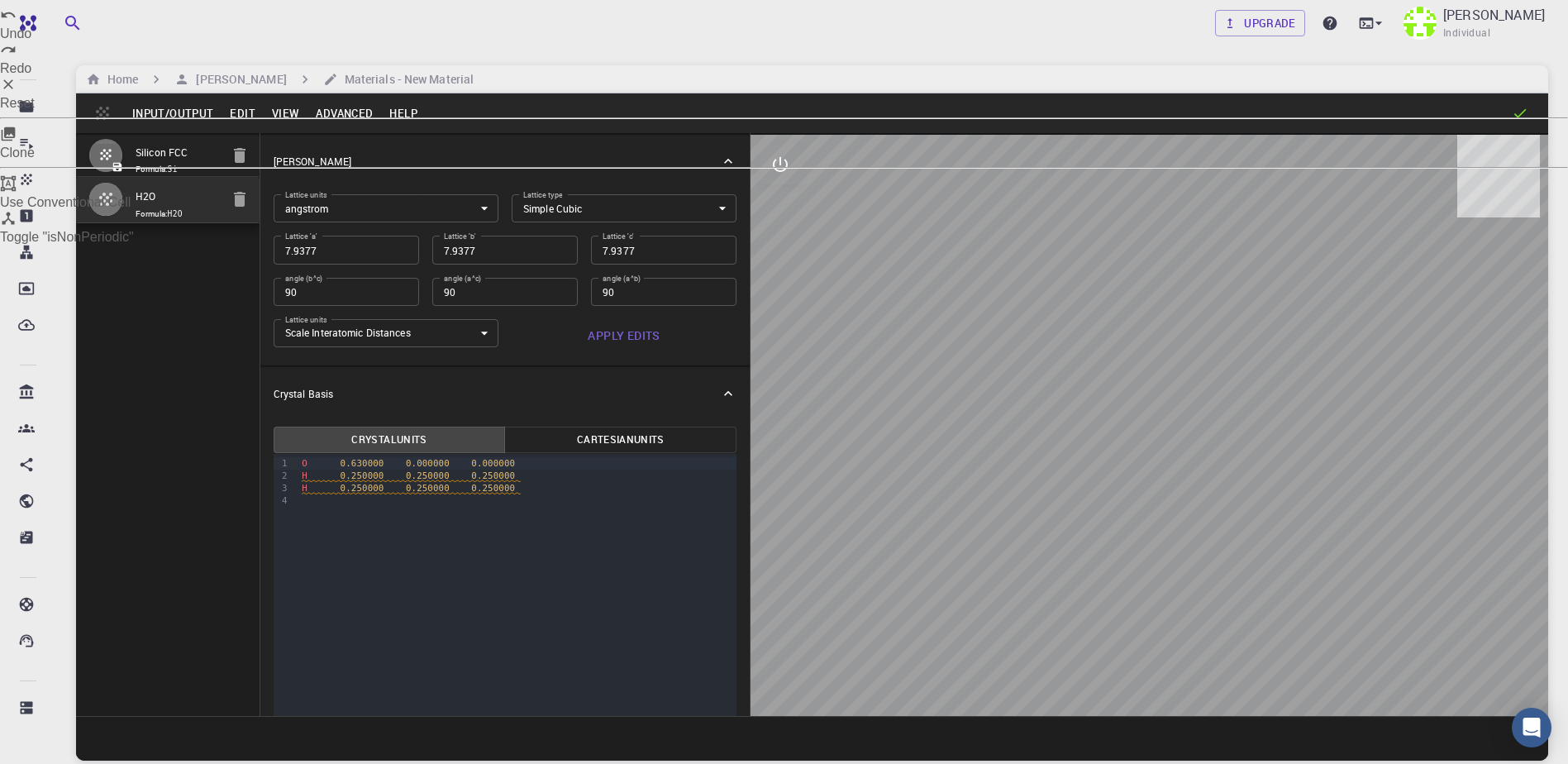
click at [191, 108] on div at bounding box center [784, 382] width 1568 height 764
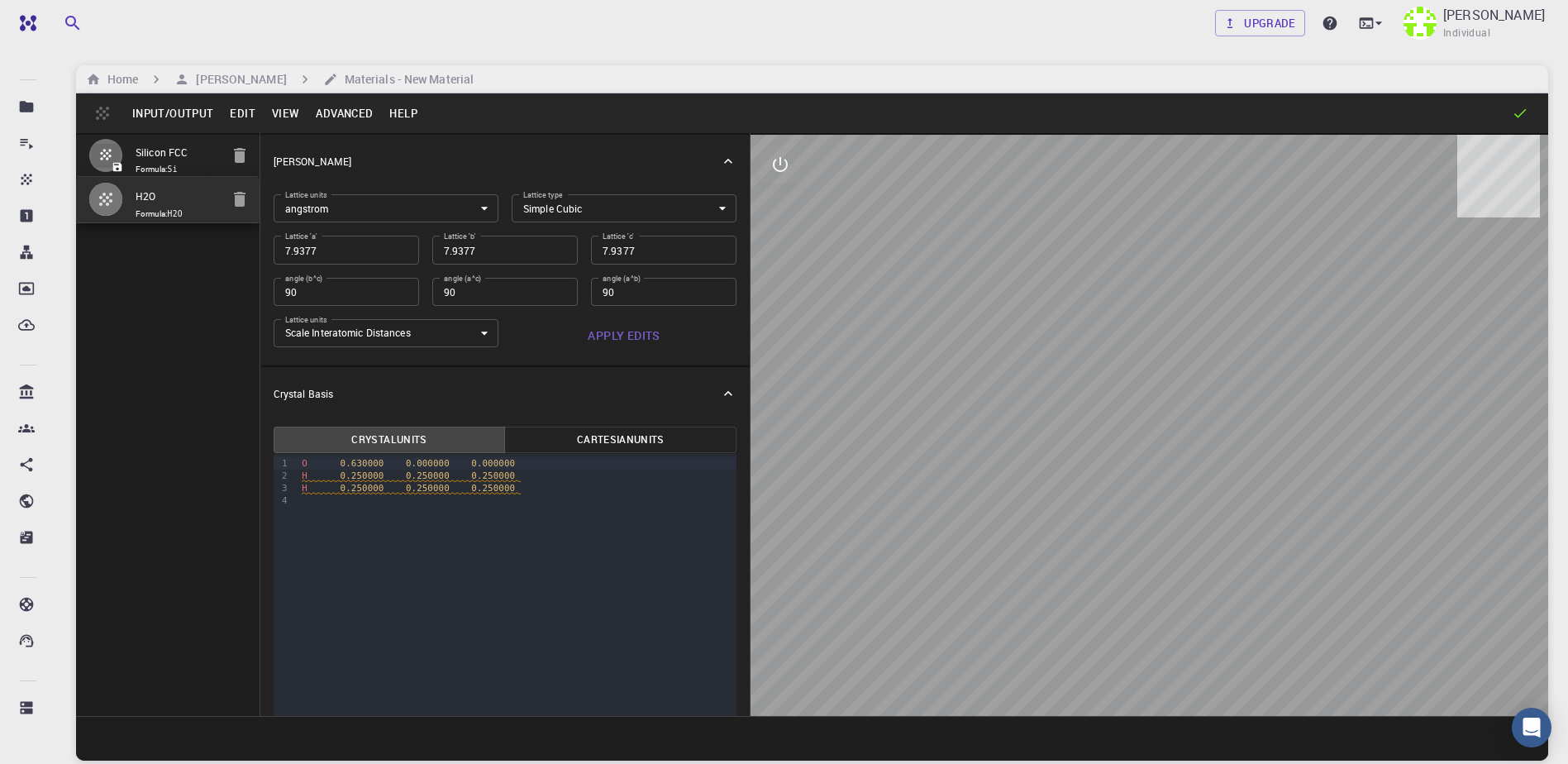
click at [231, 115] on button "Edit" at bounding box center [242, 114] width 42 height 27
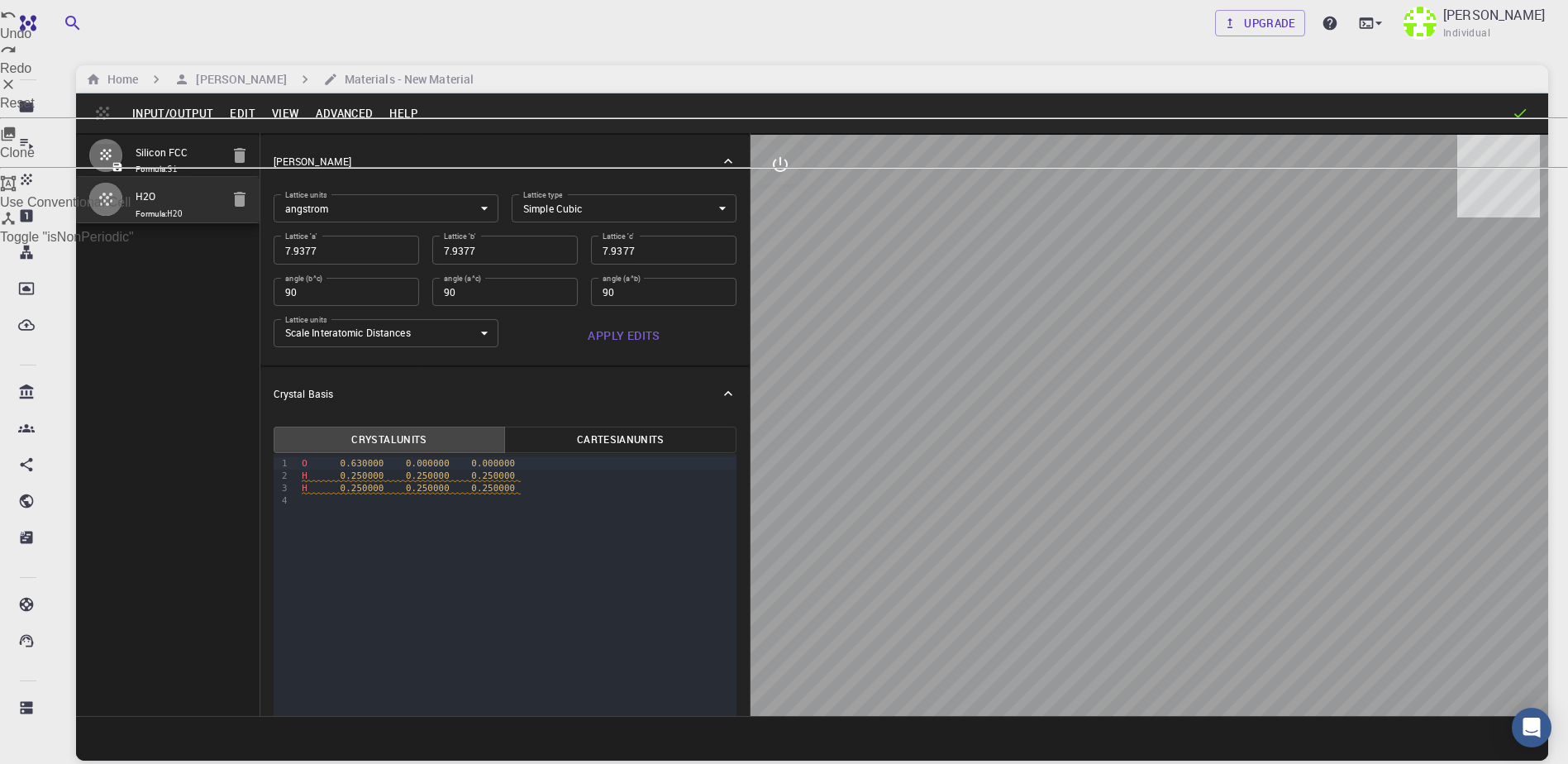
click at [143, 85] on div at bounding box center [784, 382] width 1568 height 764
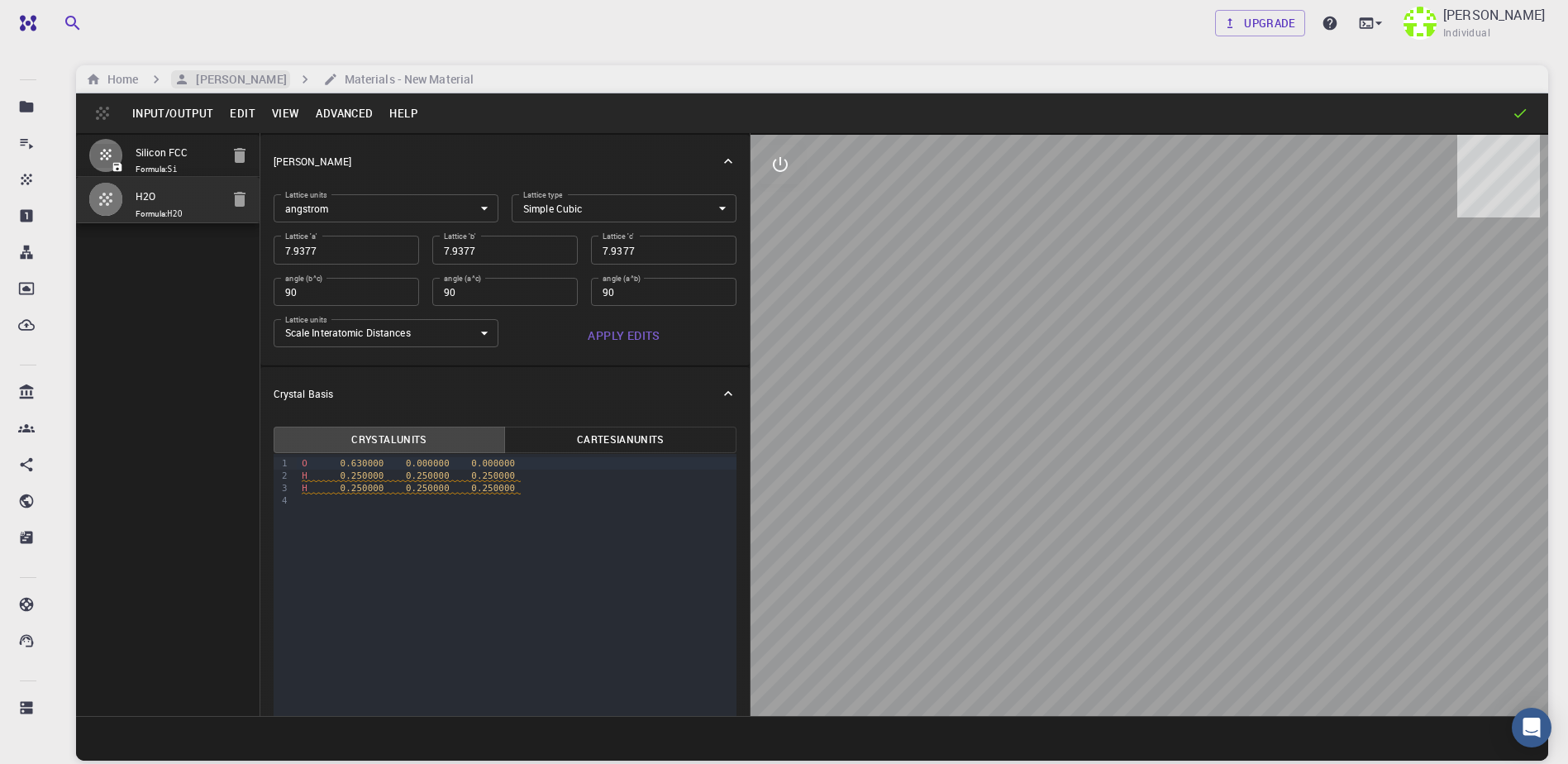
click at [289, 85] on div "[PERSON_NAME]" at bounding box center [230, 80] width 119 height 18
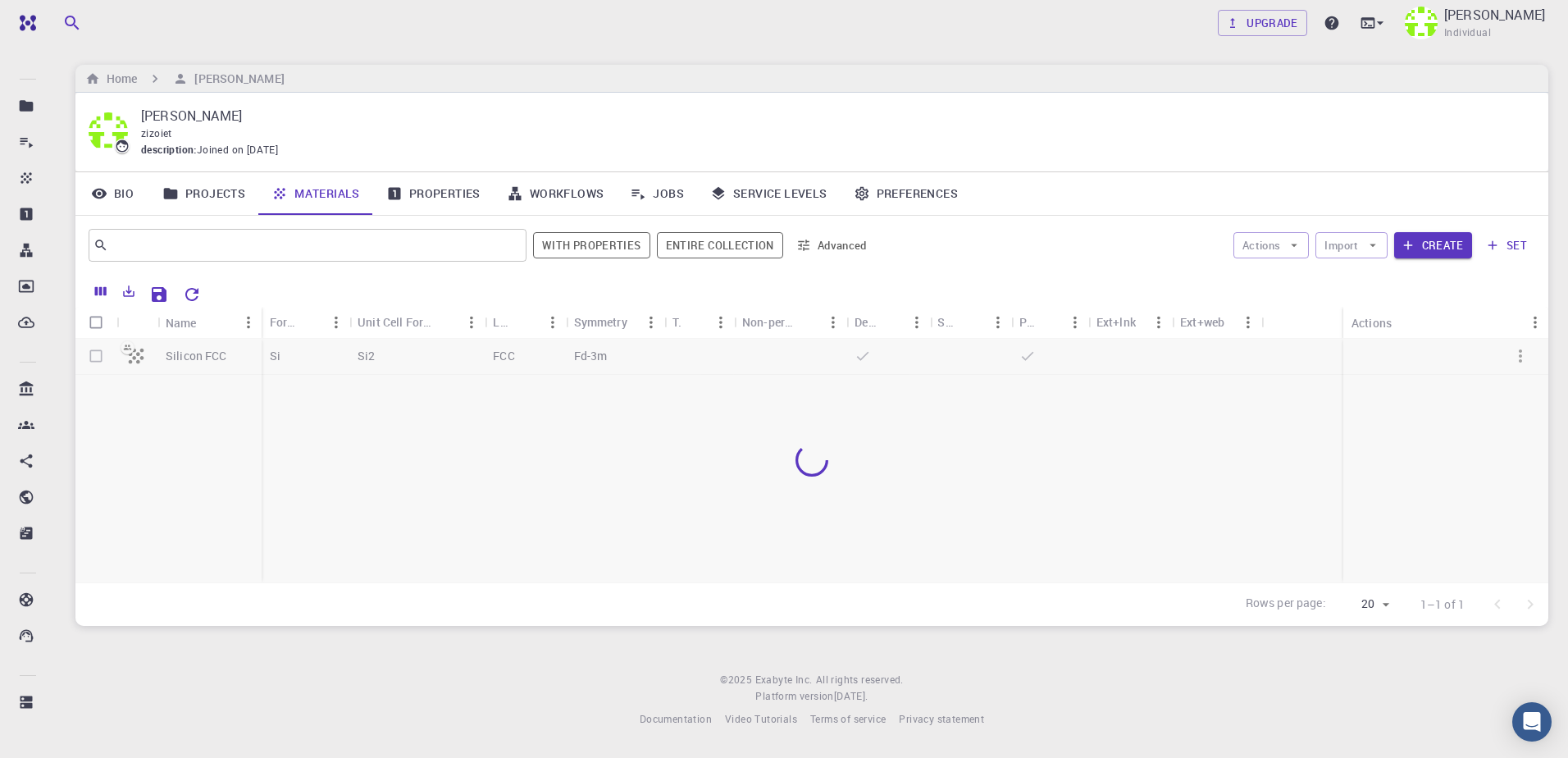
click at [212, 363] on div at bounding box center [812, 461] width 1473 height 244
click at [450, 365] on div "FCC" at bounding box center [444, 357] width 82 height 36
click at [460, 441] on div "Silicon FCC Si Si2 FCC Fd-3m" at bounding box center [812, 461] width 1473 height 244
click at [555, 481] on div "Silicon FCC Si Si2 FCC Fd-3m" at bounding box center [812, 461] width 1473 height 244
click at [1428, 241] on button "Create" at bounding box center [1432, 245] width 78 height 26
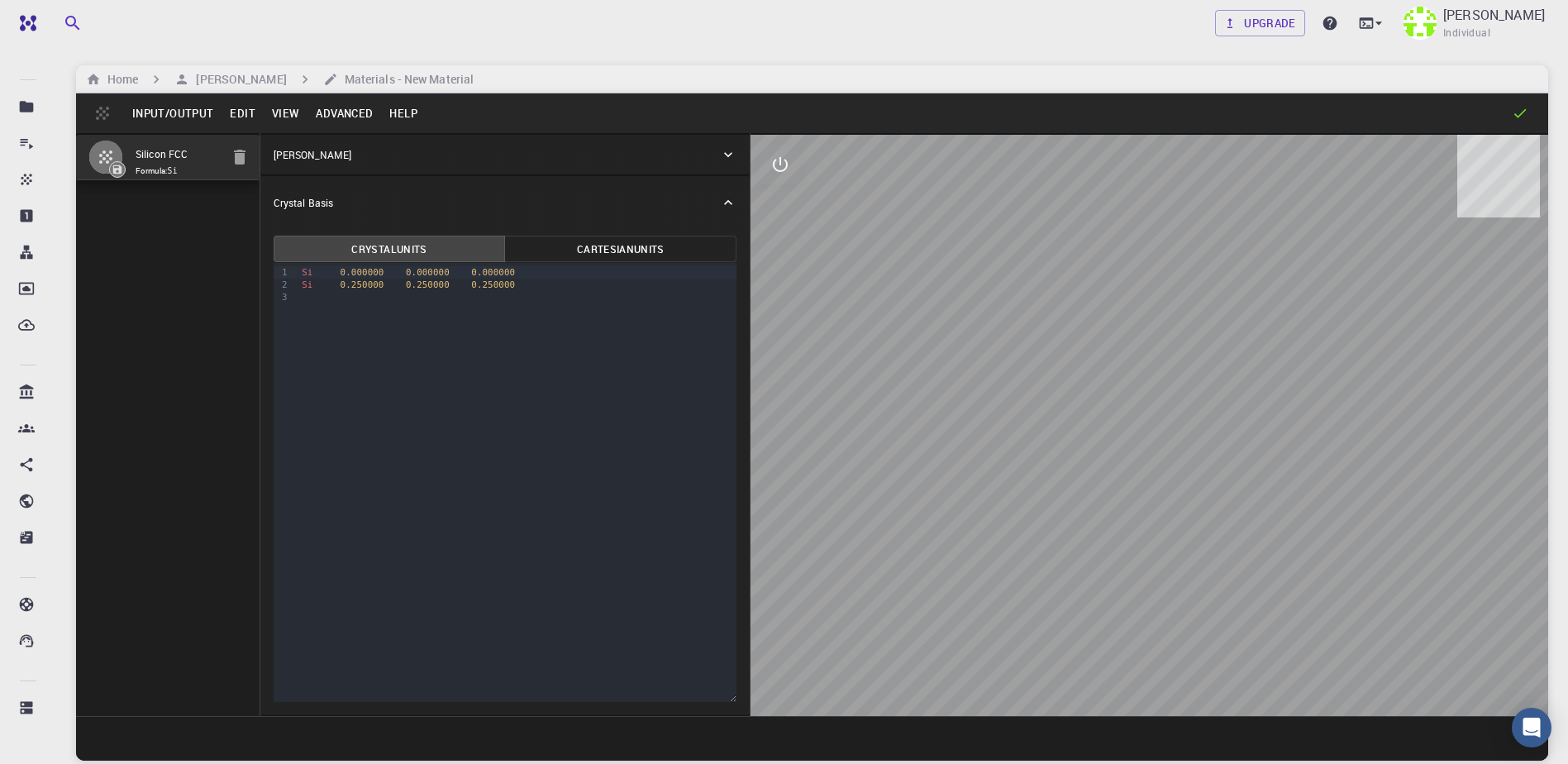
click at [313, 158] on p "[PERSON_NAME]" at bounding box center [313, 154] width 78 height 15
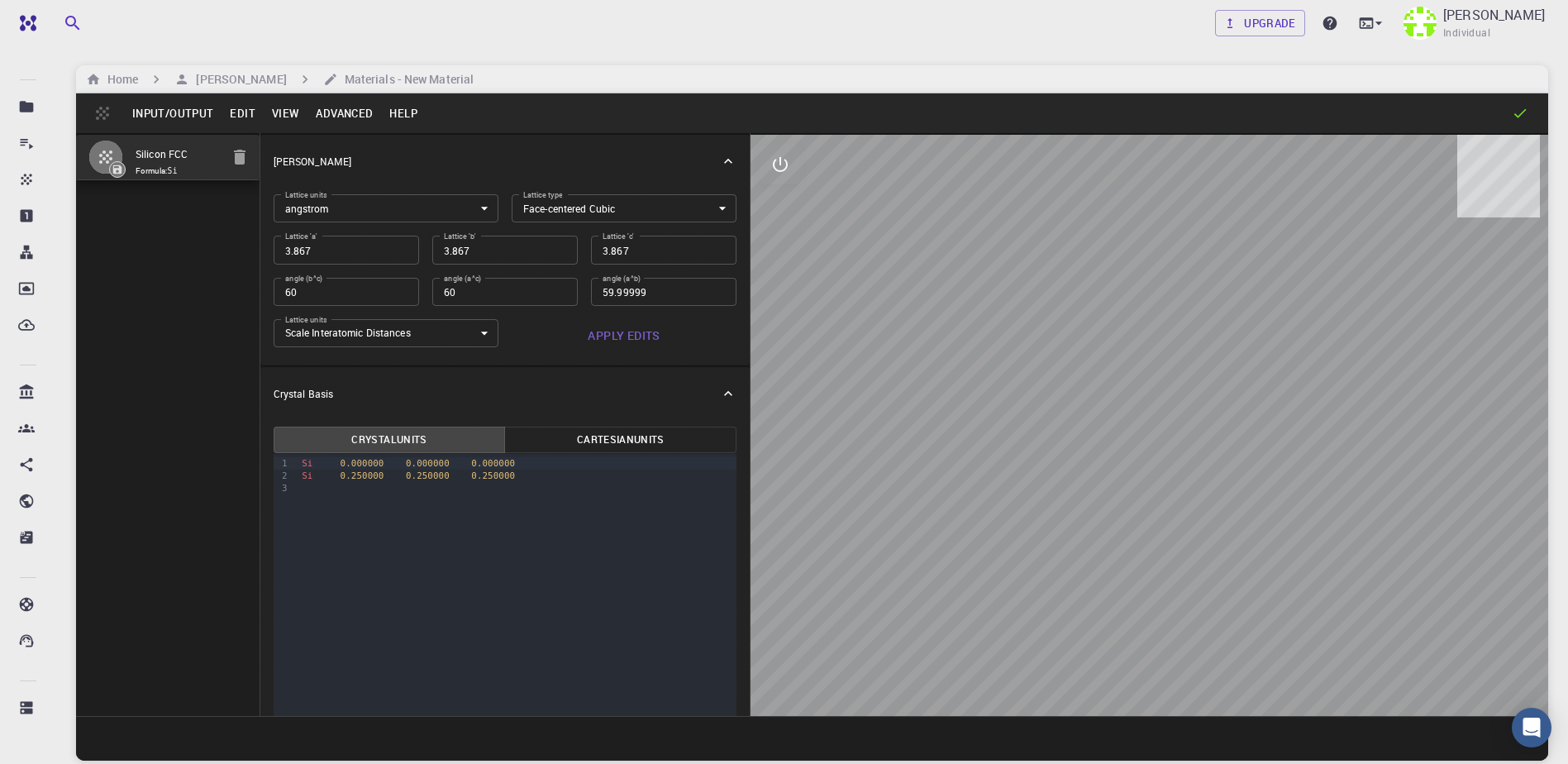
click at [253, 111] on button "Edit" at bounding box center [242, 114] width 42 height 27
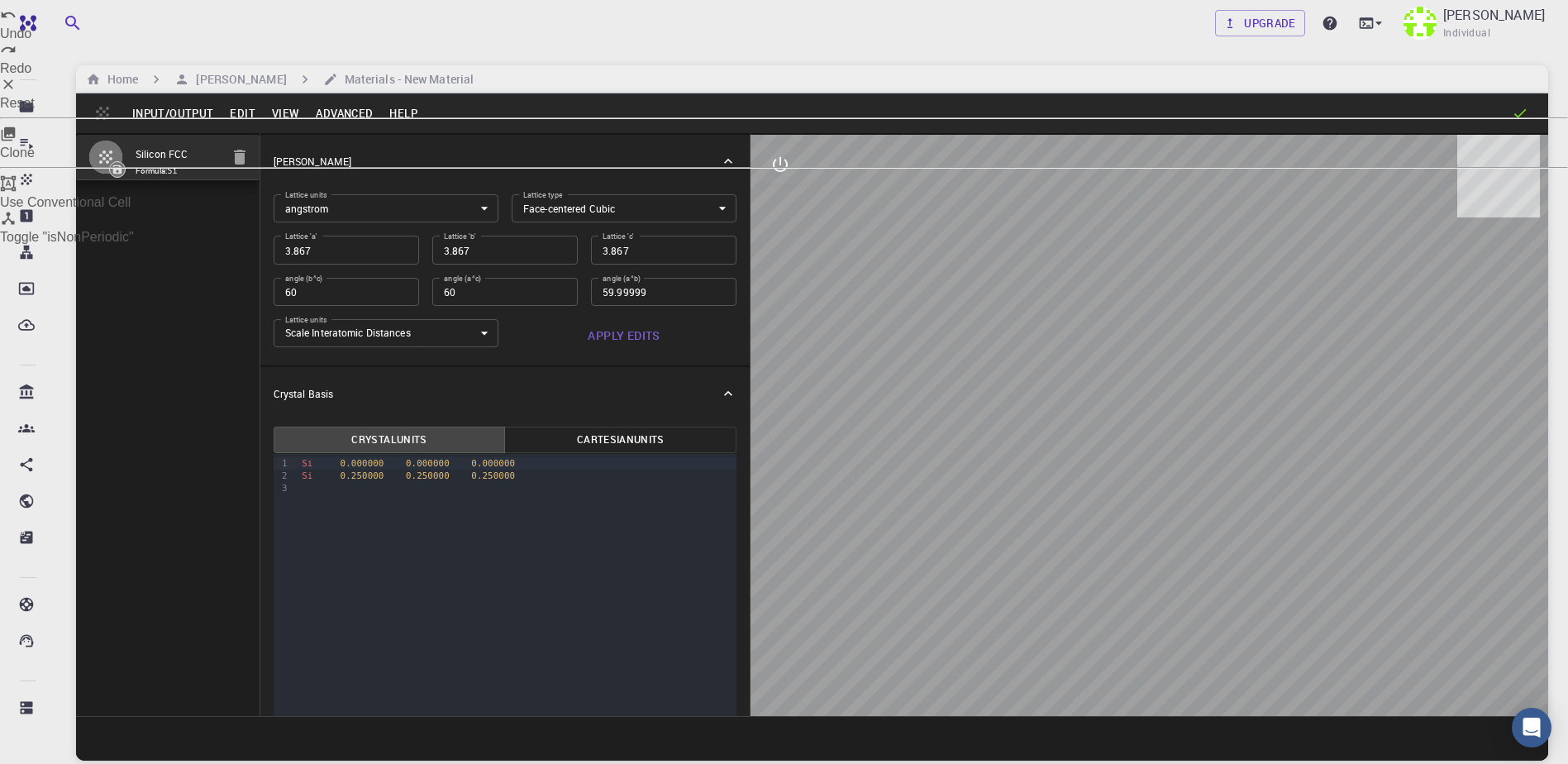
click at [294, 160] on li "Clone" at bounding box center [784, 144] width 1568 height 35
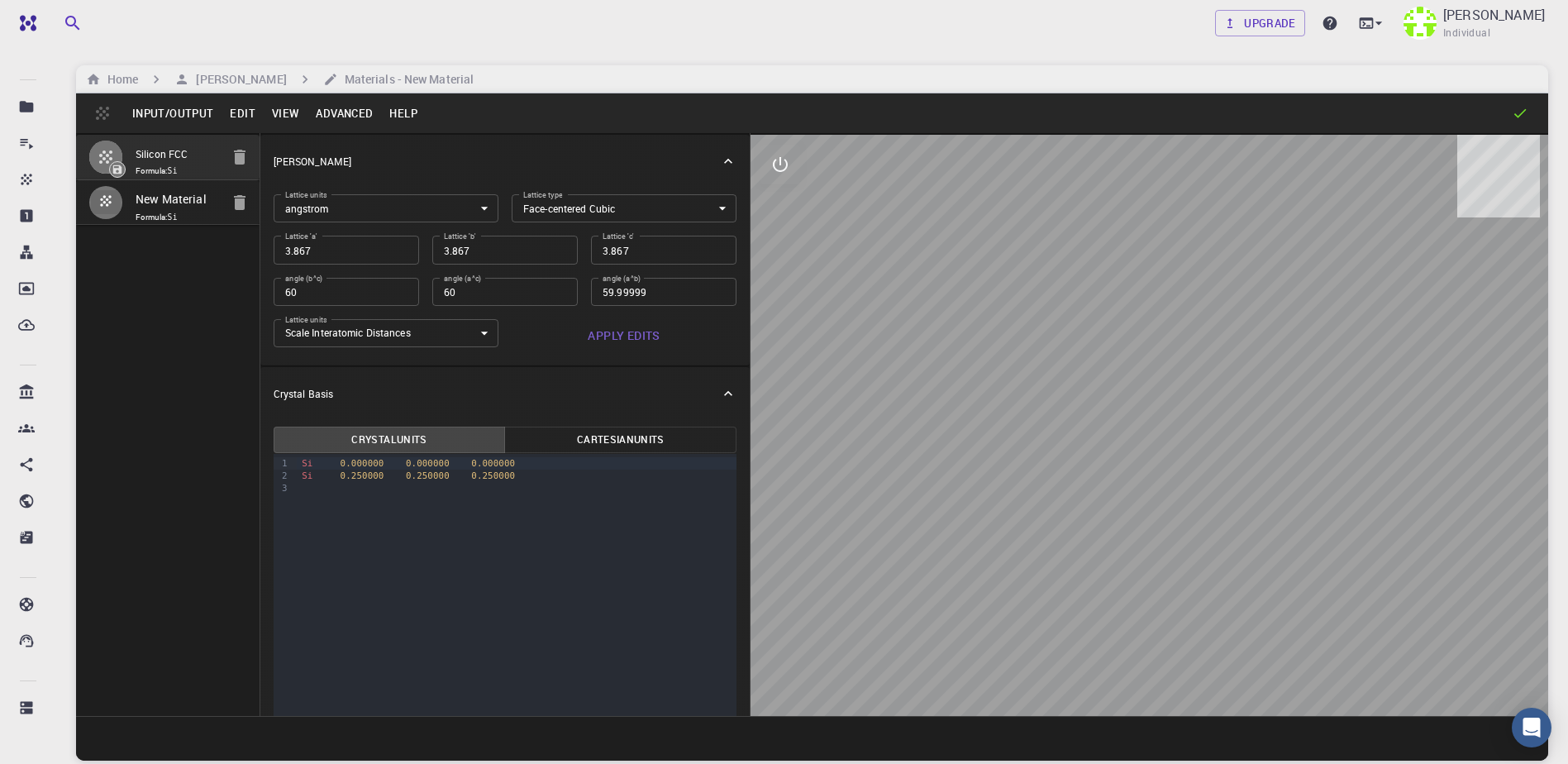
click at [174, 195] on input "New Material" at bounding box center [177, 200] width 85 height 22
type input "H2O"
click at [638, 200] on body "Free Dashboard Create New Job New Material Create Material Upload File Import f…" at bounding box center [784, 445] width 1568 height 889
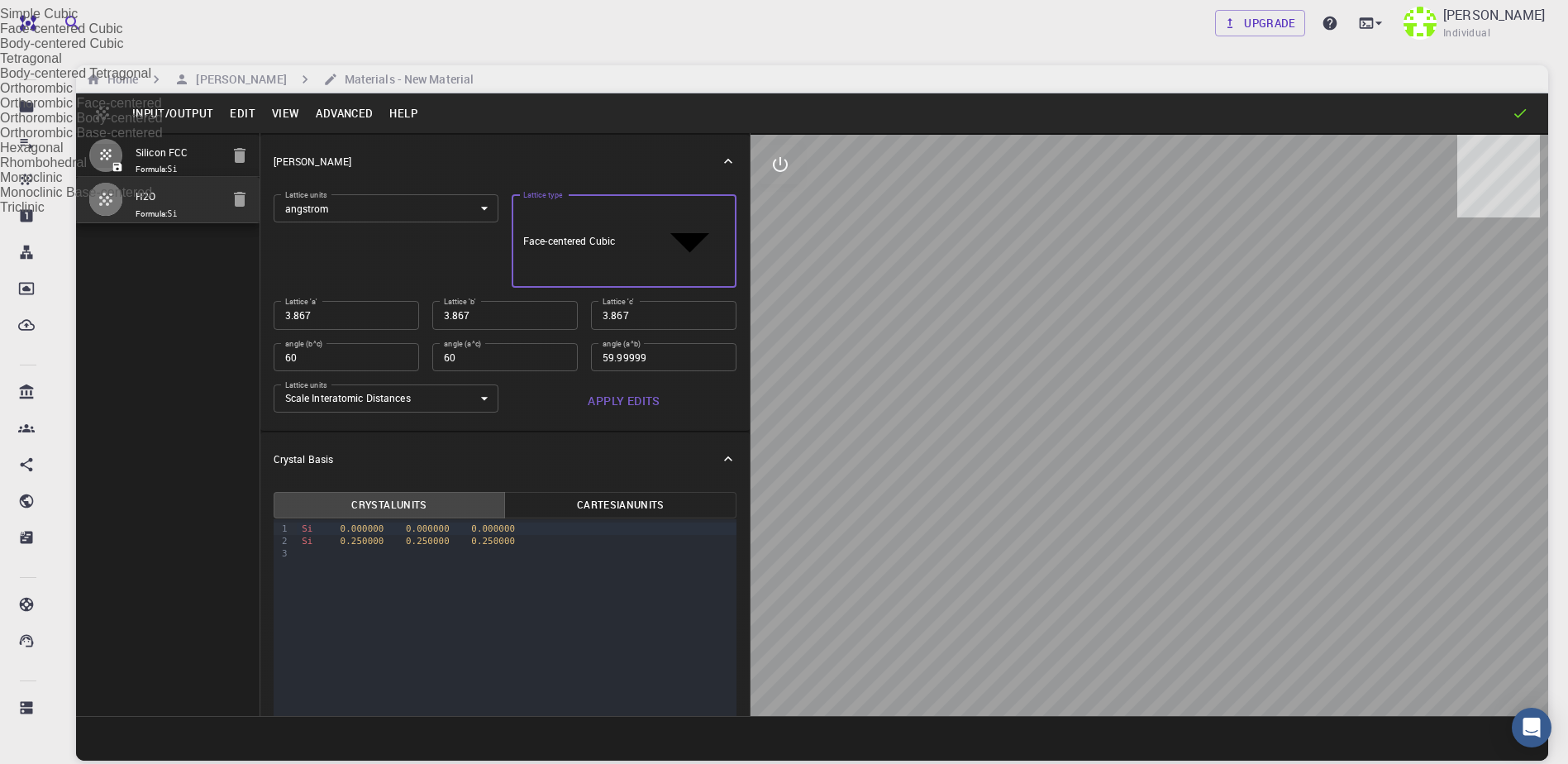
click at [592, 22] on li "Simple Cubic" at bounding box center [784, 14] width 1568 height 15
type input "CUB"
type input "90"
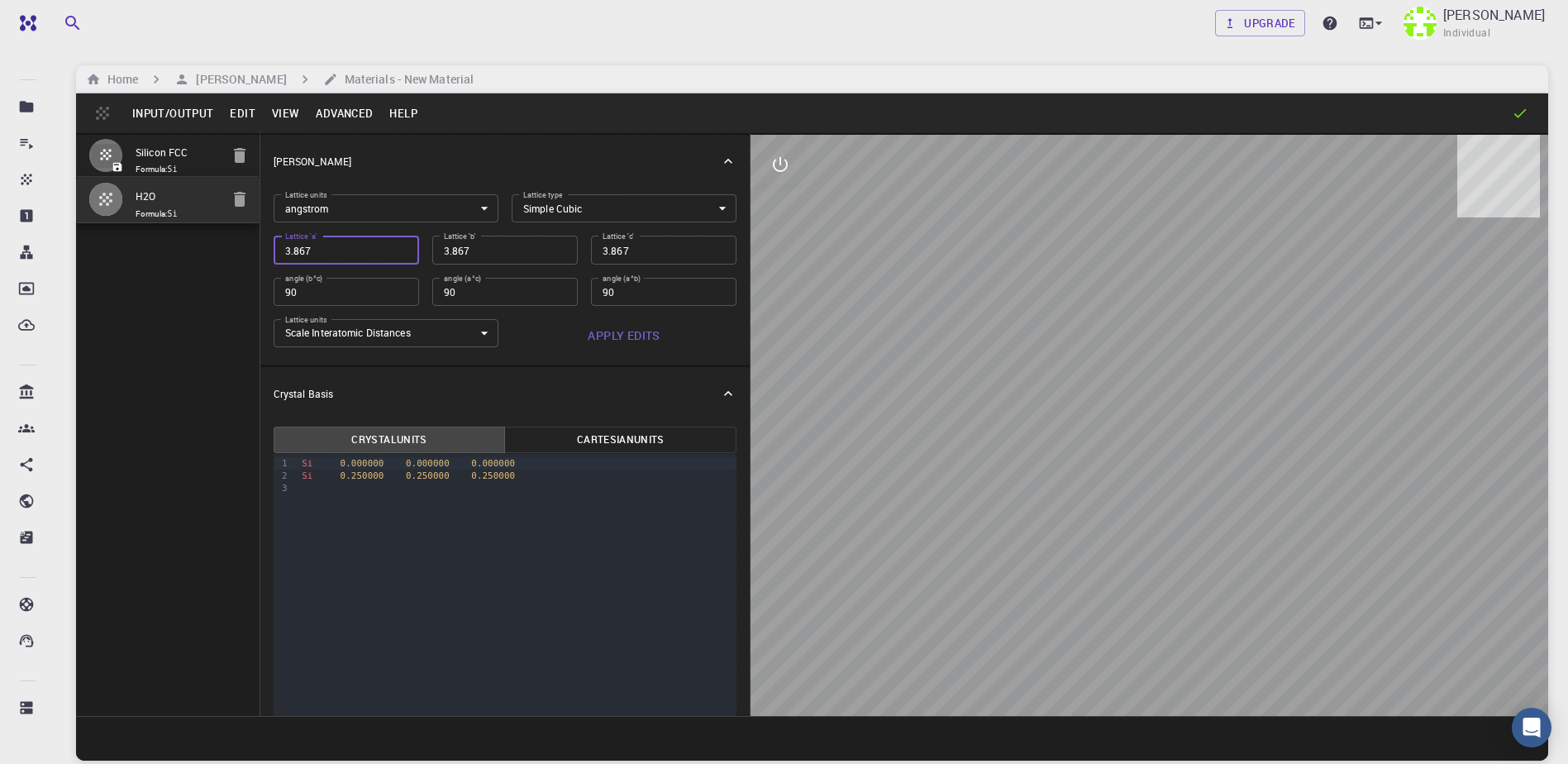
click at [336, 247] on input "3.867" at bounding box center [346, 250] width 145 height 28
type input "7"
type input "7.9"
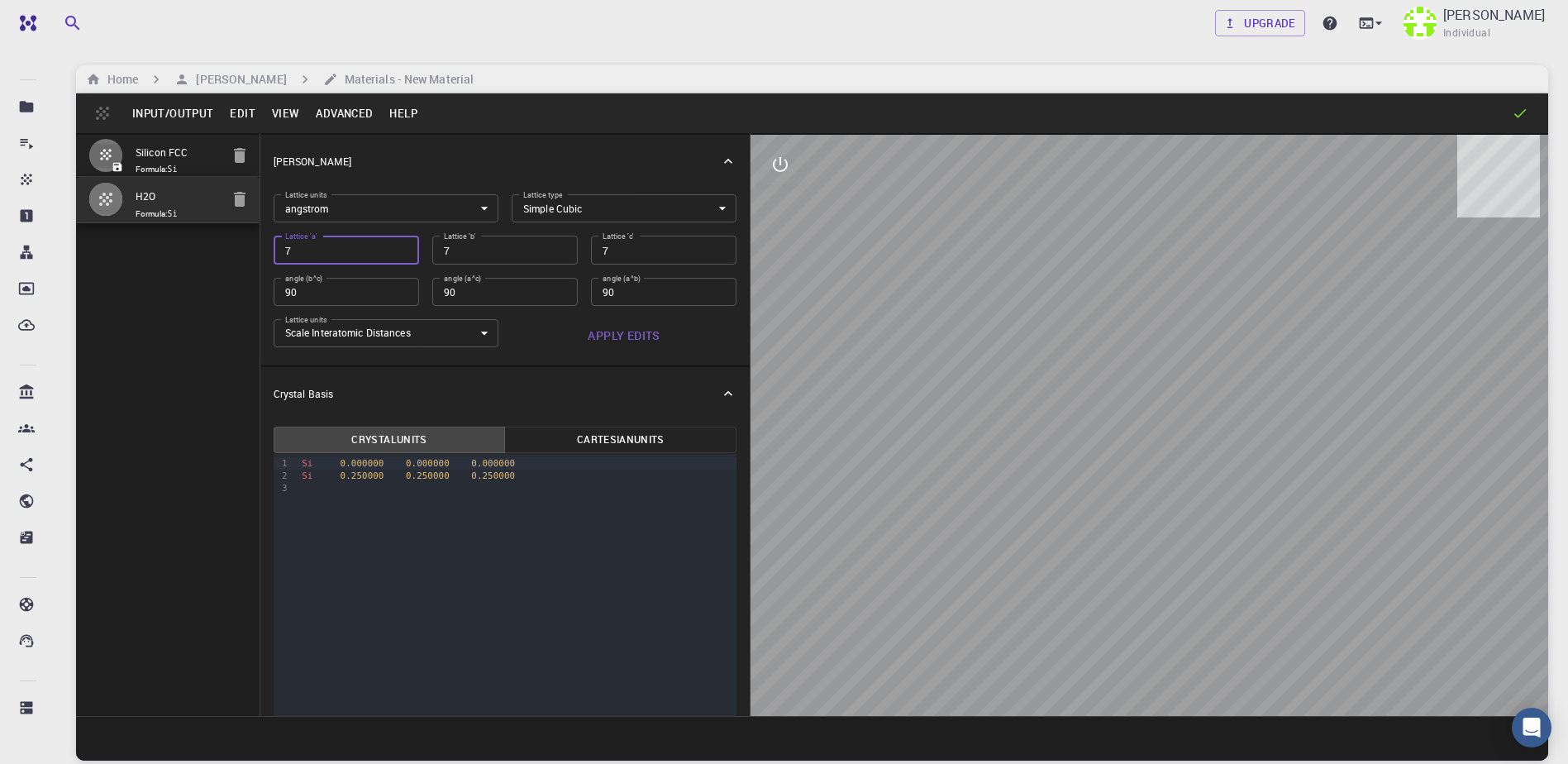
type input "7.9"
type input "7.93"
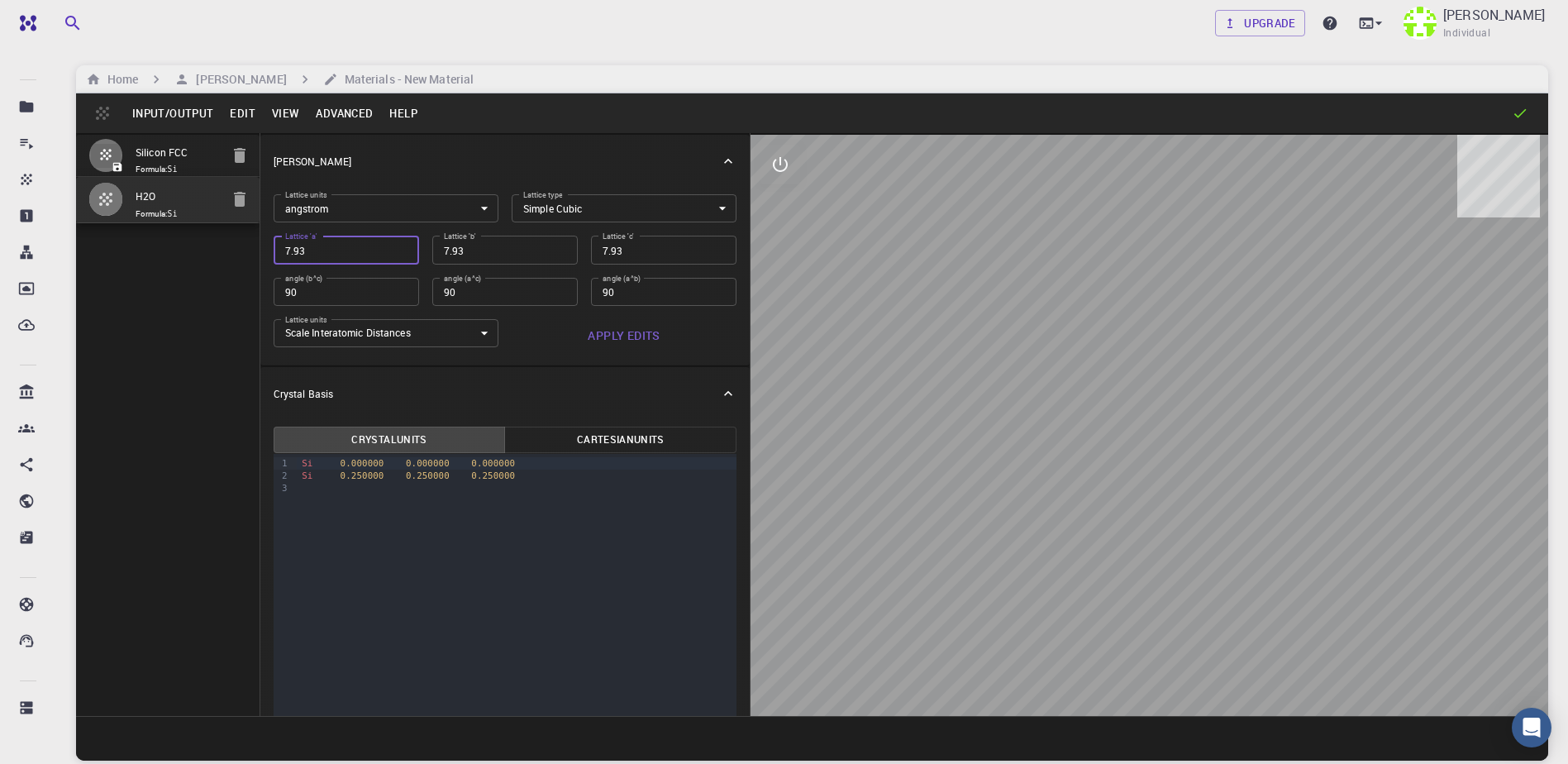
type input "7.933"
type input "7.9337"
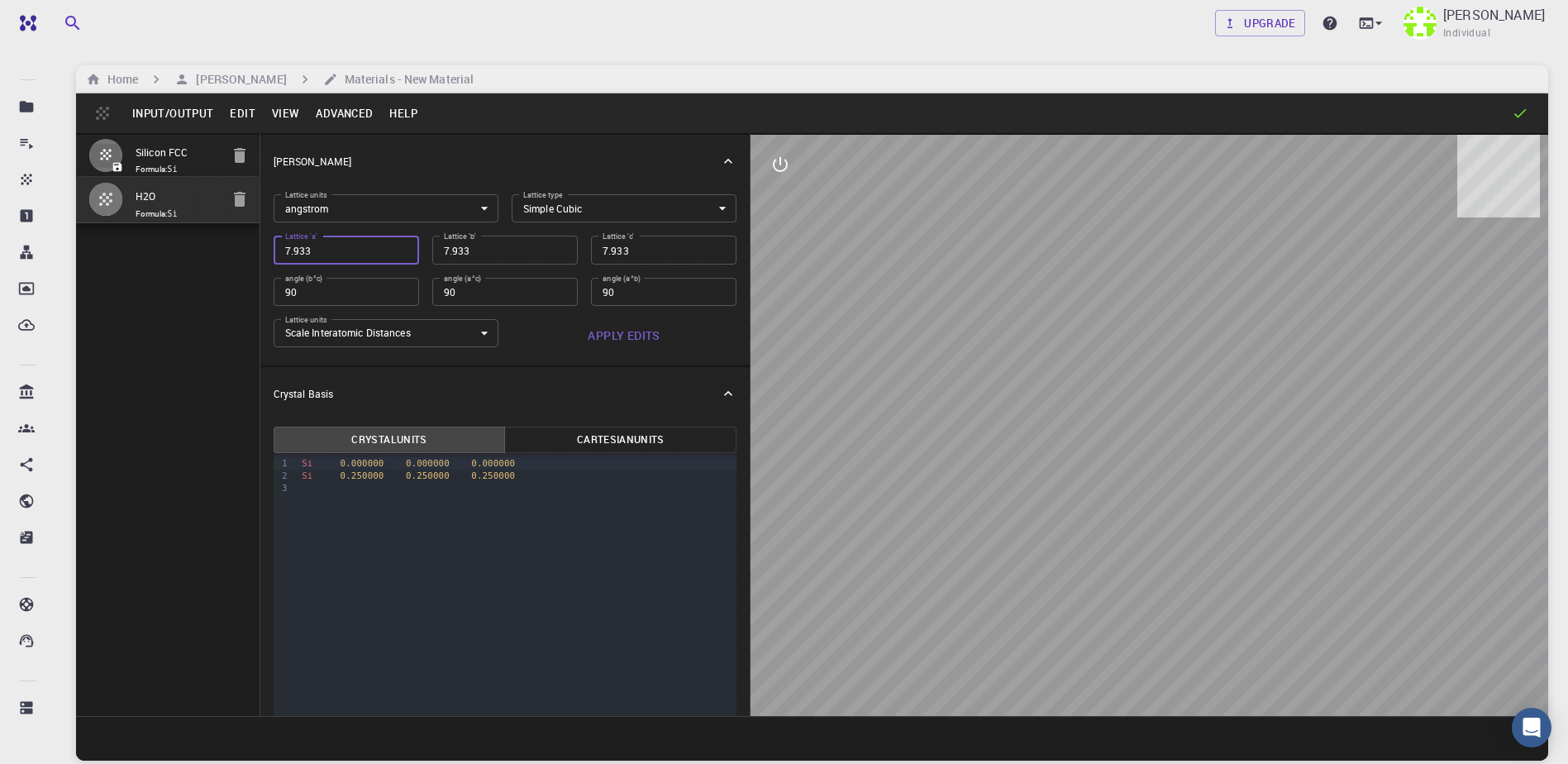
type input "7.9337"
type input "7.933"
type input "7.93"
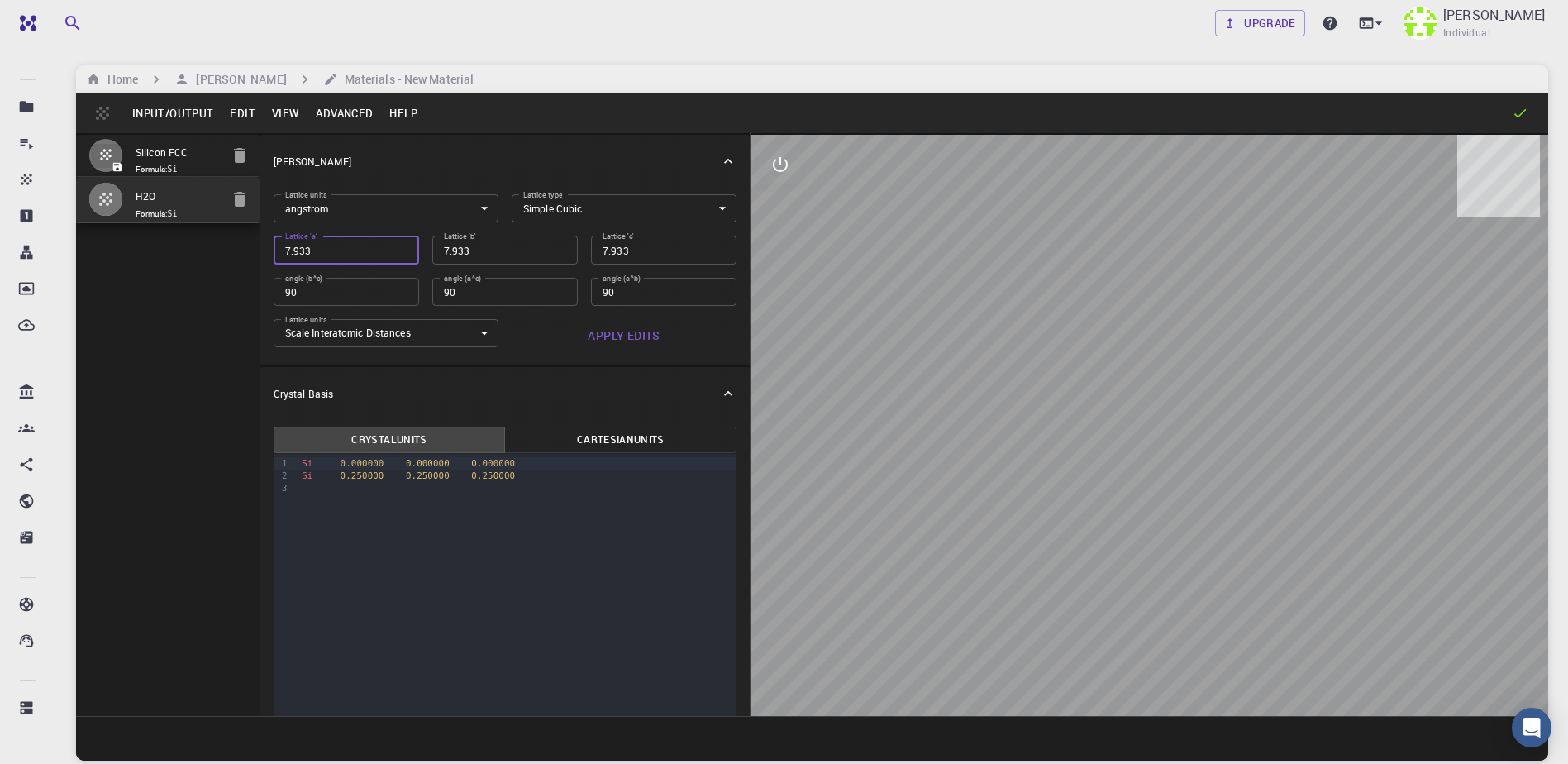
type input "7.93"
type input "7.937"
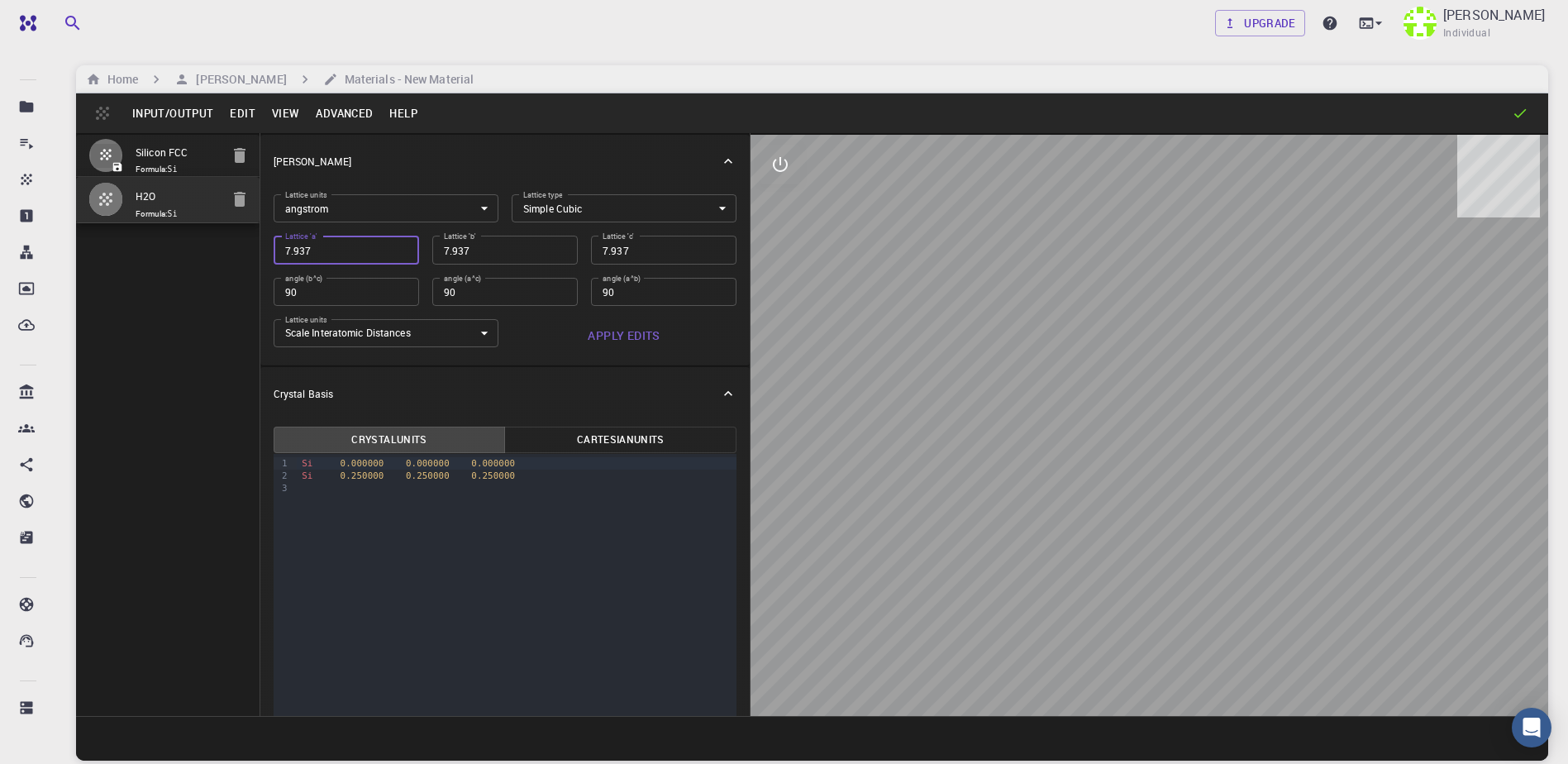
type input "7.9377"
click at [591, 338] on button "Apply Edits" at bounding box center [624, 336] width 225 height 33
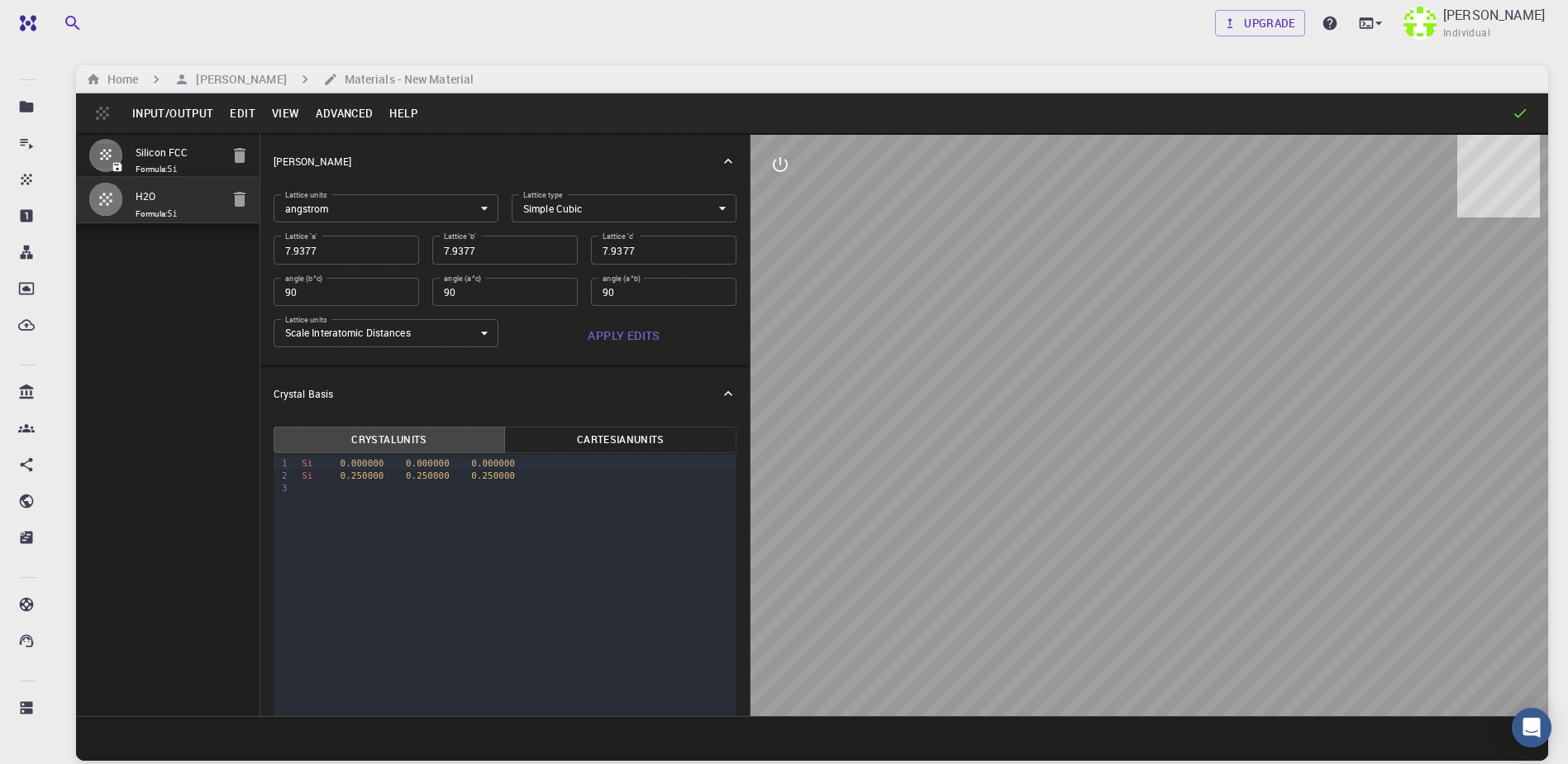
click at [360, 251] on input "7.9377" at bounding box center [346, 250] width 145 height 28
click at [347, 253] on input "7.9377" at bounding box center [346, 250] width 145 height 28
click at [614, 338] on button "Apply Edits" at bounding box center [624, 336] width 225 height 33
click at [575, 393] on div "Crystal Basis" at bounding box center [497, 393] width 447 height 15
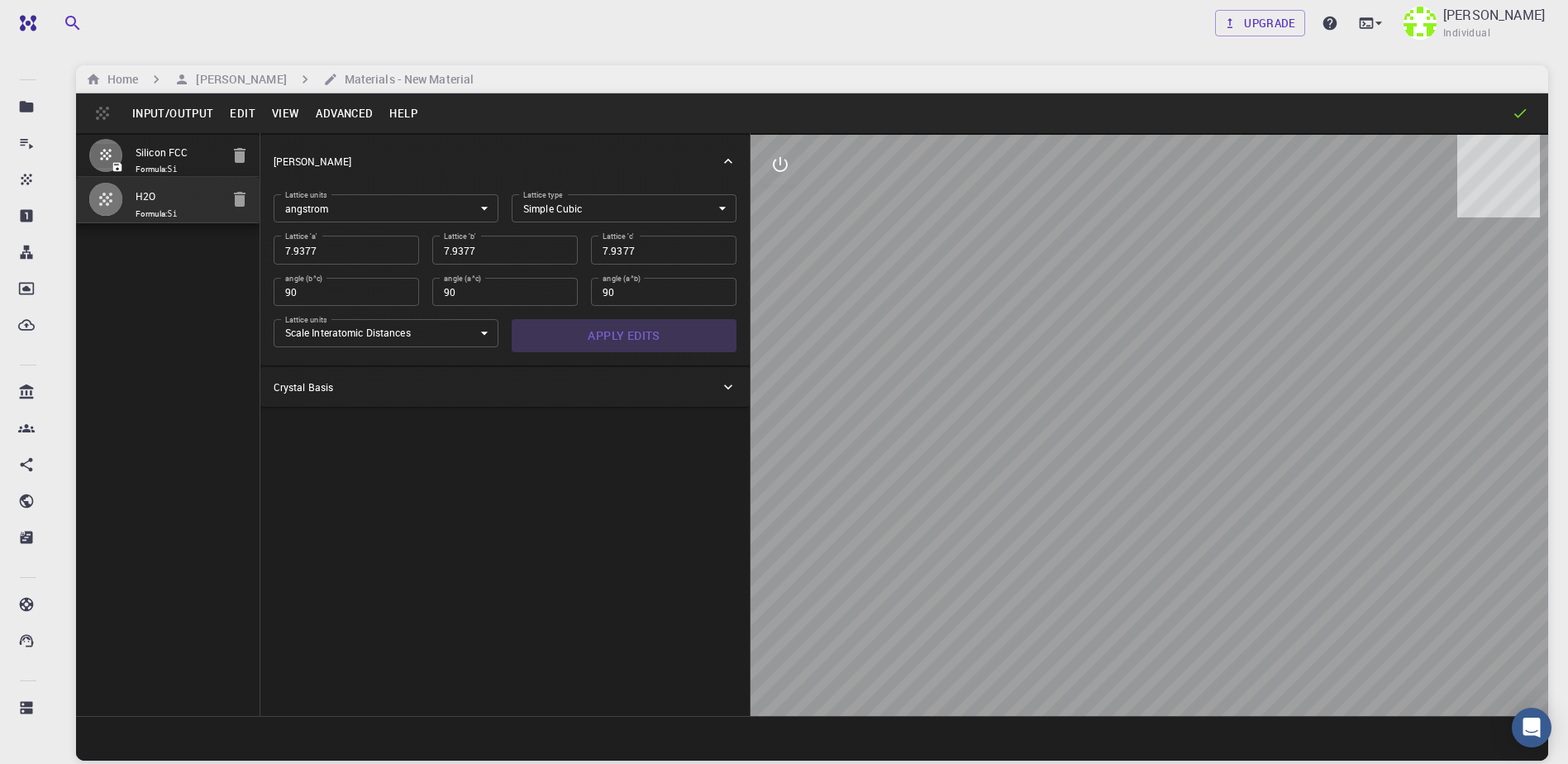
click at [653, 325] on button "Apply Edits" at bounding box center [624, 336] width 225 height 33
click at [433, 387] on div "Crystal Basis" at bounding box center [497, 387] width 447 height 15
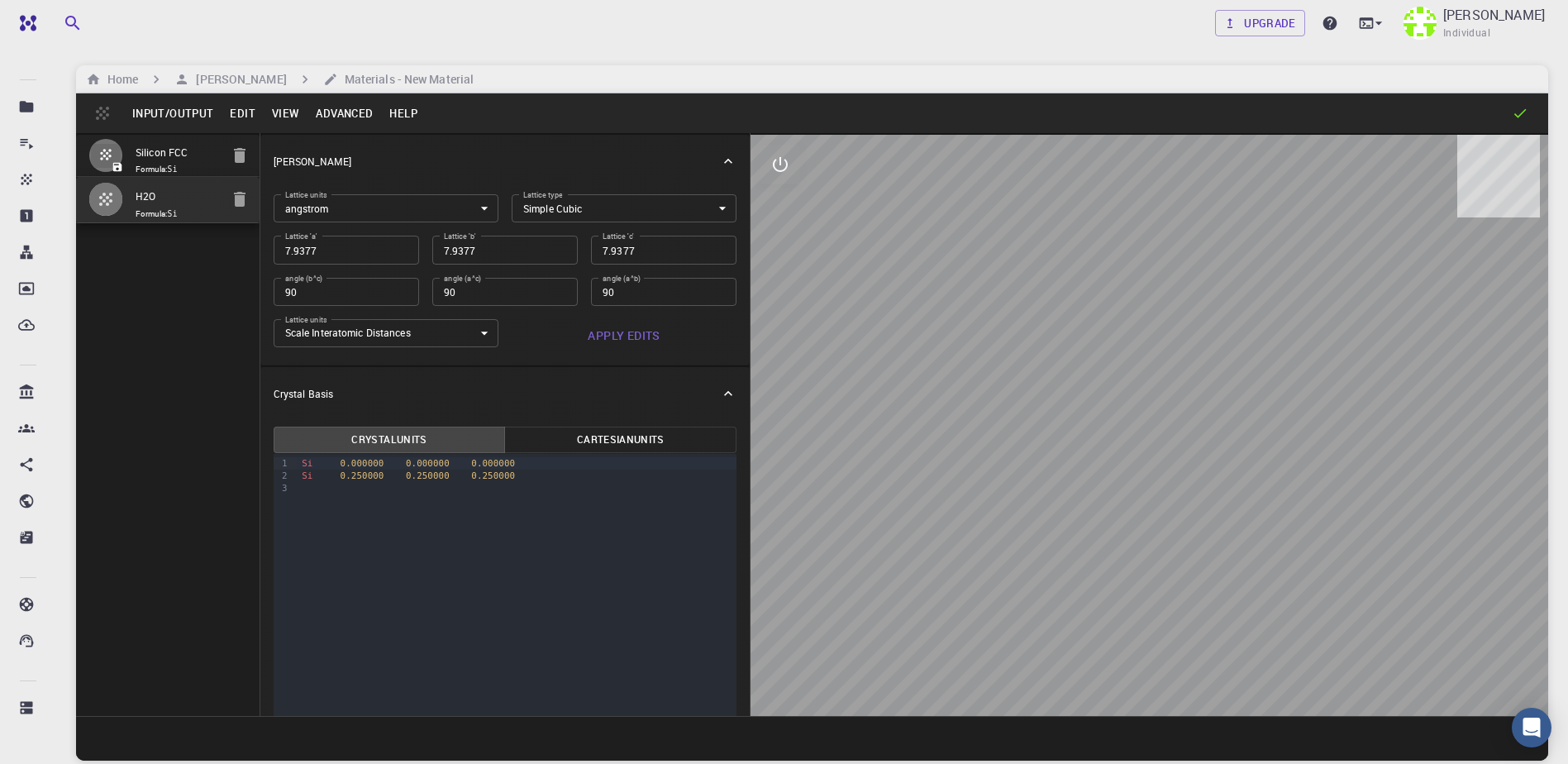
click at [167, 167] on span "Formula: Si" at bounding box center [177, 169] width 85 height 13
type input "FCC"
type input "3.867"
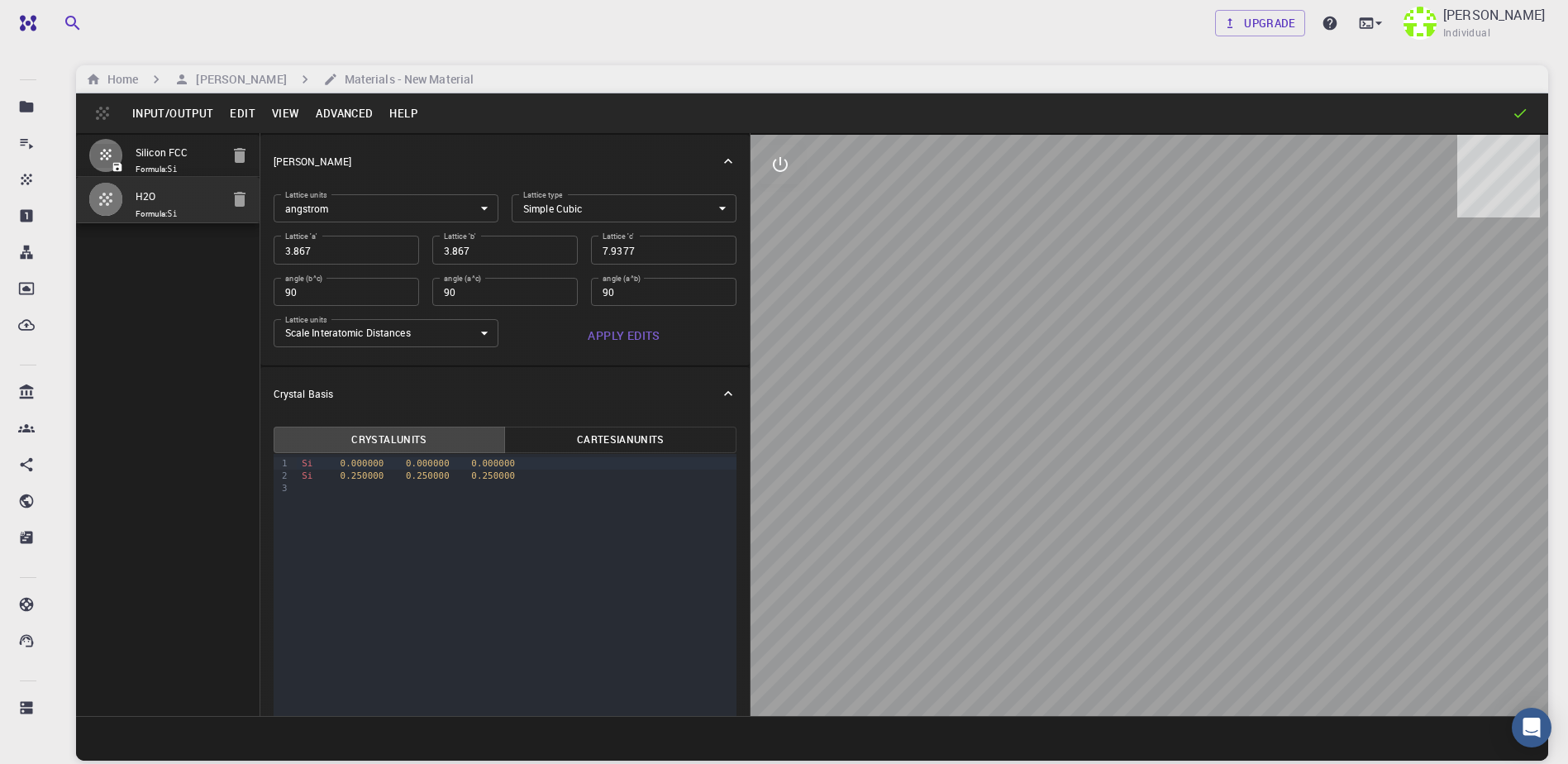
type input "60"
type input "59.99999"
click at [172, 206] on input "H2O" at bounding box center [177, 200] width 85 height 22
type input "CUB"
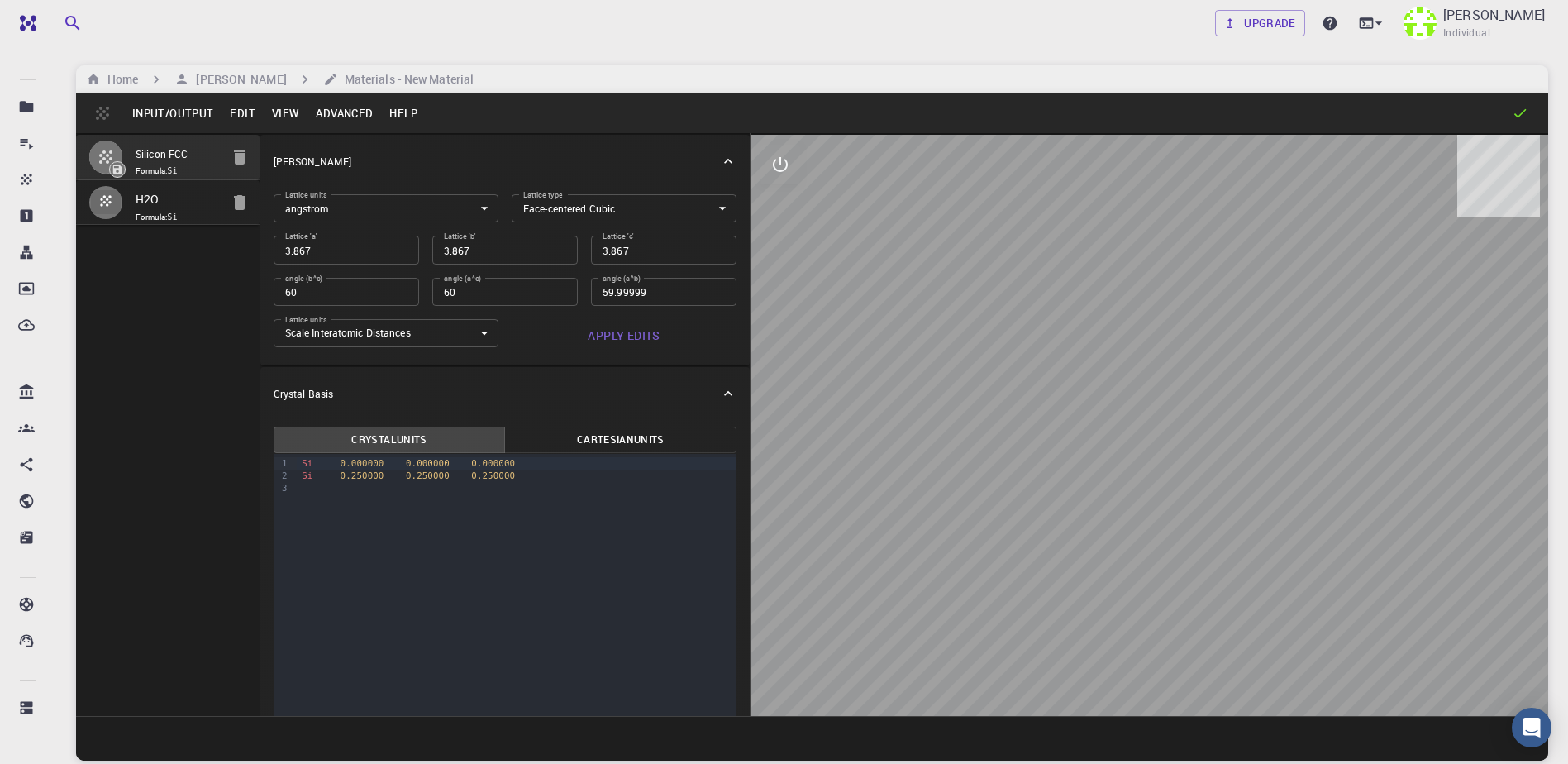
type input "7.9377"
type input "90"
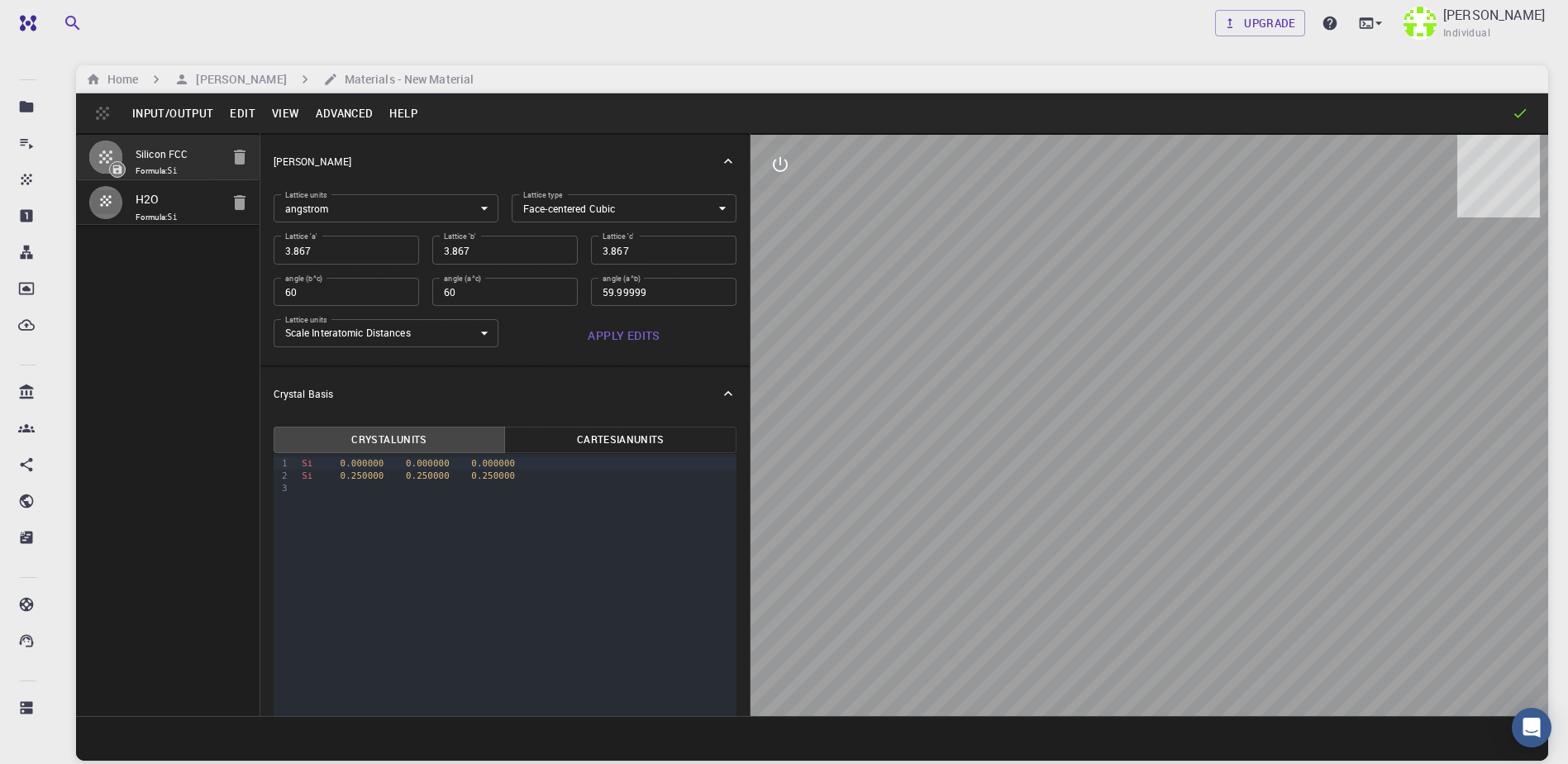
type input "90"
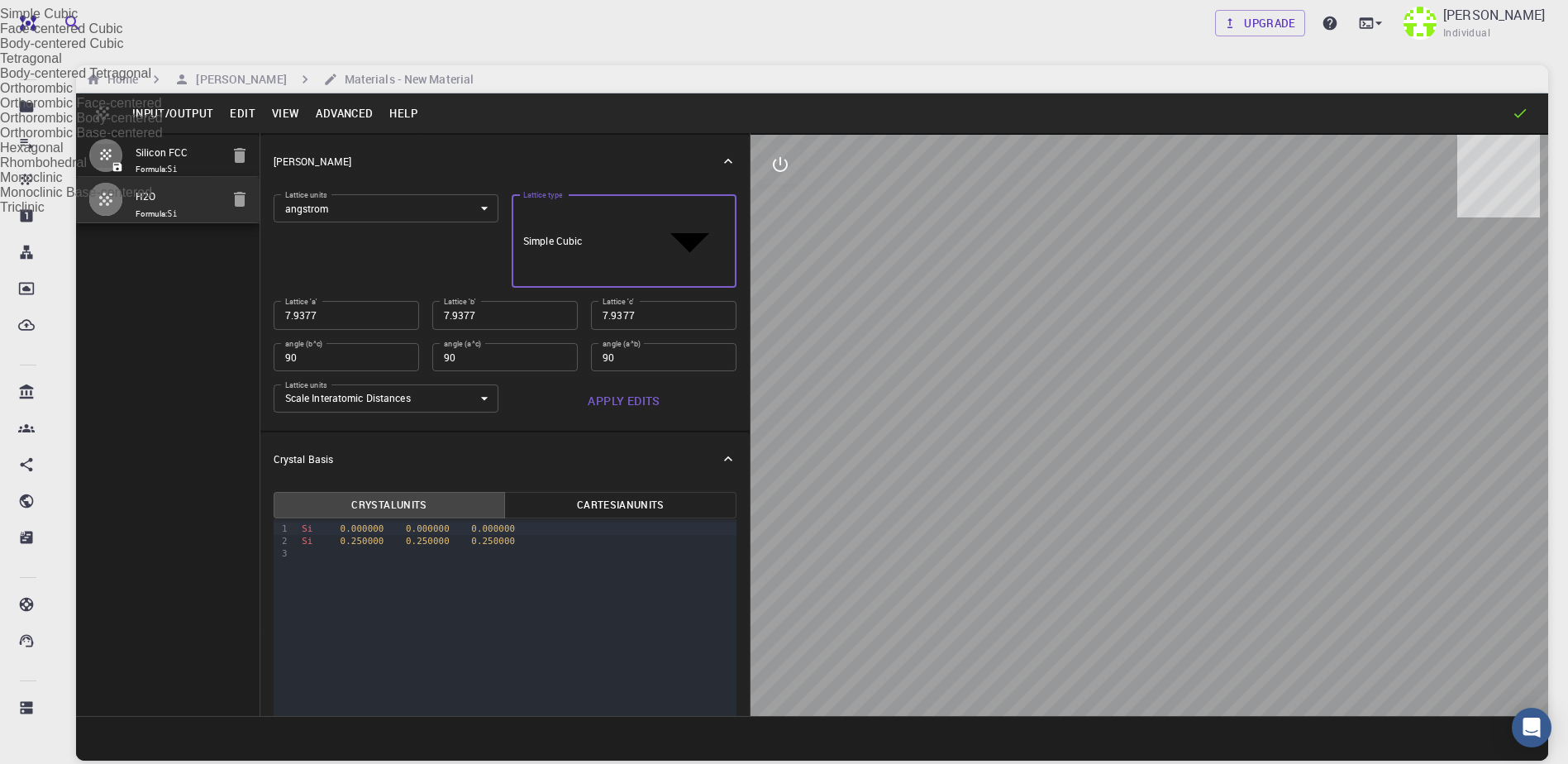
click at [570, 209] on body "Free Dashboard Create New Job New Material Create Material Upload File Import f…" at bounding box center [784, 445] width 1568 height 889
click at [572, 213] on div at bounding box center [784, 382] width 1568 height 764
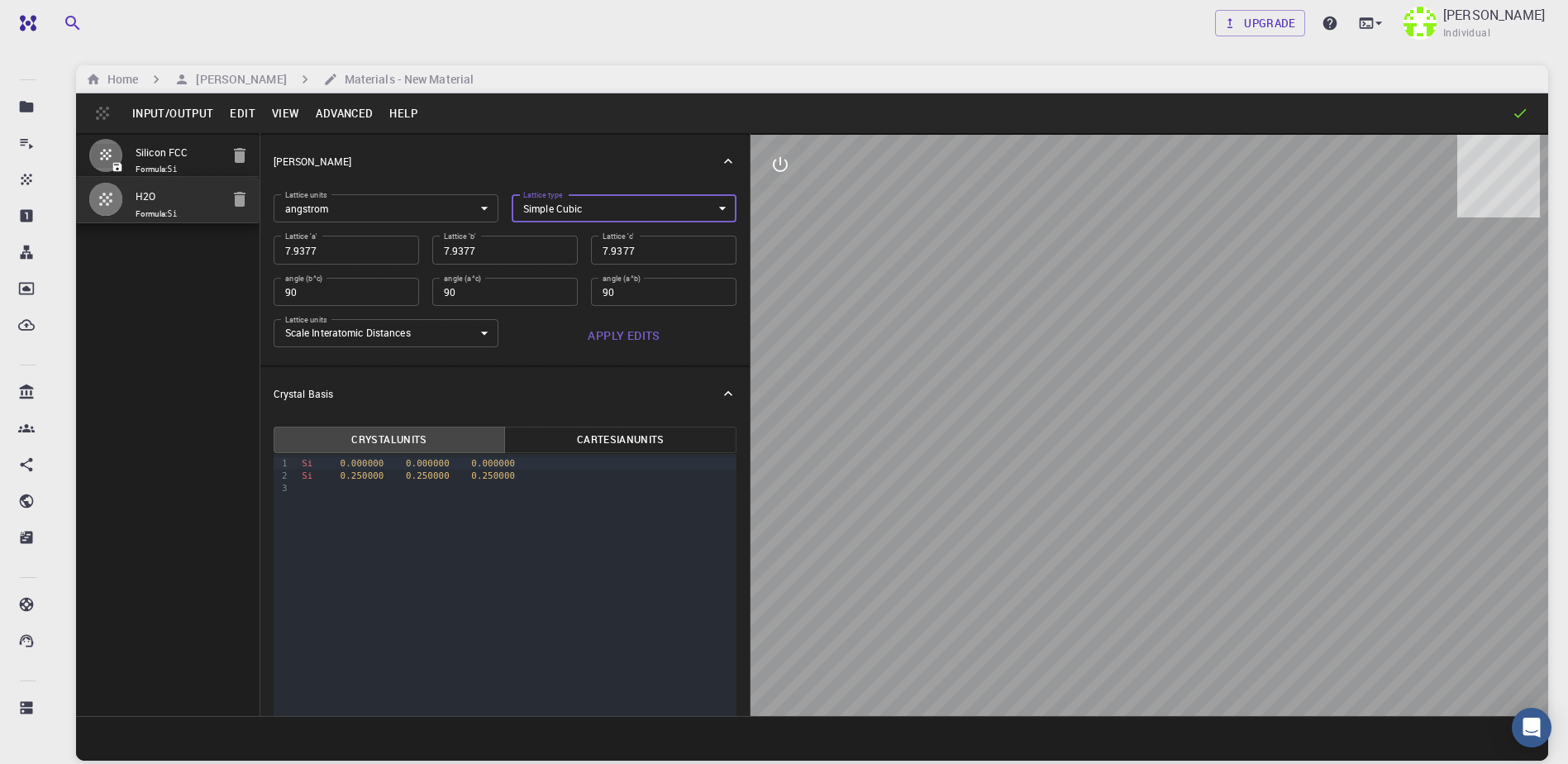
click at [145, 205] on input "H2O" at bounding box center [177, 197] width 85 height 19
click at [163, 201] on input "H2O" at bounding box center [177, 198] width 85 height 22
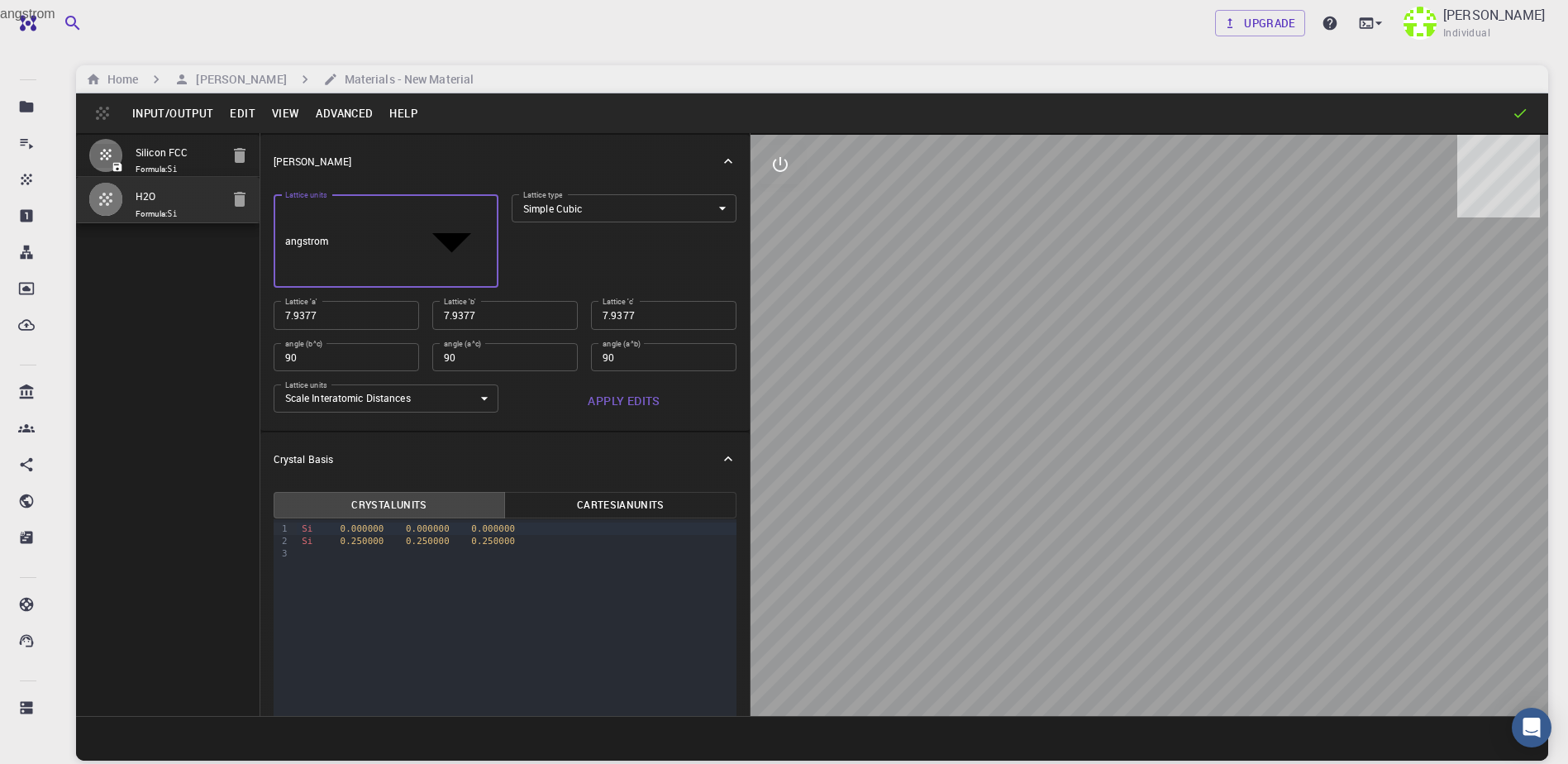
click at [361, 211] on body "Free Dashboard Create New Job New Material Create Material Upload File Import f…" at bounding box center [784, 445] width 1568 height 889
click at [361, 209] on div at bounding box center [784, 382] width 1568 height 764
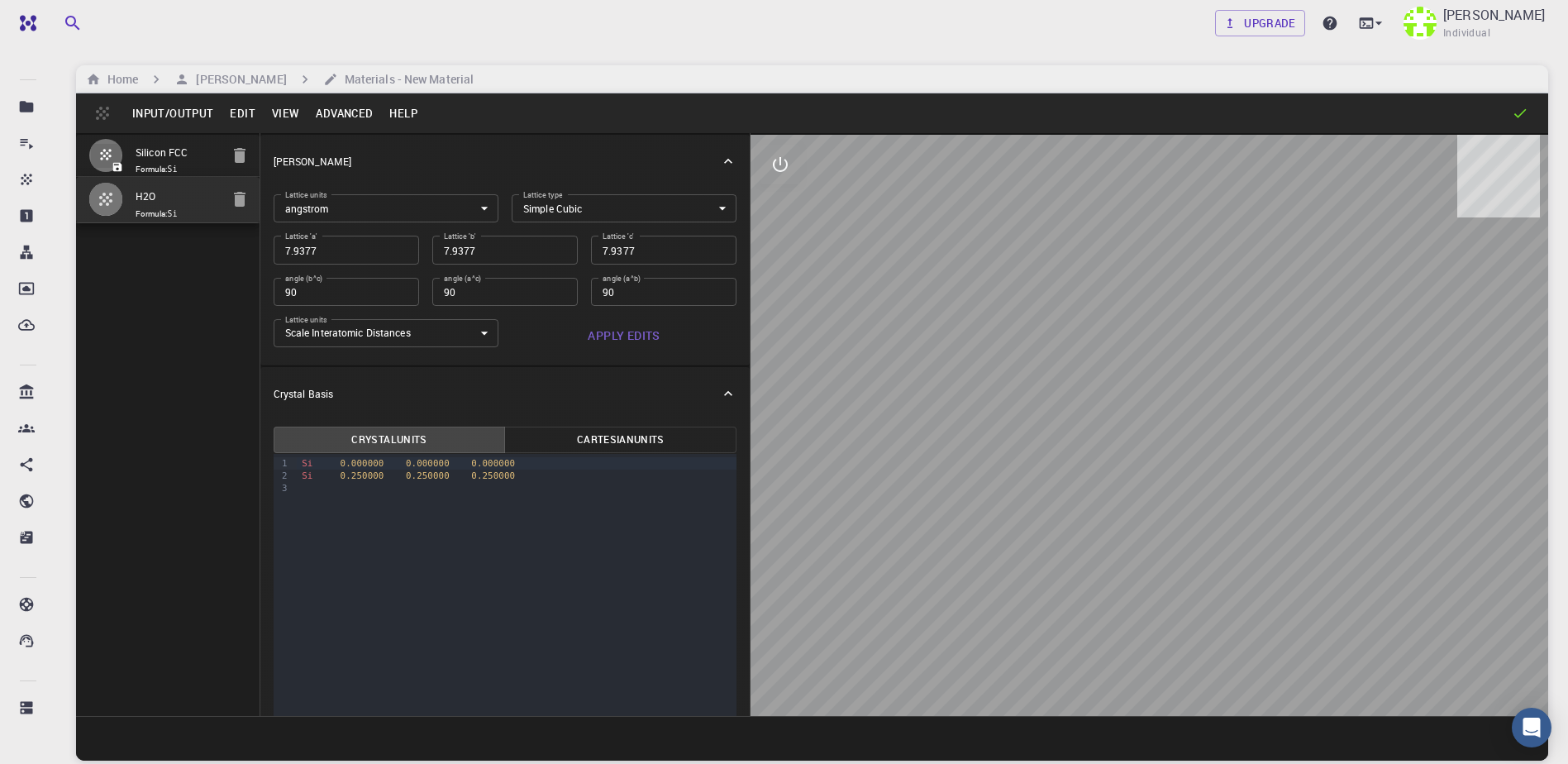
click at [210, 286] on div "Silicon FCC Formula: Si H2O Formula: Si" at bounding box center [168, 424] width 184 height 583
click at [313, 265] on div "angle (b^c) 90 angle (b^c)" at bounding box center [339, 285] width 158 height 41
click at [316, 252] on input "7.9377" at bounding box center [346, 250] width 145 height 28
type input "7"
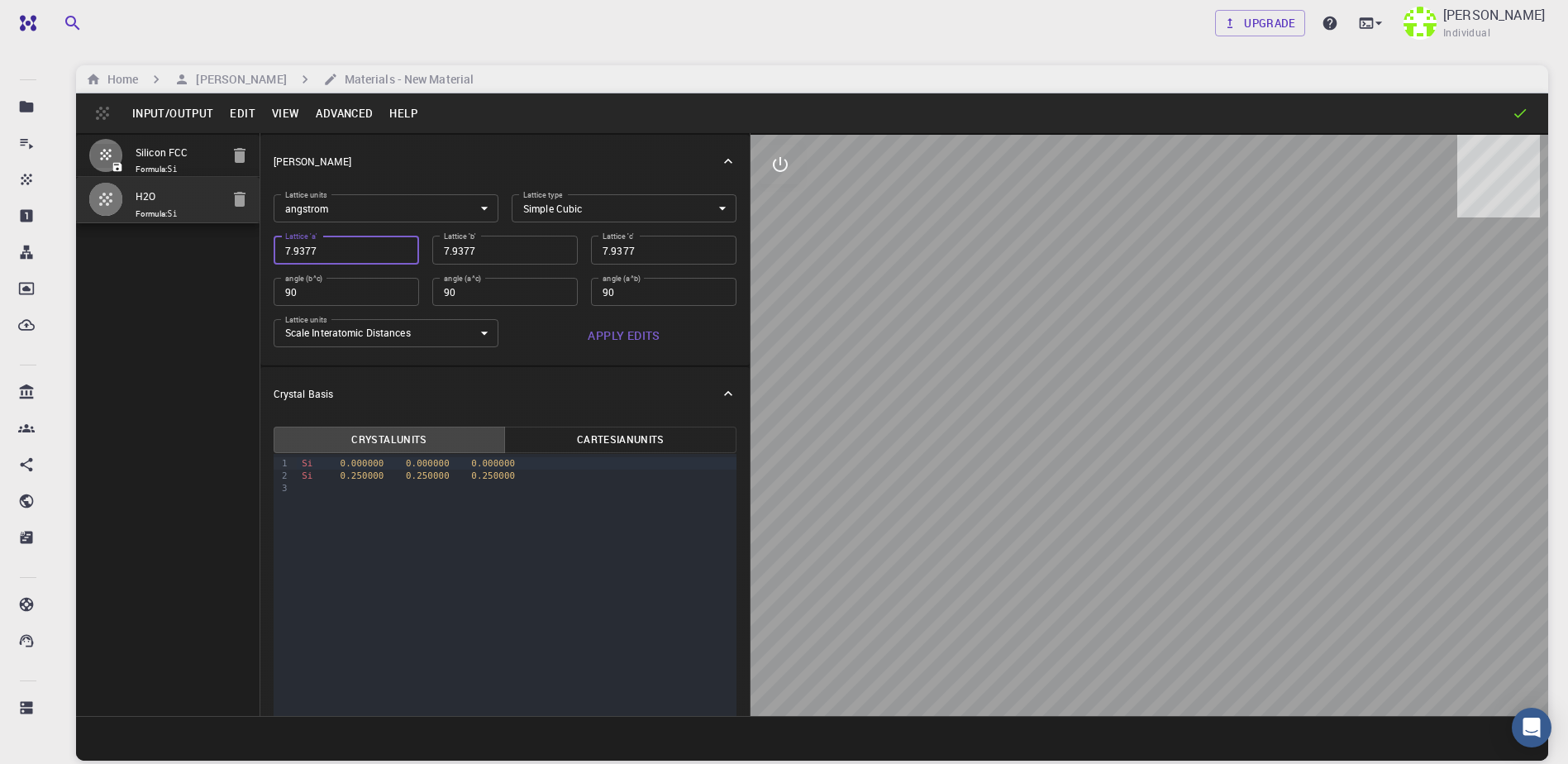
type input "7"
type input "7.9"
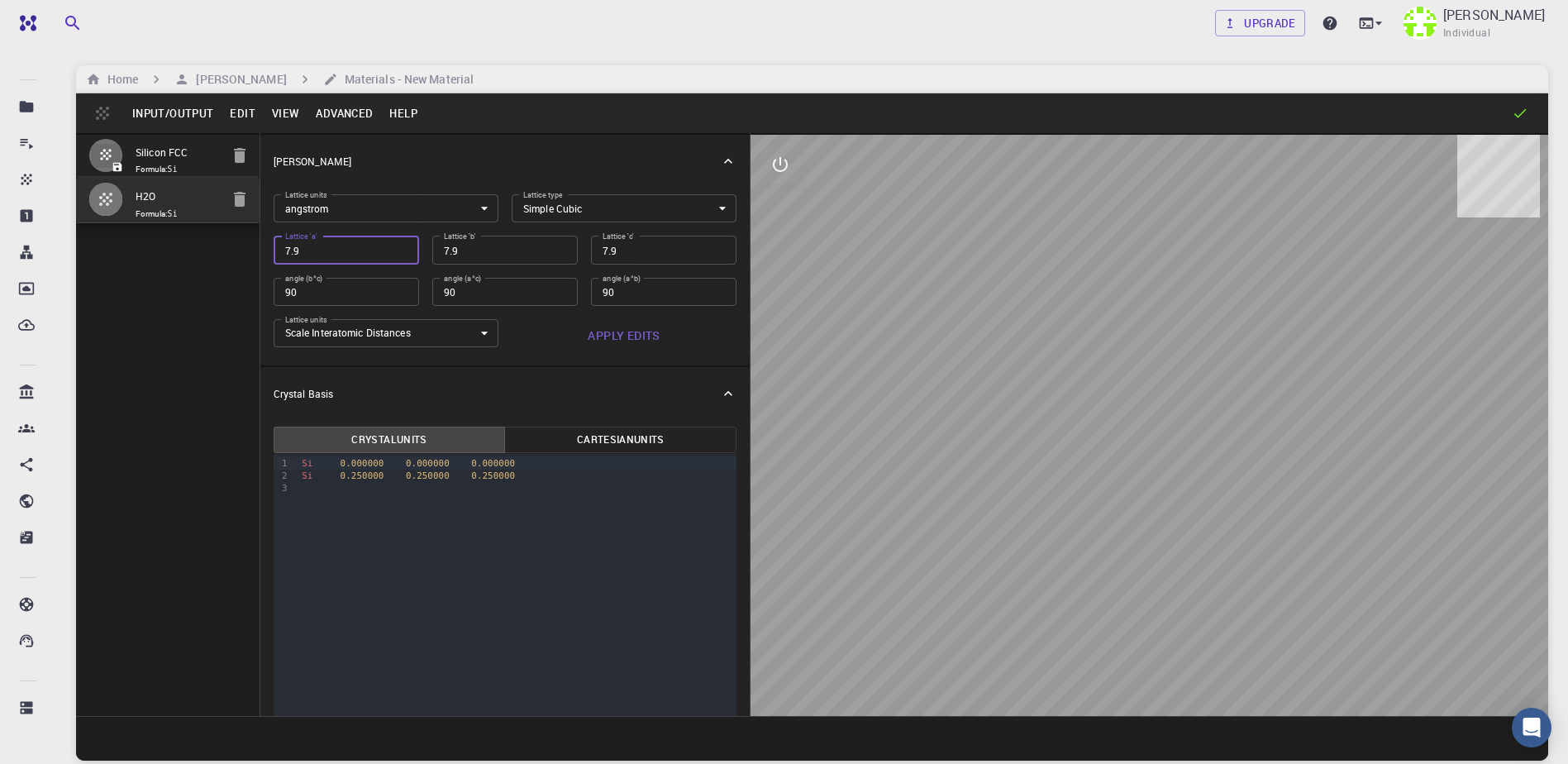
type input "7.93"
type input "7.937"
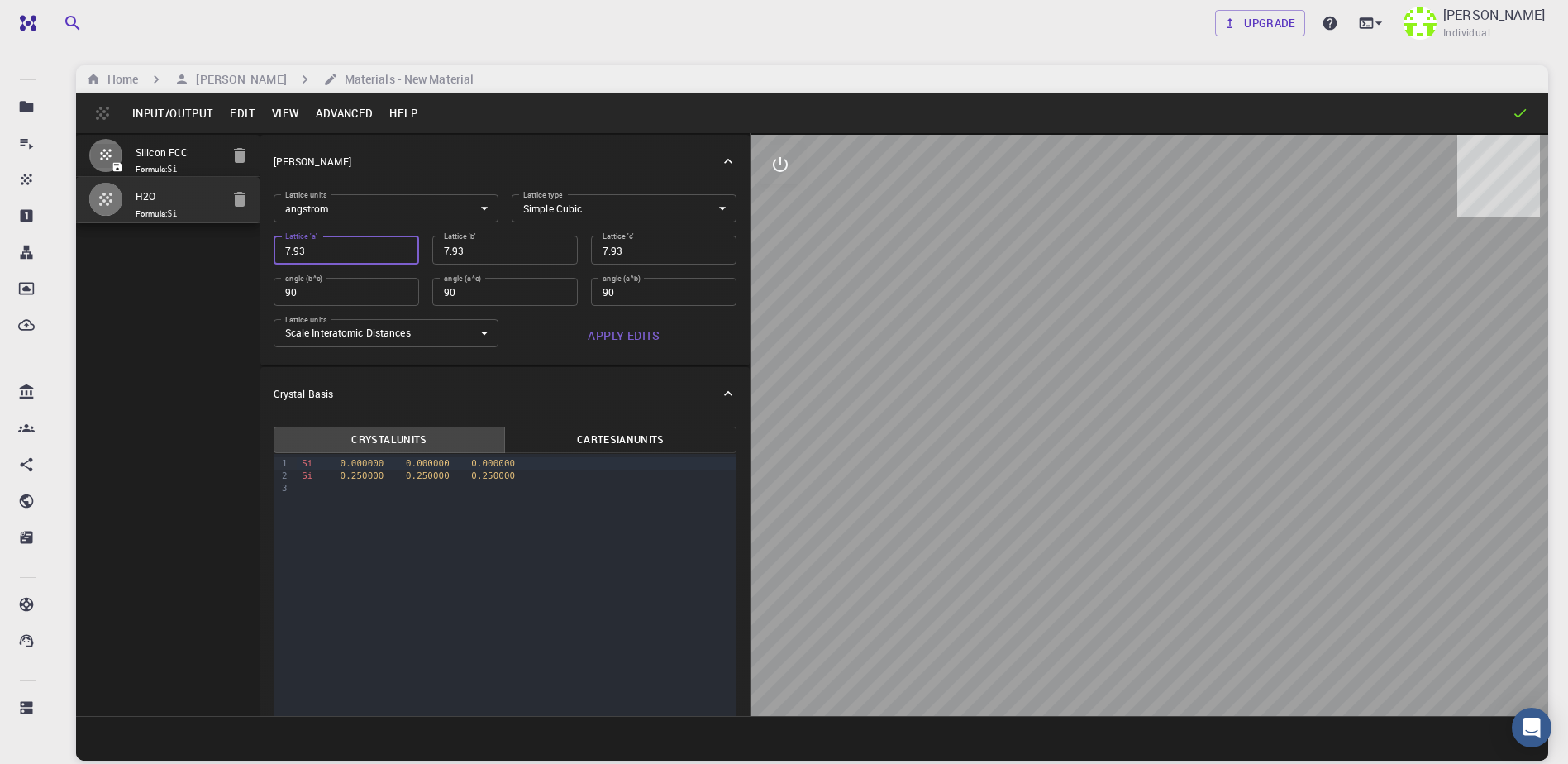
type input "7.937"
type input "7.9377"
click at [653, 335] on button "Apply Edits" at bounding box center [624, 336] width 225 height 33
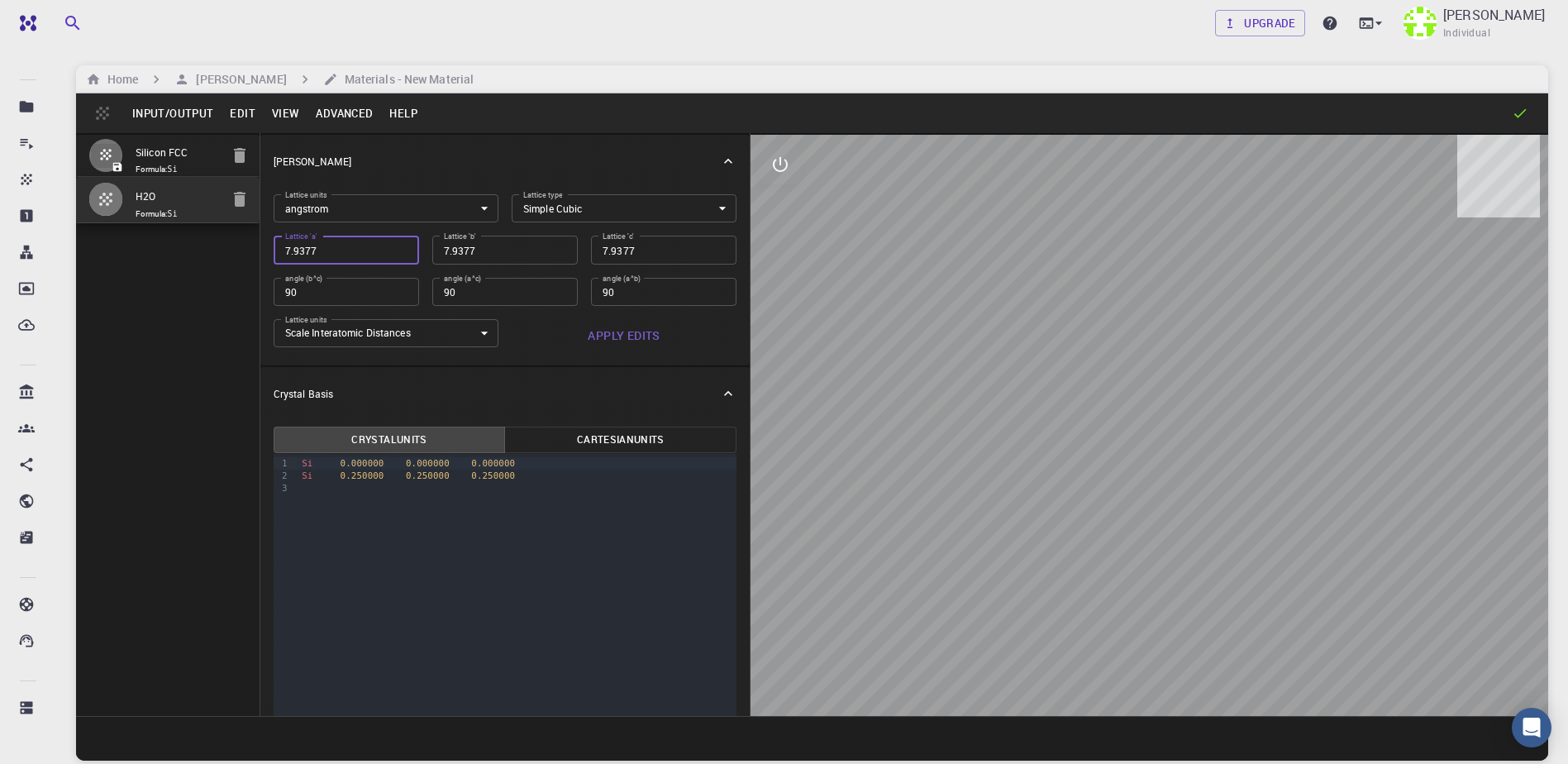
click at [322, 255] on input "7.9377" at bounding box center [346, 250] width 145 height 28
paste input "0.9881"
type input "0.9881"
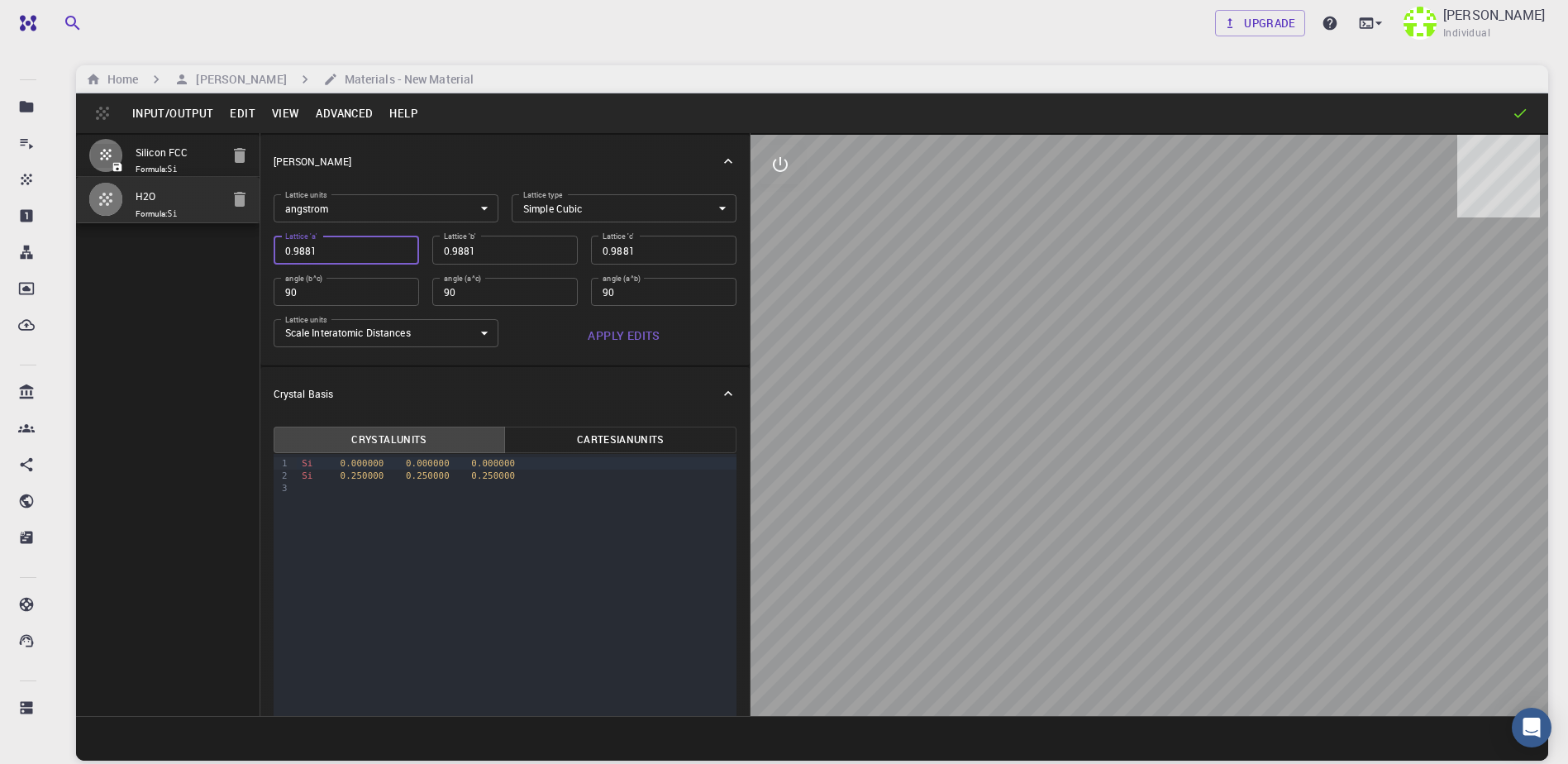
click at [643, 343] on button "Apply Edits" at bounding box center [624, 336] width 225 height 33
click at [333, 256] on input "0.9881" at bounding box center [346, 250] width 145 height 28
type input "7"
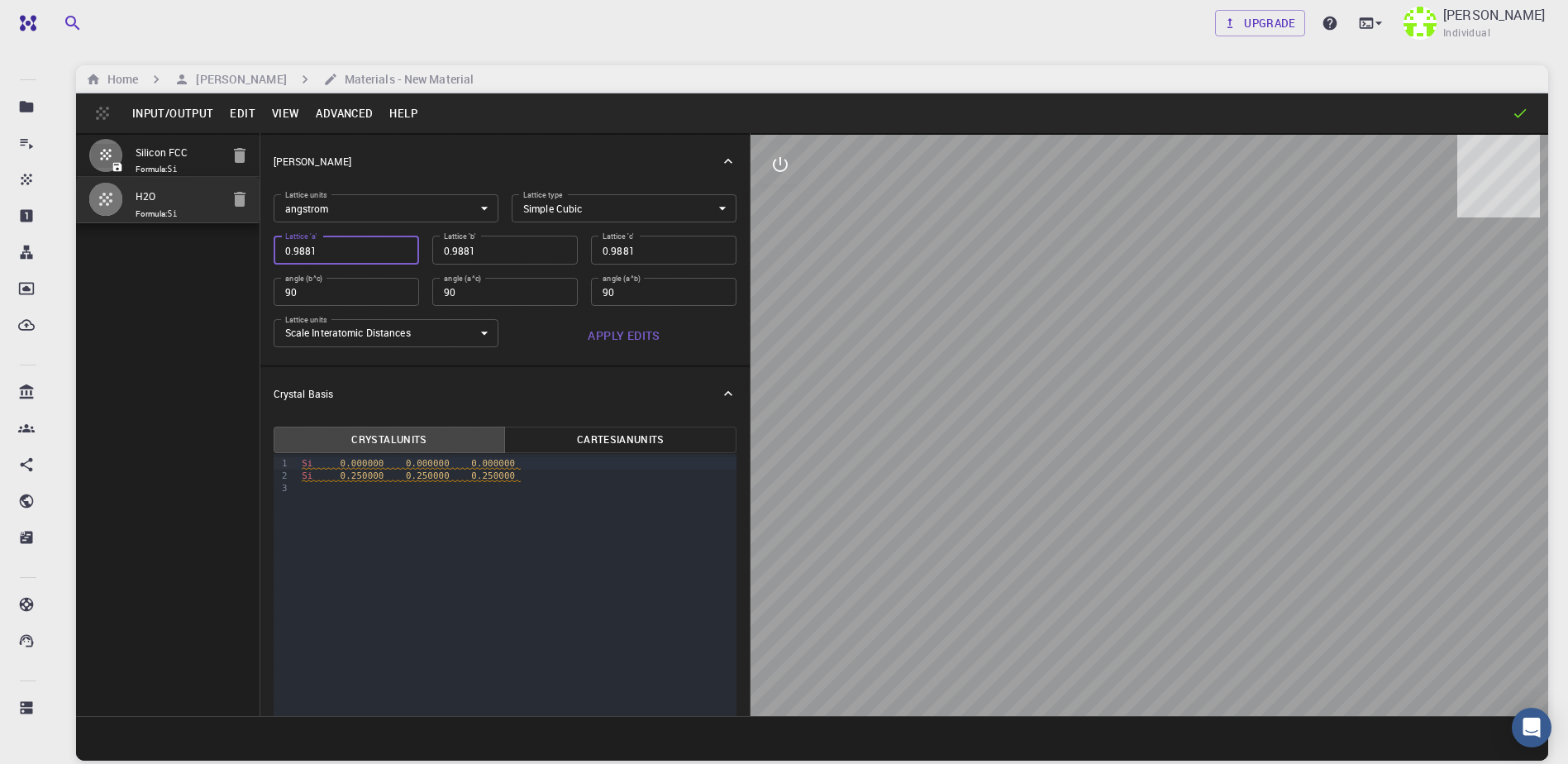
type input "7"
type input "7.9"
type input "7"
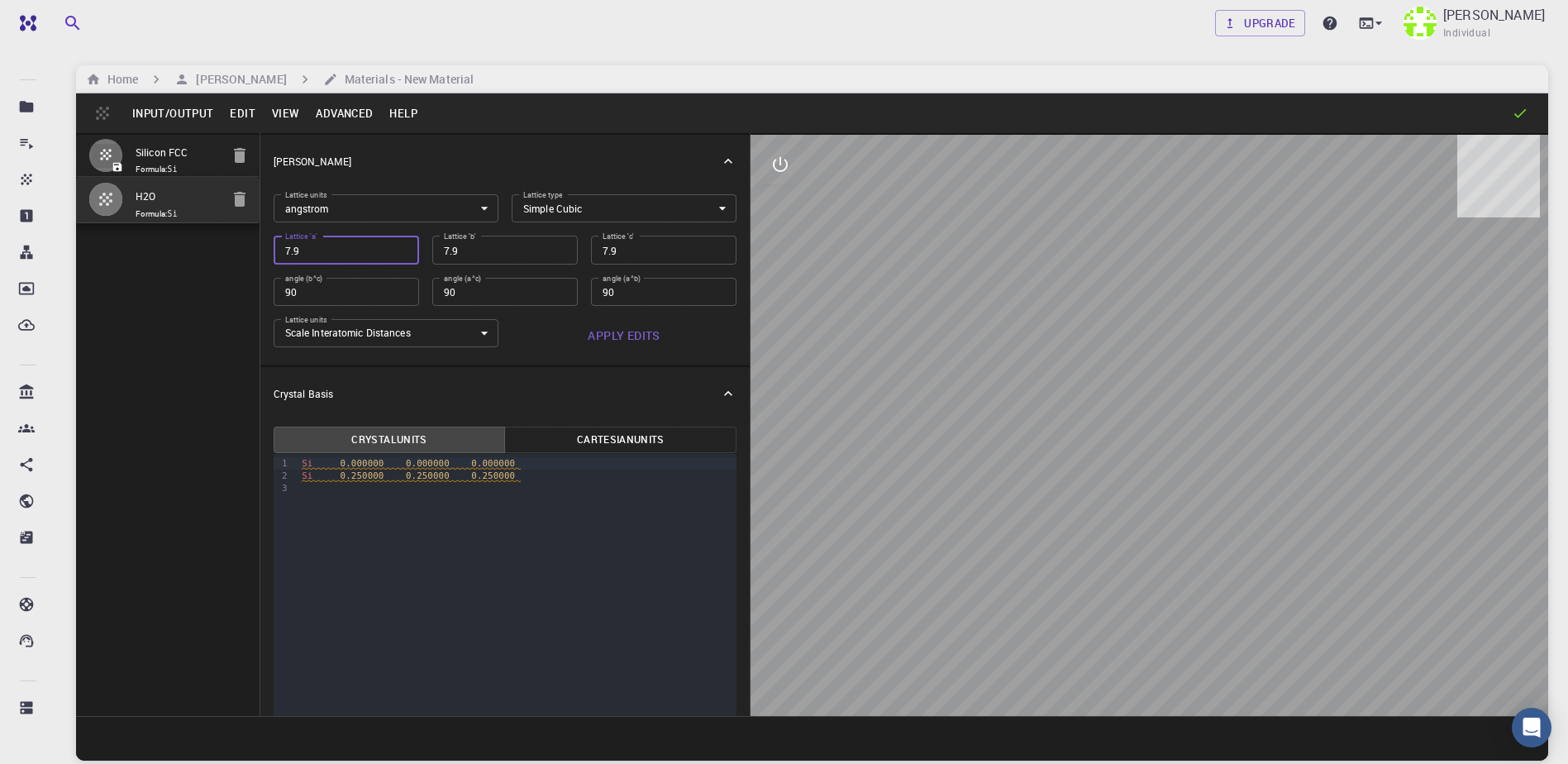
type input "7"
type input "7.3"
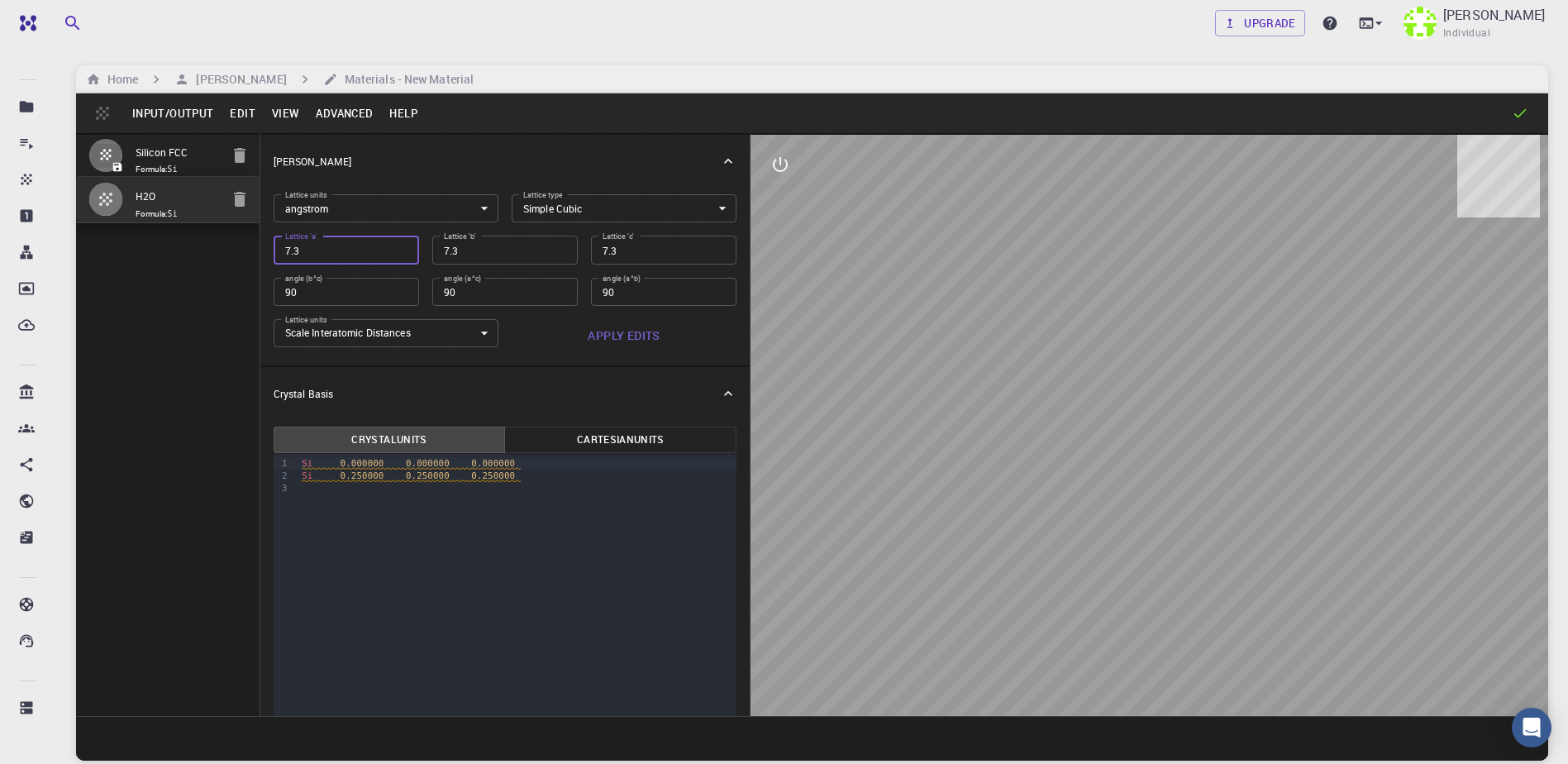
type input "7.37"
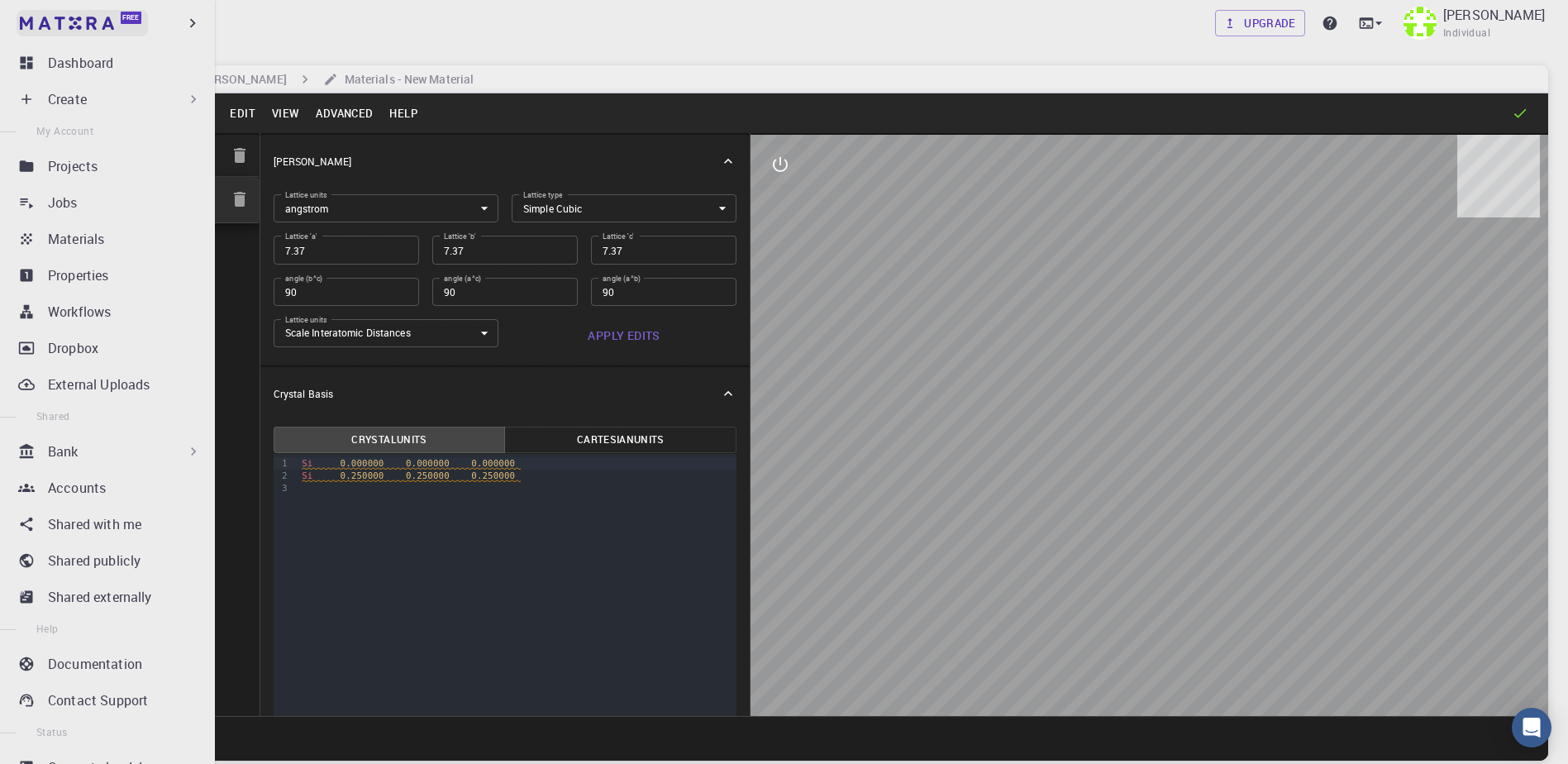
click at [55, 26] on img at bounding box center [67, 23] width 95 height 13
